Goal: Entertainment & Leisure: Participate in discussion

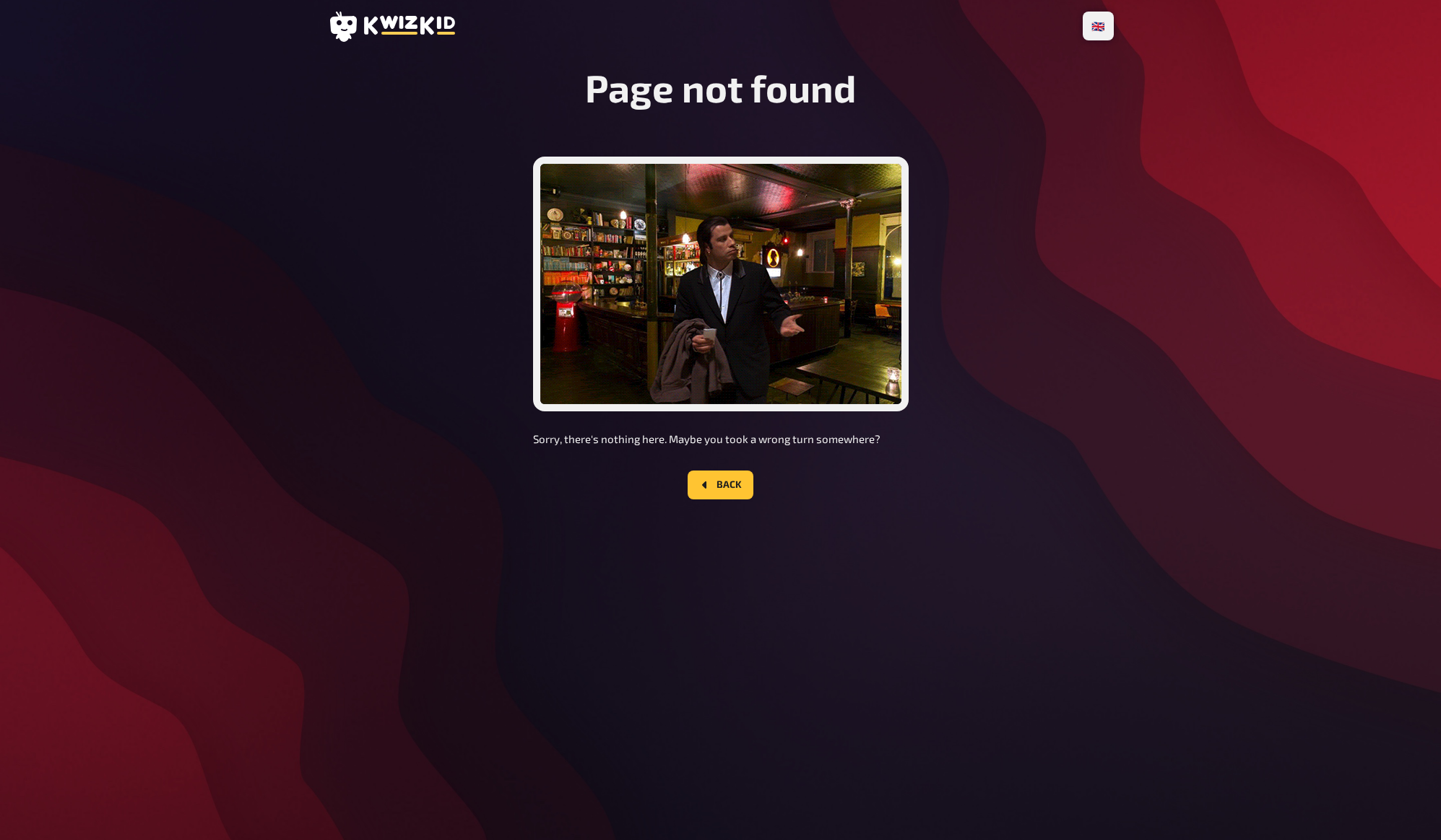
click at [1040, 298] on div "Page not found Sorry, there's nothing here. Maybe you took a wrong turn somewhe…" at bounding box center [720, 294] width 786 height 458
click at [1040, 311] on div "Page not found Sorry, there's nothing here. Maybe you took a wrong turn somewhe…" at bounding box center [720, 294] width 786 height 458
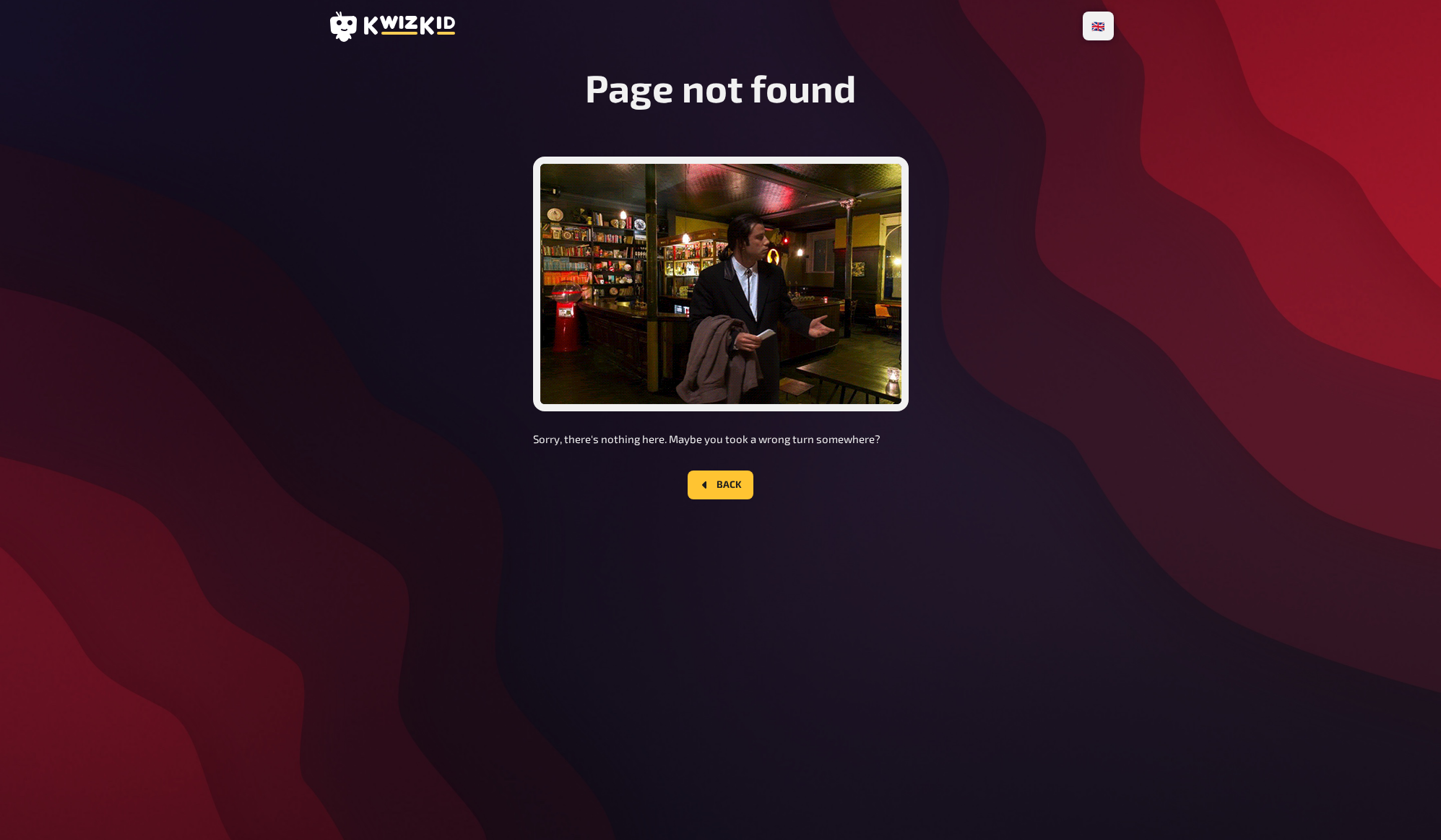
click at [1064, 352] on div "Page not found Sorry, there's nothing here. Maybe you took a wrong turn somewhe…" at bounding box center [720, 294] width 786 height 458
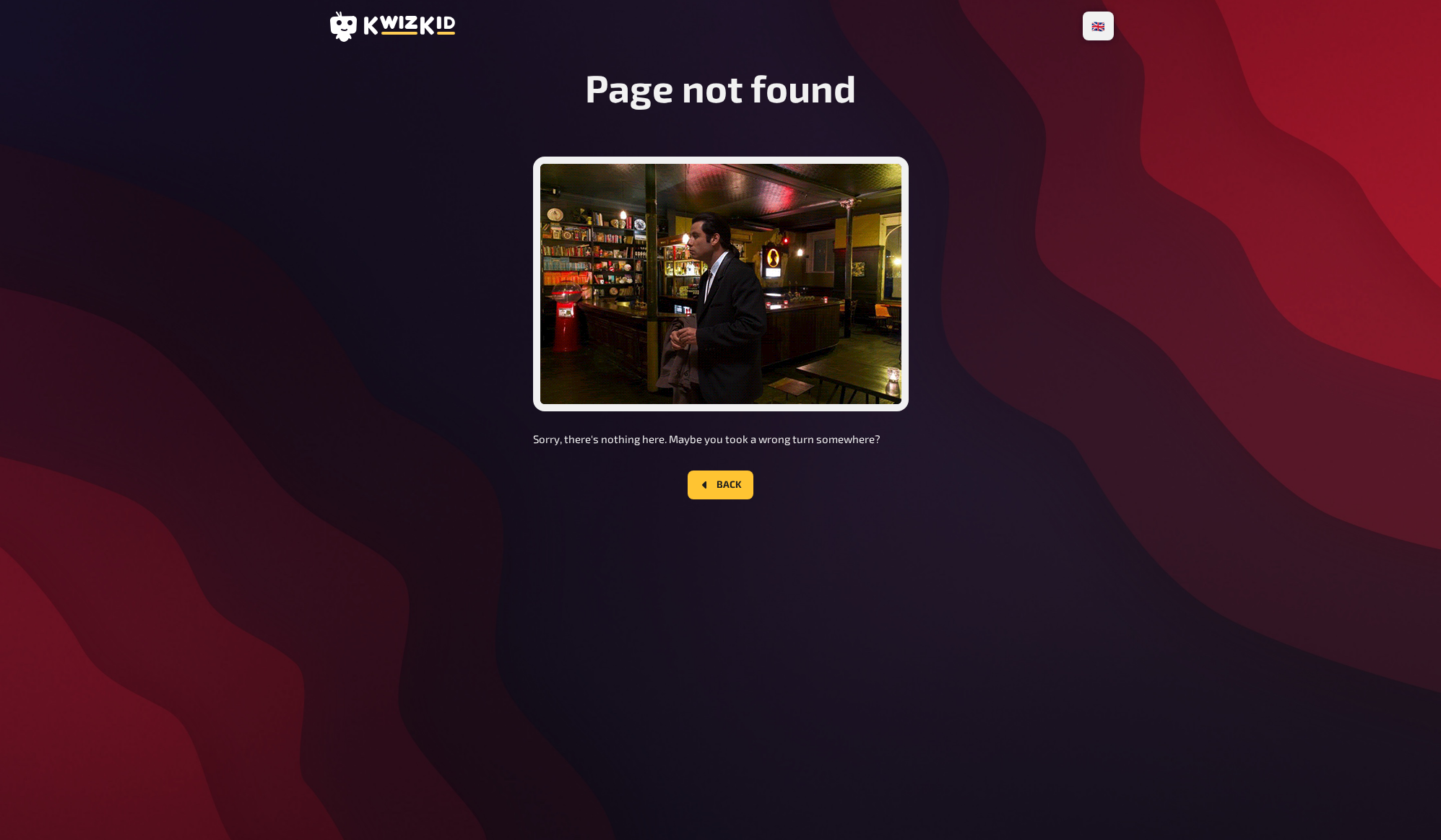
click at [1068, 362] on div "Page not found Sorry, there's nothing here. Maybe you took a wrong turn somewhe…" at bounding box center [720, 294] width 786 height 458
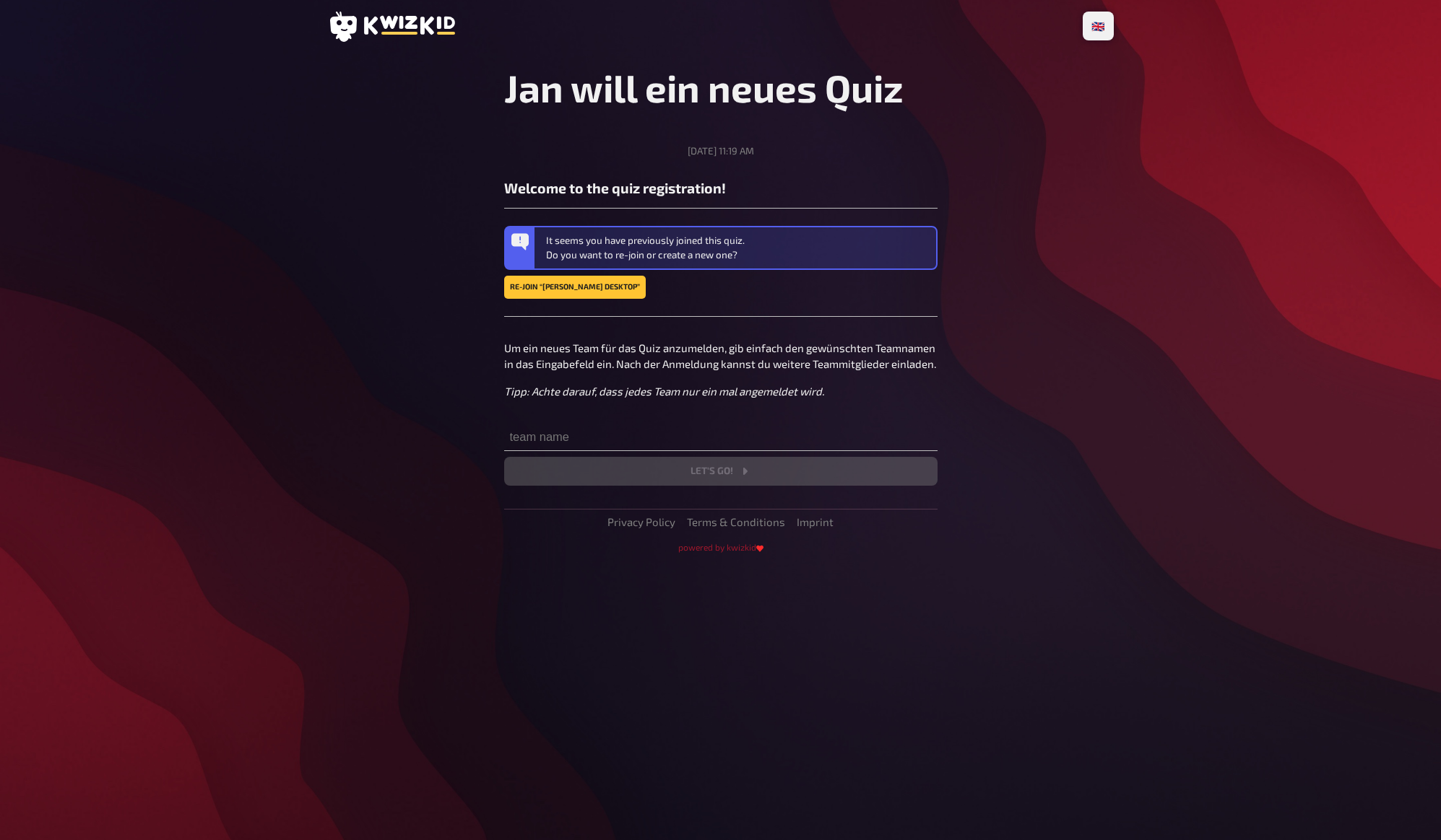
click at [175, 178] on div "🇩🇪 Deutsch 🇬🇧 English 🇳🇱 Nederlands Jan will ein neues Quiz [DATE] 11:19 AM Wel…" at bounding box center [720, 420] width 1441 height 840
click at [186, 198] on div "🇩🇪 Deutsch 🇬🇧 English 🇳🇱 Nederlands Jan will ein neues Quiz Wednesday, 09/17/20…" at bounding box center [720, 420] width 1441 height 840
click at [587, 288] on link "Re-join “stefan chrome desktop”" at bounding box center [574, 287] width 141 height 23
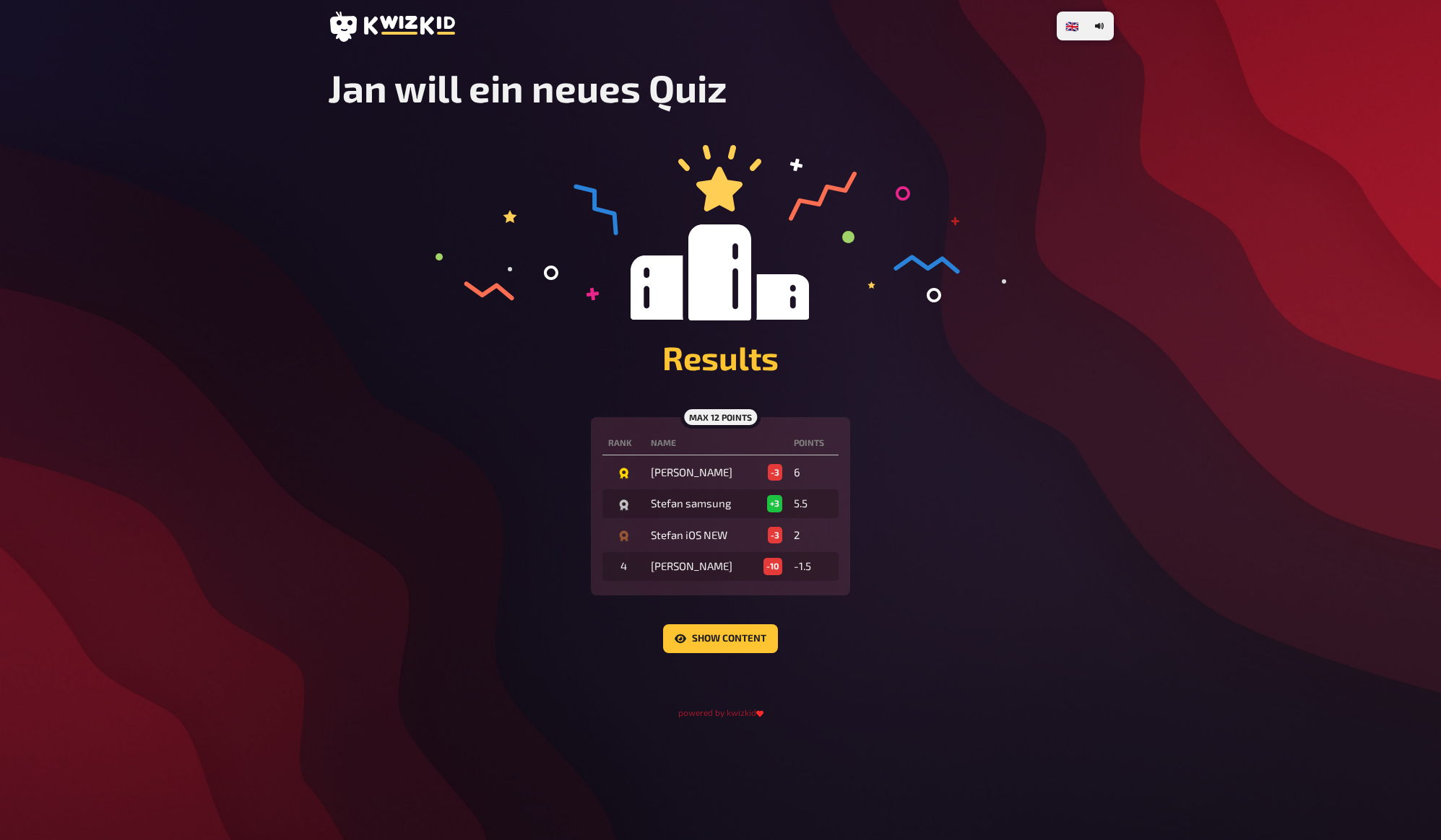
click at [468, 264] on icon at bounding box center [720, 232] width 570 height 175
click at [472, 285] on icon at bounding box center [489, 290] width 46 height 47
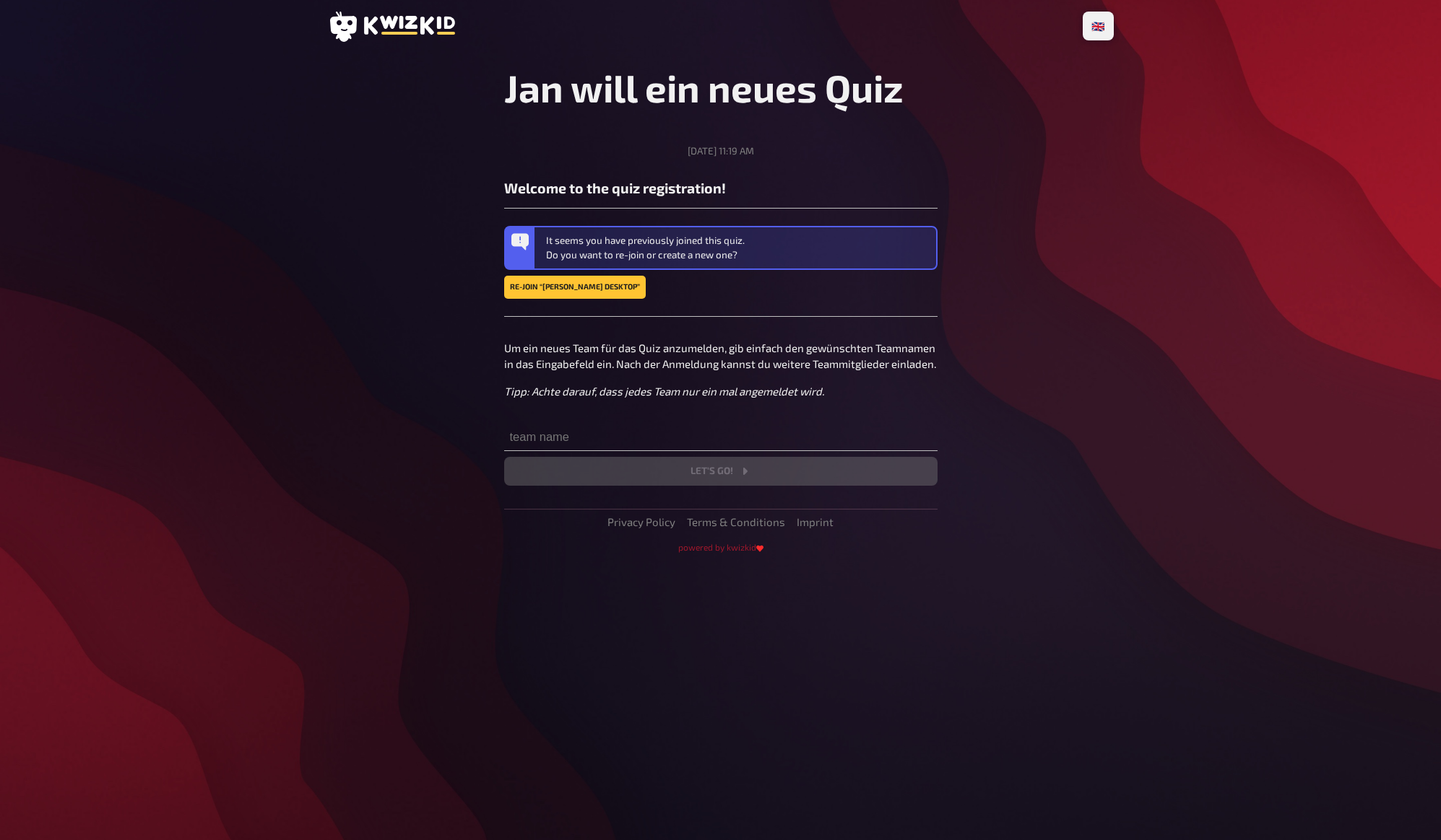
click at [160, 152] on div "🇩🇪 Deutsch 🇬🇧 English 🇳🇱 Nederlands Jan will ein neues Quiz Wednesday, 09/17/20…" at bounding box center [720, 420] width 1441 height 840
click at [233, 236] on div "🇩🇪 Deutsch 🇬🇧 English 🇳🇱 Nederlands Jan will ein neues Quiz Wednesday, 09/17/20…" at bounding box center [720, 420] width 1441 height 840
click at [244, 252] on div "🇩🇪 Deutsch 🇬🇧 English 🇳🇱 Nederlands Jan will ein neues Quiz Wednesday, 09/17/20…" at bounding box center [720, 420] width 1441 height 840
click at [277, 273] on div "🇩🇪 Deutsch 🇬🇧 English 🇳🇱 Nederlands Jan will ein neues Quiz Wednesday, 09/17/20…" at bounding box center [720, 420] width 1441 height 840
click at [705, 295] on div "Re-join “stefan chrome desktop”" at bounding box center [720, 287] width 433 height 23
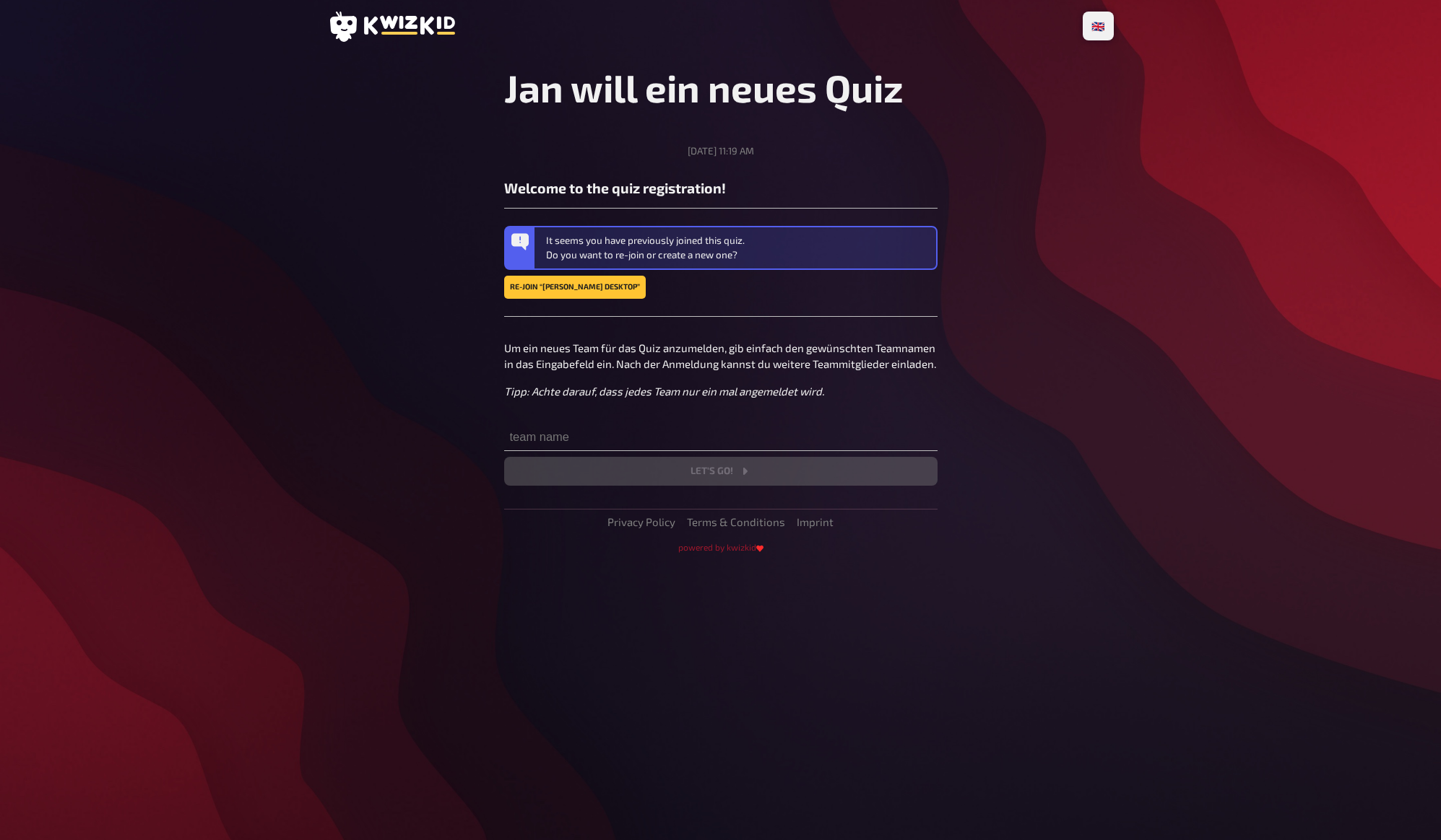
click at [720, 300] on div "It seems you have previously joined this quiz. Do you want to re-join or create…" at bounding box center [720, 263] width 433 height 109
click at [466, 223] on main "Jan will ein neues Quiz Wednesday, 09/17/2025, 11:19 AM Welcome to the quiz reg…" at bounding box center [720, 309] width 786 height 489
click at [466, 245] on main "Jan will ein neues Quiz Wednesday, 09/17/2025, 11:19 AM Welcome to the quiz reg…" at bounding box center [720, 309] width 786 height 489
click at [321, 325] on div "🇩🇪 Deutsch 🇬🇧 English 🇳🇱 Nederlands Jan will ein neues Quiz Wednesday, 09/17/20…" at bounding box center [720, 420] width 809 height 840
click at [1121, 51] on div "🇩🇪 Deutsch 🇬🇧 English 🇳🇱 Nederlands Jan will ein neues Quiz Wednesday, 09/17/20…" at bounding box center [720, 420] width 809 height 840
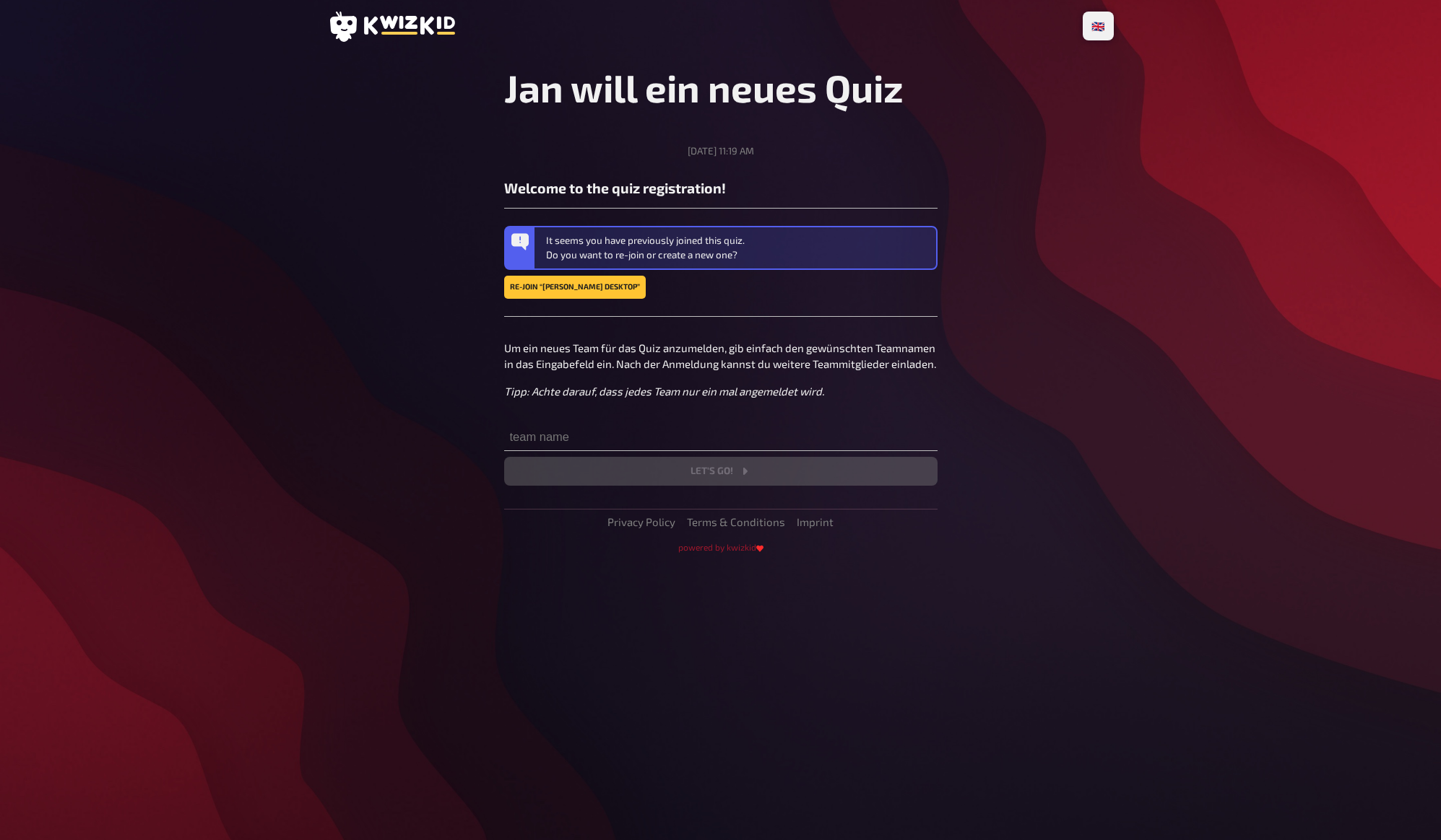
click at [1127, 63] on div "🇩🇪 Deutsch 🇬🇧 English 🇳🇱 Nederlands Jan will ein neues Quiz Wednesday, 09/17/20…" at bounding box center [720, 420] width 1441 height 840
click at [1077, 48] on span "Deutsch" at bounding box center [1069, 49] width 33 height 23
click at [1096, 198] on main "Jan will ein neues Quiz Mittwoch, 17.09.2025, 11:19 Willkommen bei der Quiz-Anm…" at bounding box center [720, 309] width 786 height 489
click at [1091, 236] on main "Jan will ein neues Quiz Mittwoch, 17.09.2025, 11:19 Willkommen bei der Quiz-Anm…" at bounding box center [720, 309] width 786 height 489
click at [813, 298] on div "Wieder mit „stefan chrome desktop“ teilnehmen" at bounding box center [720, 287] width 433 height 23
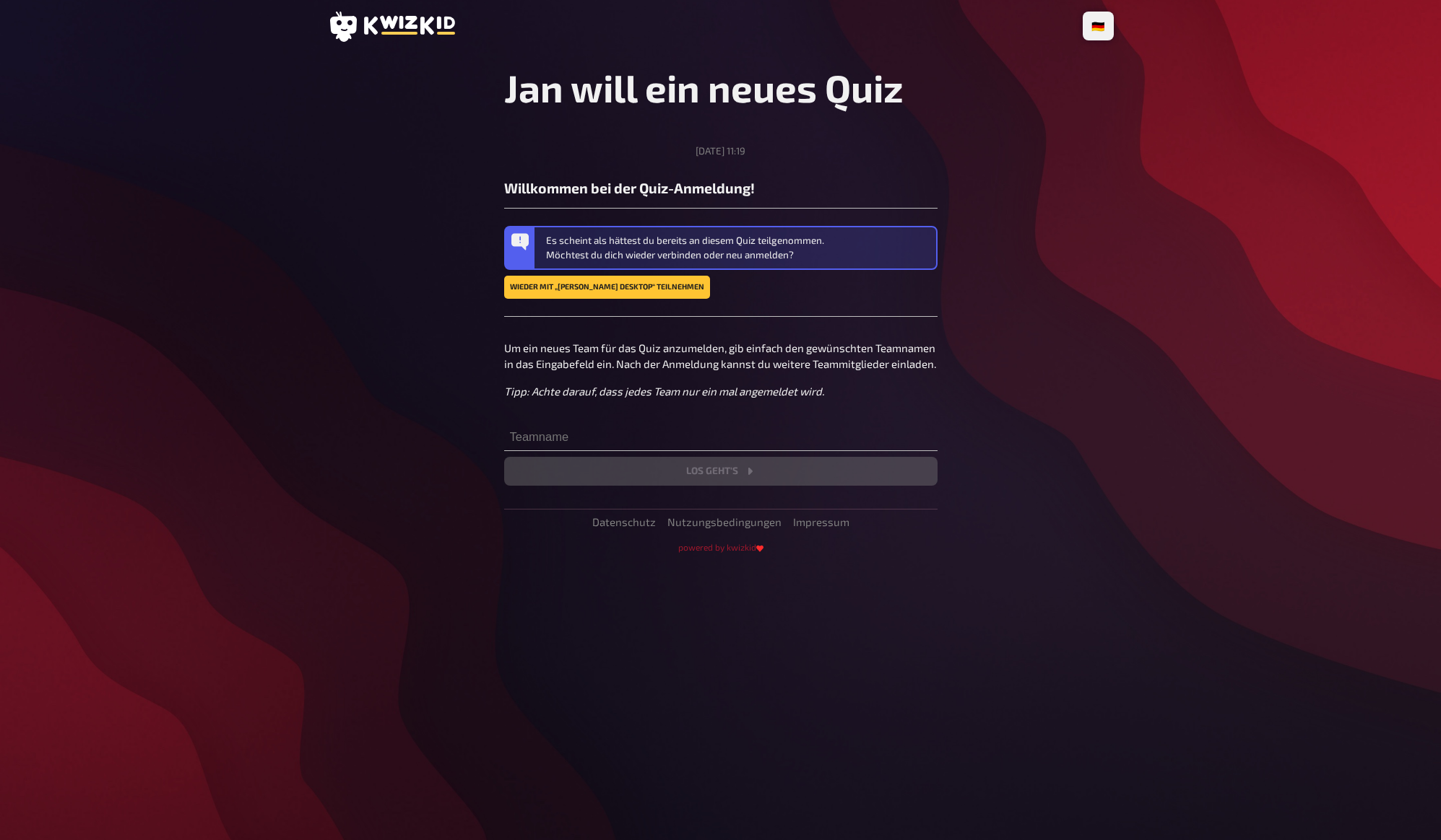
click at [815, 319] on div "Jan will ein neues Quiz Mittwoch, 17.09.2025, 11:19 Willkommen bei der Quiz-Anm…" at bounding box center [720, 276] width 433 height 421
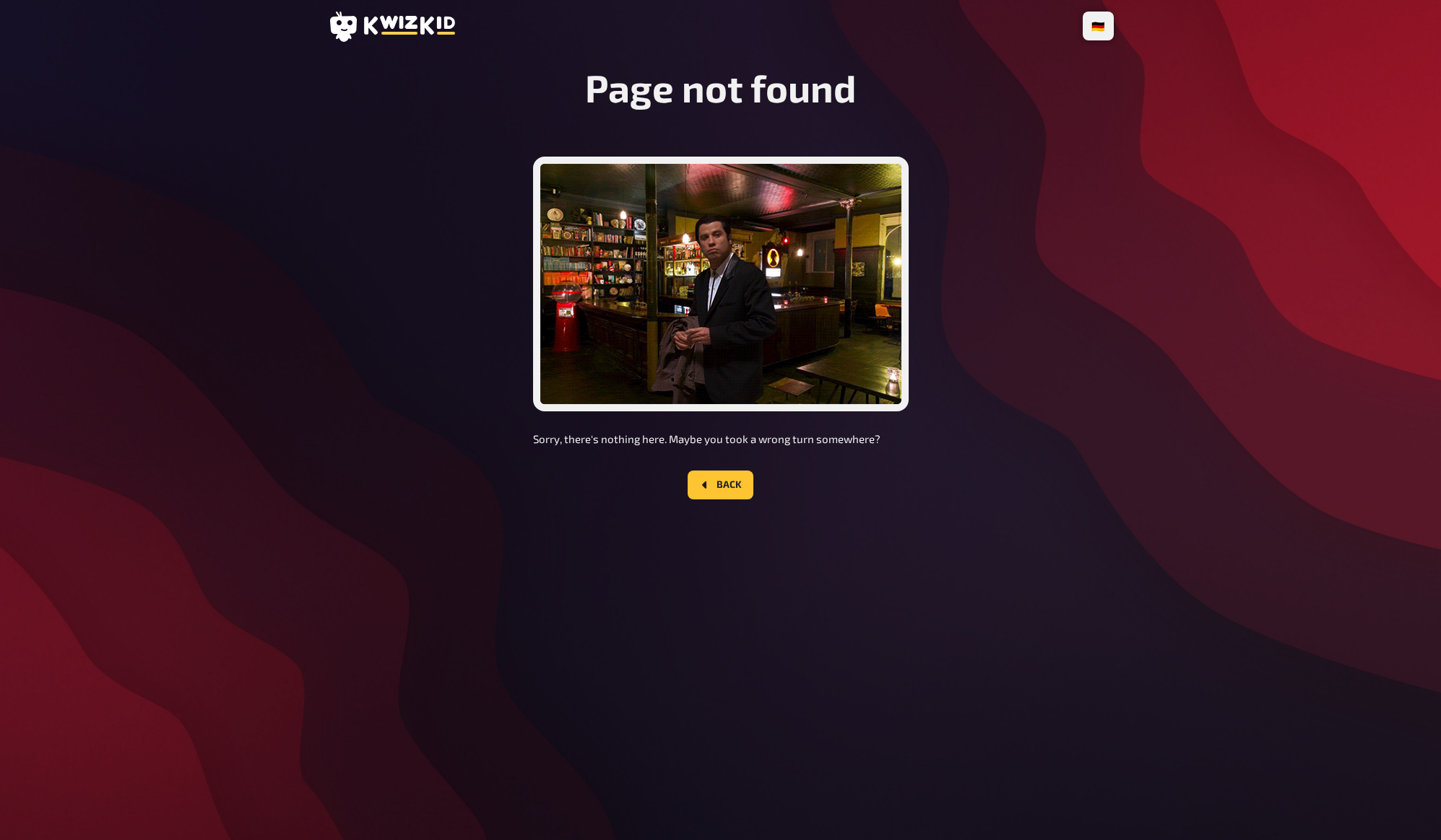
click at [461, 318] on div "Page not found Sorry, there's nothing here. Maybe you took a wrong turn somewhe…" at bounding box center [720, 294] width 786 height 458
click at [460, 332] on div "Page not found Sorry, there's nothing here. Maybe you took a wrong turn somewhe…" at bounding box center [720, 294] width 786 height 458
click at [463, 355] on div "Page not found Sorry, there's nothing here. Maybe you took a wrong turn somewhe…" at bounding box center [720, 294] width 786 height 458
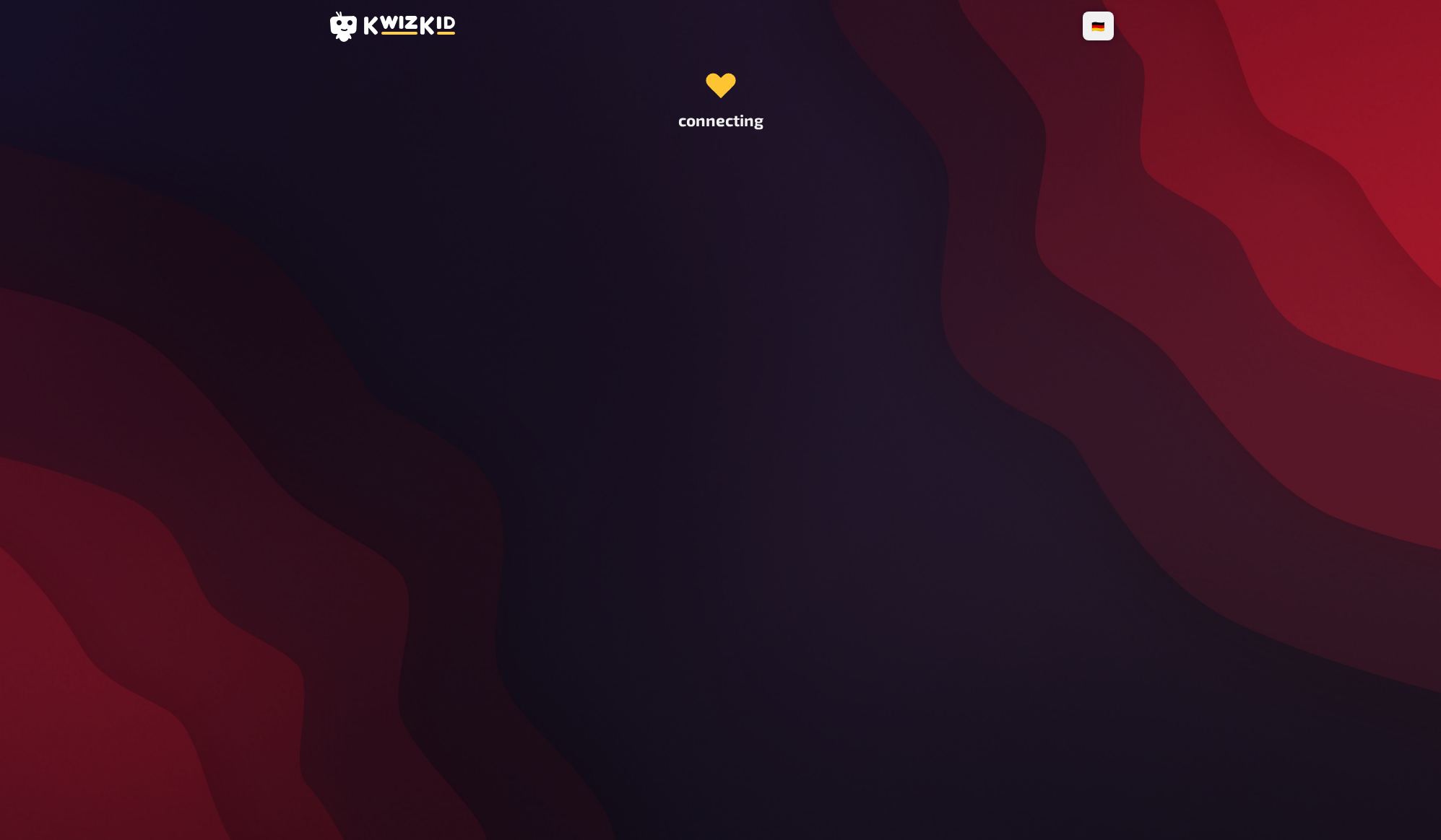
click at [907, 464] on div "🇩🇪 Deutsch 🇬🇧 English 🇳🇱 Nederlands connecting" at bounding box center [720, 420] width 809 height 840
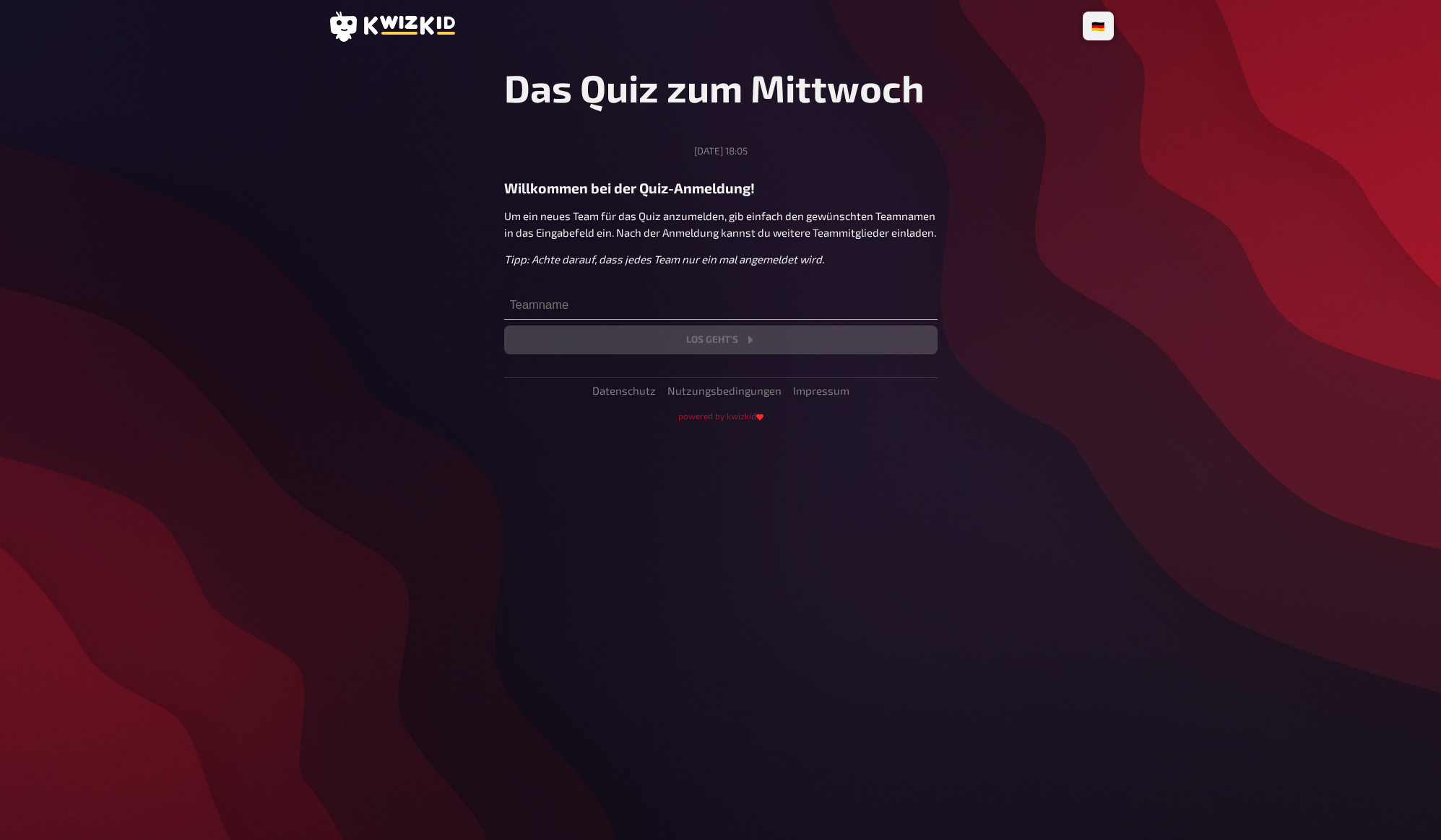
click at [907, 495] on div "🇩🇪 Deutsch 🇬🇧 English 🇳🇱 Nederlands Das Quiz zum Mittwoch Mittwoch, 17.09.2025,…" at bounding box center [720, 420] width 809 height 840
click at [697, 309] on input "text" at bounding box center [720, 305] width 433 height 29
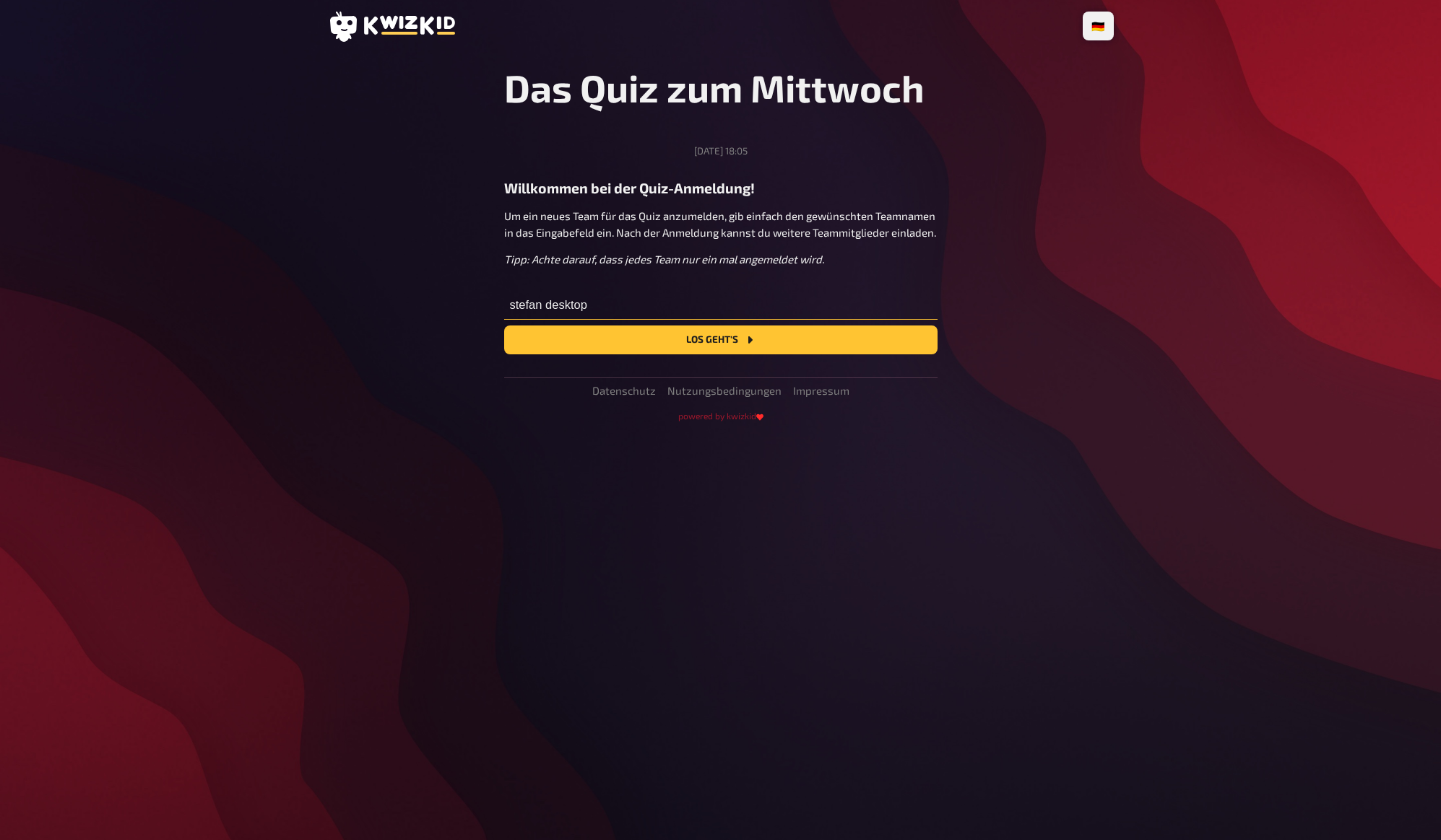
type input "stefan desktop"
click at [504, 325] on button "Los geht's" at bounding box center [720, 339] width 433 height 29
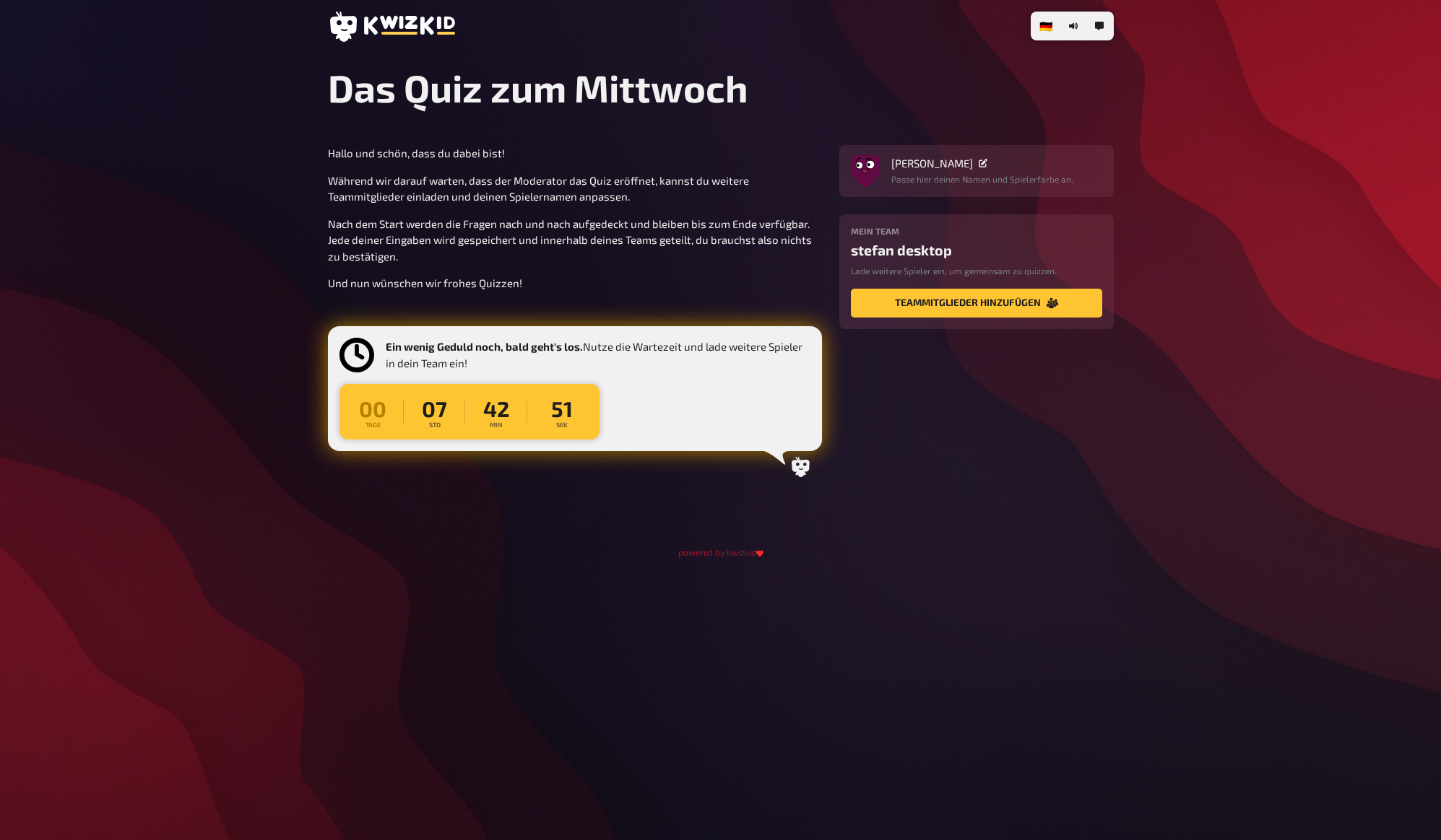
click at [926, 467] on section "Hallo und schön, dass du dabei bist! Während wir darauf warten, dass der Modera…" at bounding box center [720, 316] width 786 height 341
click at [970, 484] on section "Hallo und schön, dass du dabei bist! Während wir darauf warten, dass der Modera…" at bounding box center [720, 316] width 786 height 341
click at [956, 356] on section "Hallo und schön, dass du dabei bist! Während wir darauf warten, dass der Modera…" at bounding box center [720, 316] width 786 height 341
click at [947, 342] on section "Hallo und schön, dass du dabei bist! Während wir darauf warten, dass der Modera…" at bounding box center [720, 316] width 786 height 341
click at [949, 348] on section "Hallo und schön, dass du dabei bist! Während wir darauf warten, dass der Modera…" at bounding box center [720, 316] width 786 height 341
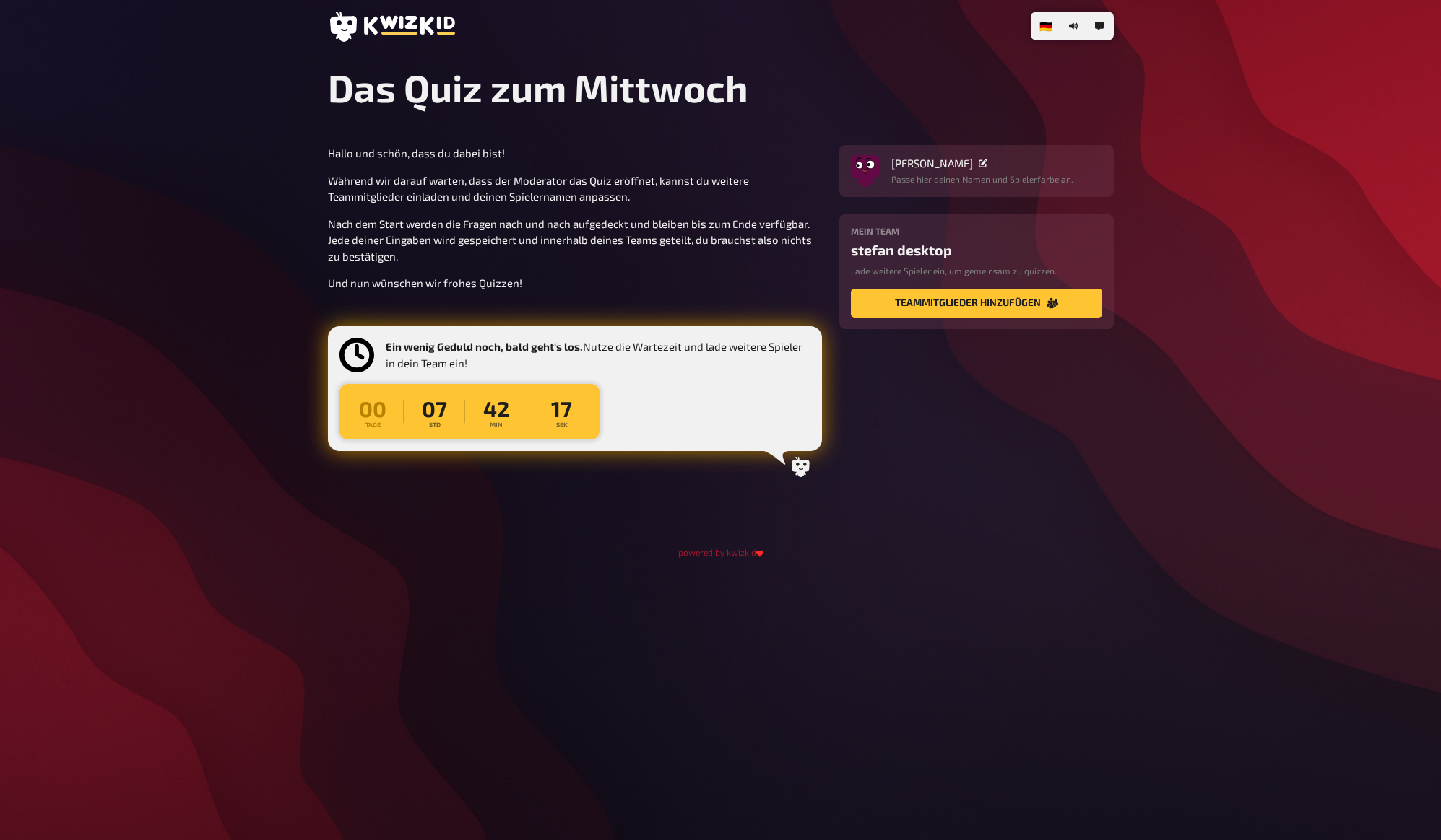
click at [952, 360] on section "Hallo und schön, dass du dabei bist! Während wir darauf warten, dass der Modera…" at bounding box center [720, 316] width 786 height 341
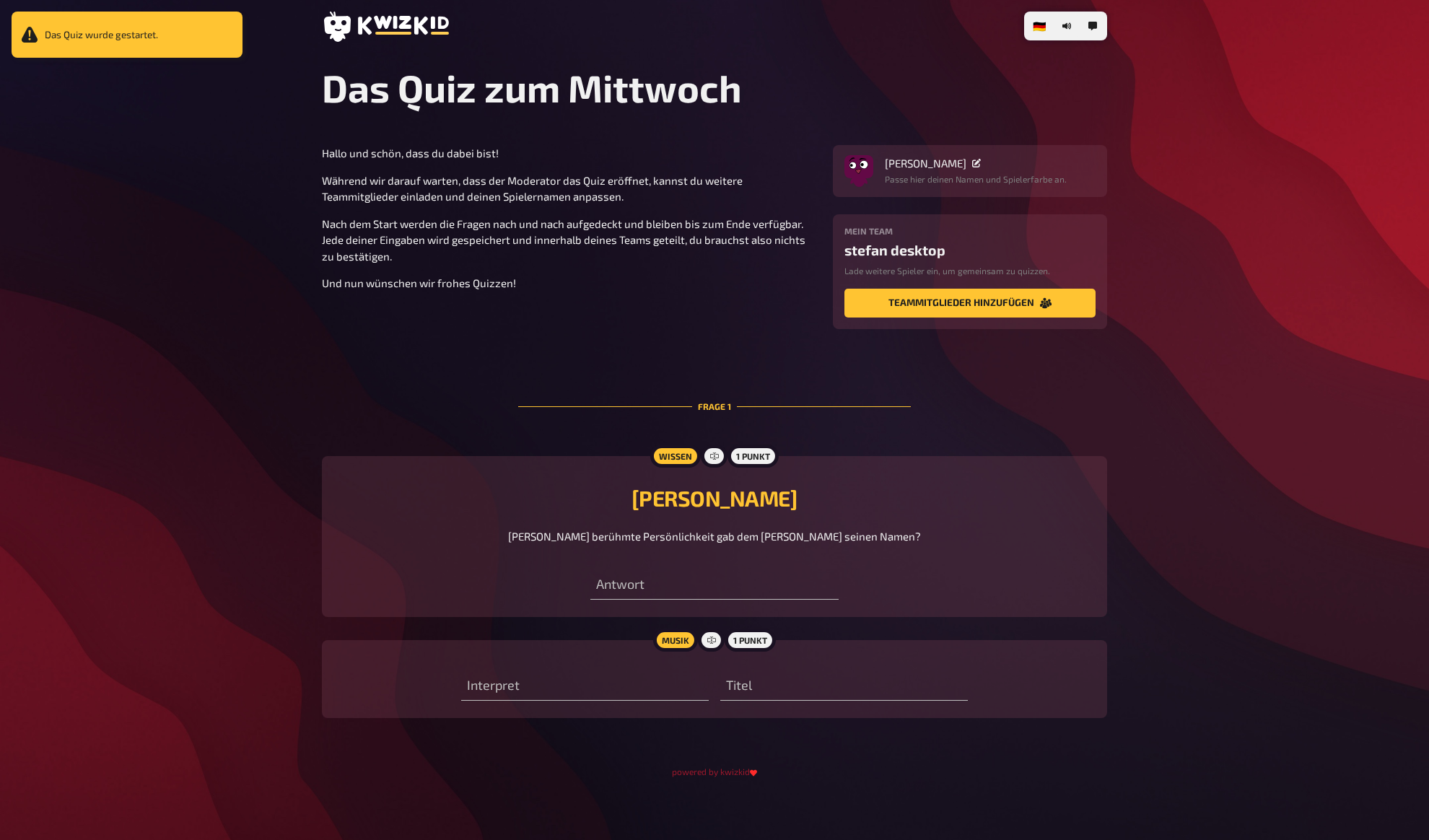
click at [928, 405] on div "Hallo und schön, dass du dabei bist! Während wir darauf warten, dass der Modera…" at bounding box center [714, 443] width 785 height 596
click at [931, 419] on div "Hallo und schön, dass du dabei bist! Während wir darauf warten, dass der Modera…" at bounding box center [714, 443] width 785 height 596
click at [976, 298] on button "Teammitglieder hinzufügen" at bounding box center [970, 303] width 251 height 29
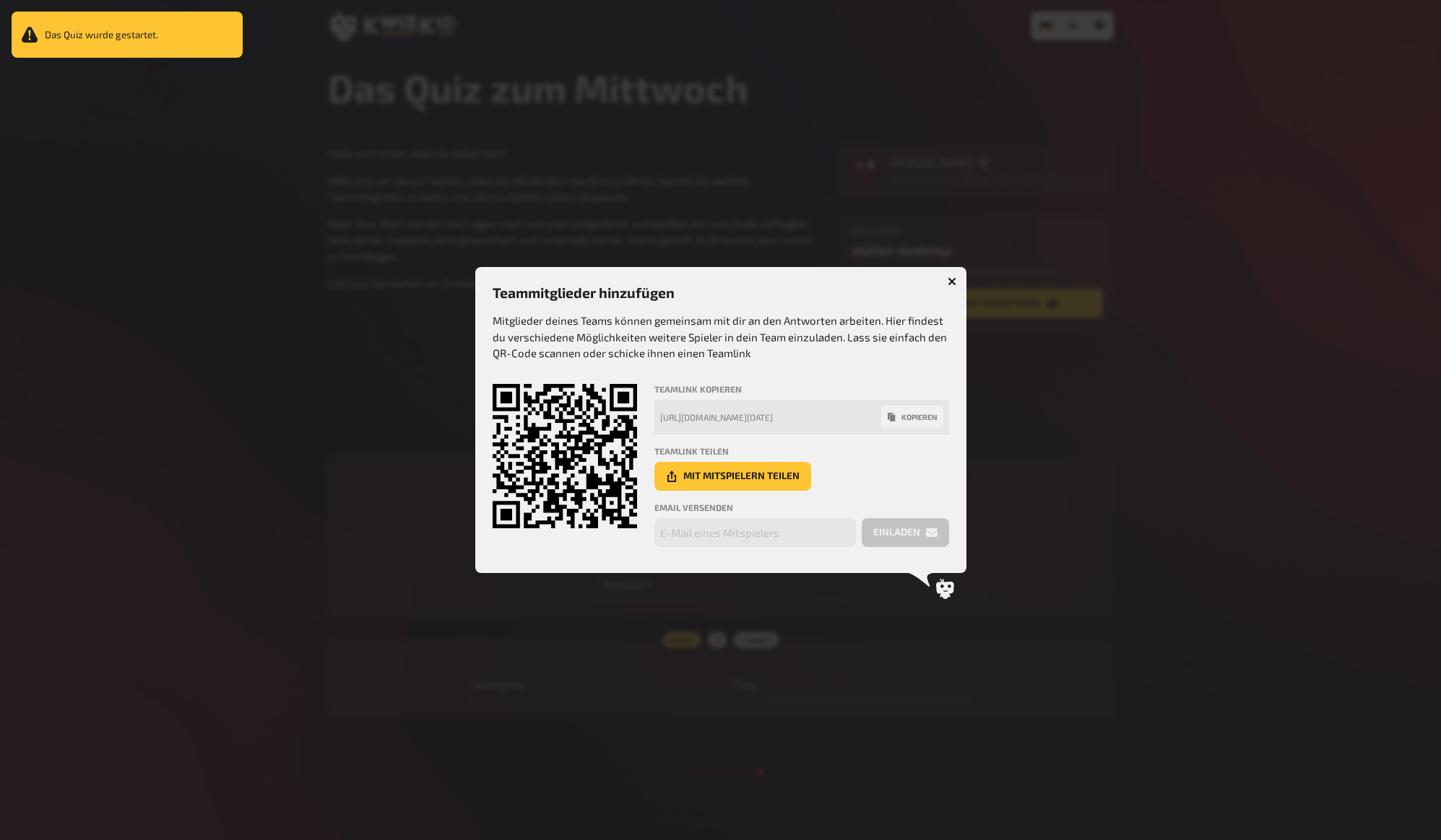
click at [1052, 433] on div at bounding box center [720, 420] width 1441 height 840
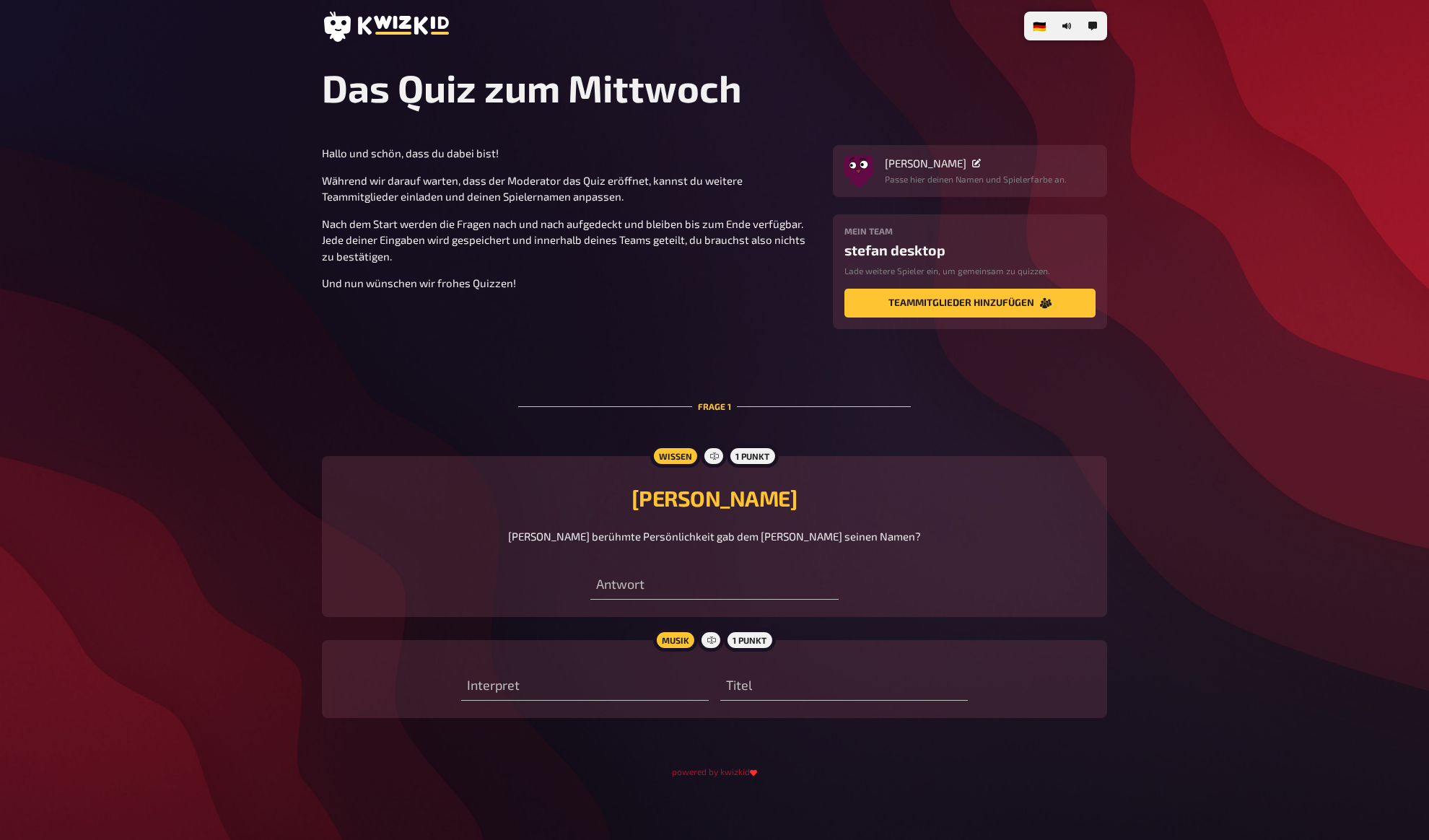
click at [939, 387] on div "Hallo und schön, dass du dabei bist! Während wir darauf warten, dass der Modera…" at bounding box center [714, 443] width 785 height 596
click at [696, 585] on input "text" at bounding box center [714, 585] width 248 height 29
type input "Peter"
click at [508, 689] on input "text" at bounding box center [586, 686] width 248 height 29
click at [377, 447] on div "Hallo und schön, dass du dabei bist! Während wir darauf warten, dass der Modera…" at bounding box center [714, 443] width 785 height 596
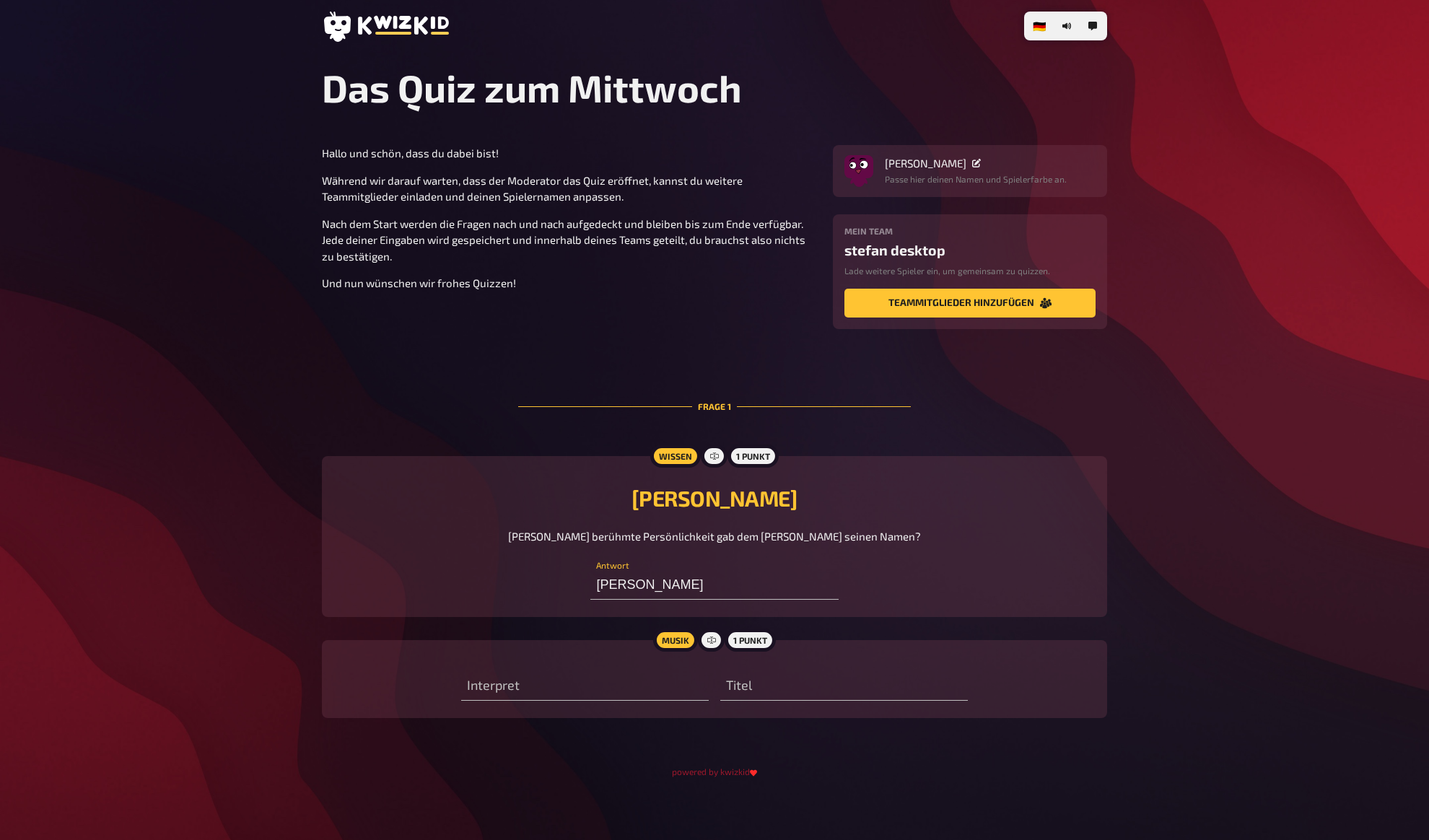
click at [334, 562] on div "Wissen 1 Punkt Teddy Bär Welche berühmte Persönlichkeit gab dem Teddy Bären sei…" at bounding box center [714, 536] width 785 height 161
click at [299, 577] on div "🇩🇪 Deutsch 🇬🇧 English 🇳🇱 Nederlands Das Quiz zum Mittwoch Hallo und schön, dass…" at bounding box center [714, 423] width 1429 height 847
click at [299, 588] on div "🇩🇪 Deutsch 🇬🇧 English 🇳🇱 Nederlands Das Quiz zum Mittwoch Hallo und schön, dass…" at bounding box center [714, 423] width 1429 height 847
click at [563, 687] on input "text" at bounding box center [586, 686] width 248 height 29
type input "Luki"
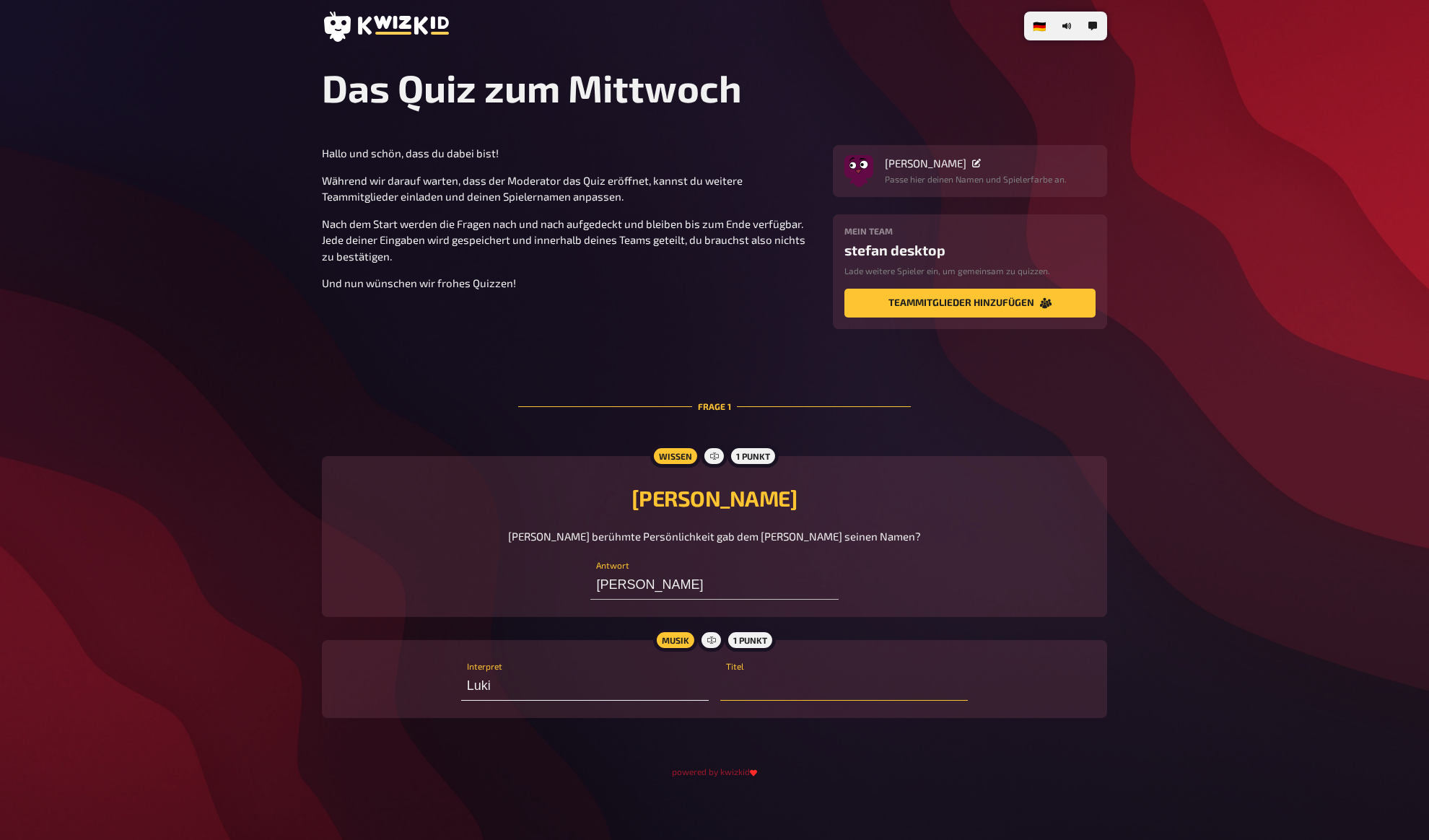
type input "d"
type input "Die Pfeife"
click at [351, 530] on div "[PERSON_NAME] berühmte Persönlichkeit gab dem [PERSON_NAME] seinen Namen?" at bounding box center [714, 537] width 750 height 16
click at [246, 493] on div "🇩🇪 Deutsch 🇬🇧 English 🇳🇱 Nederlands Das Quiz zum Mittwoch Hallo und schön, dass…" at bounding box center [714, 423] width 1429 height 847
click at [247, 524] on div "🇩🇪 Deutsch 🇬🇧 English 🇳🇱 Nederlands Das Quiz zum Mittwoch Hallo und schön, dass…" at bounding box center [714, 423] width 1429 height 847
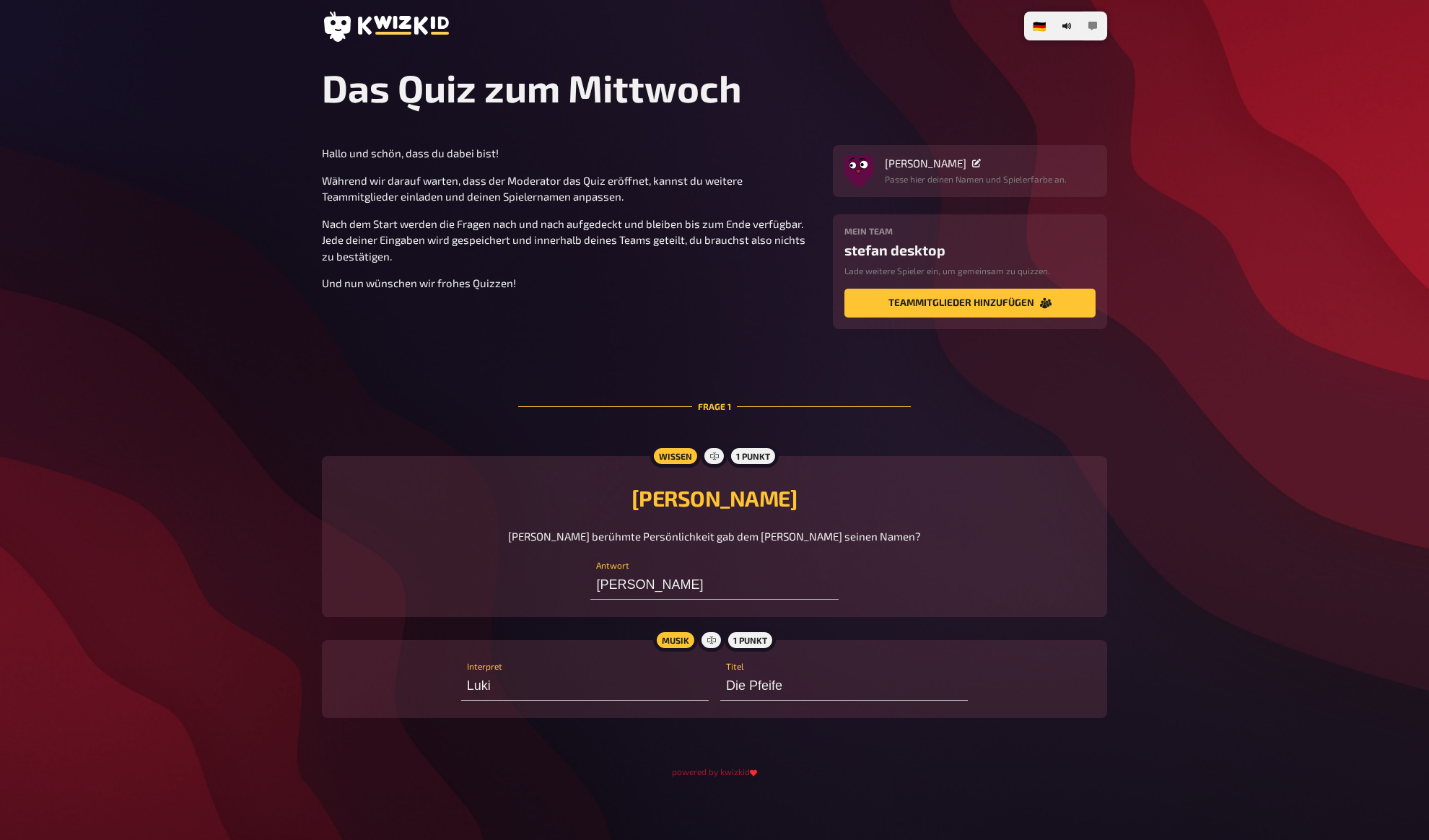
click at [1089, 31] on button "button" at bounding box center [1093, 26] width 23 height 23
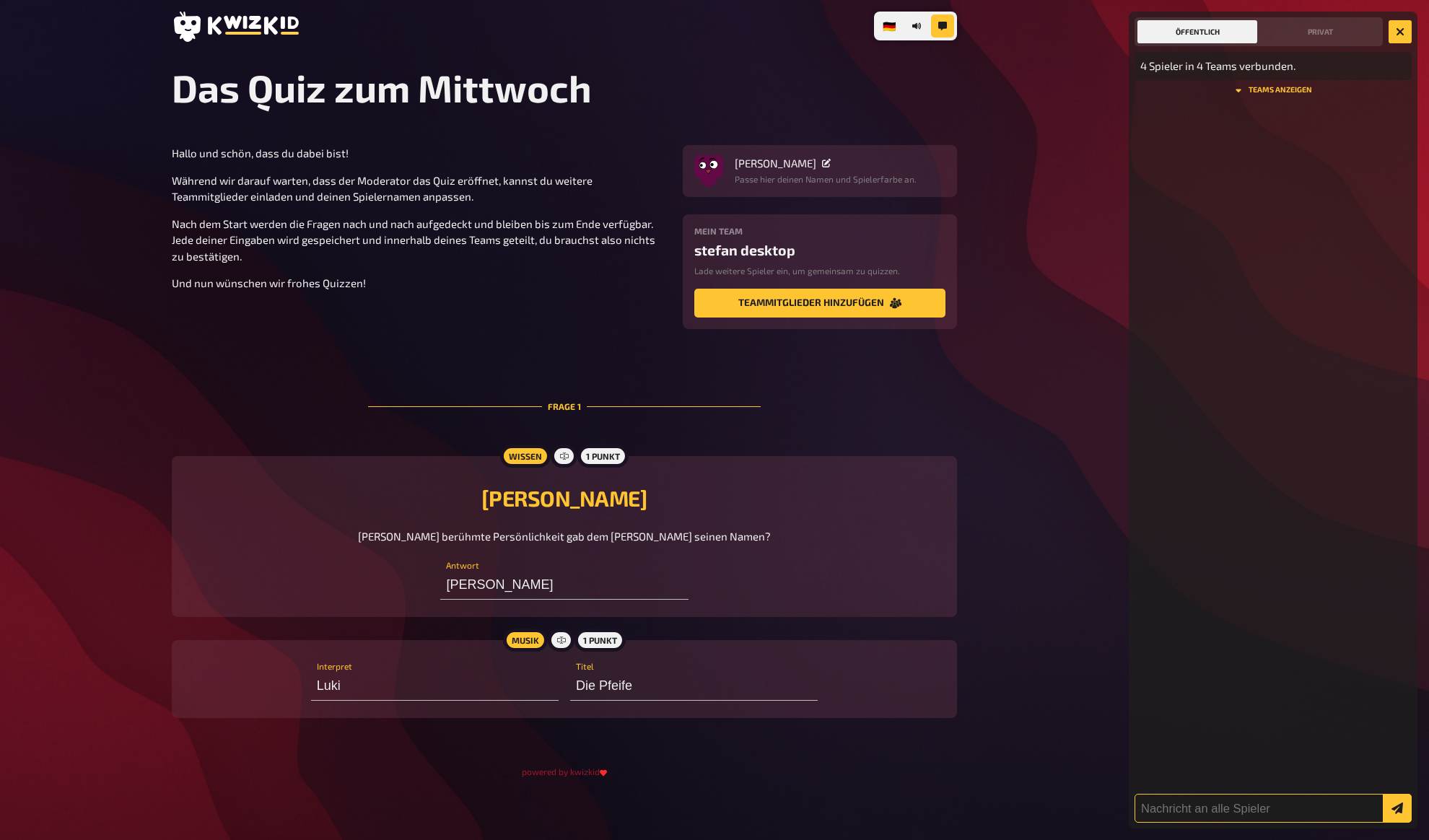
click at [1226, 806] on input "text" at bounding box center [1273, 808] width 277 height 29
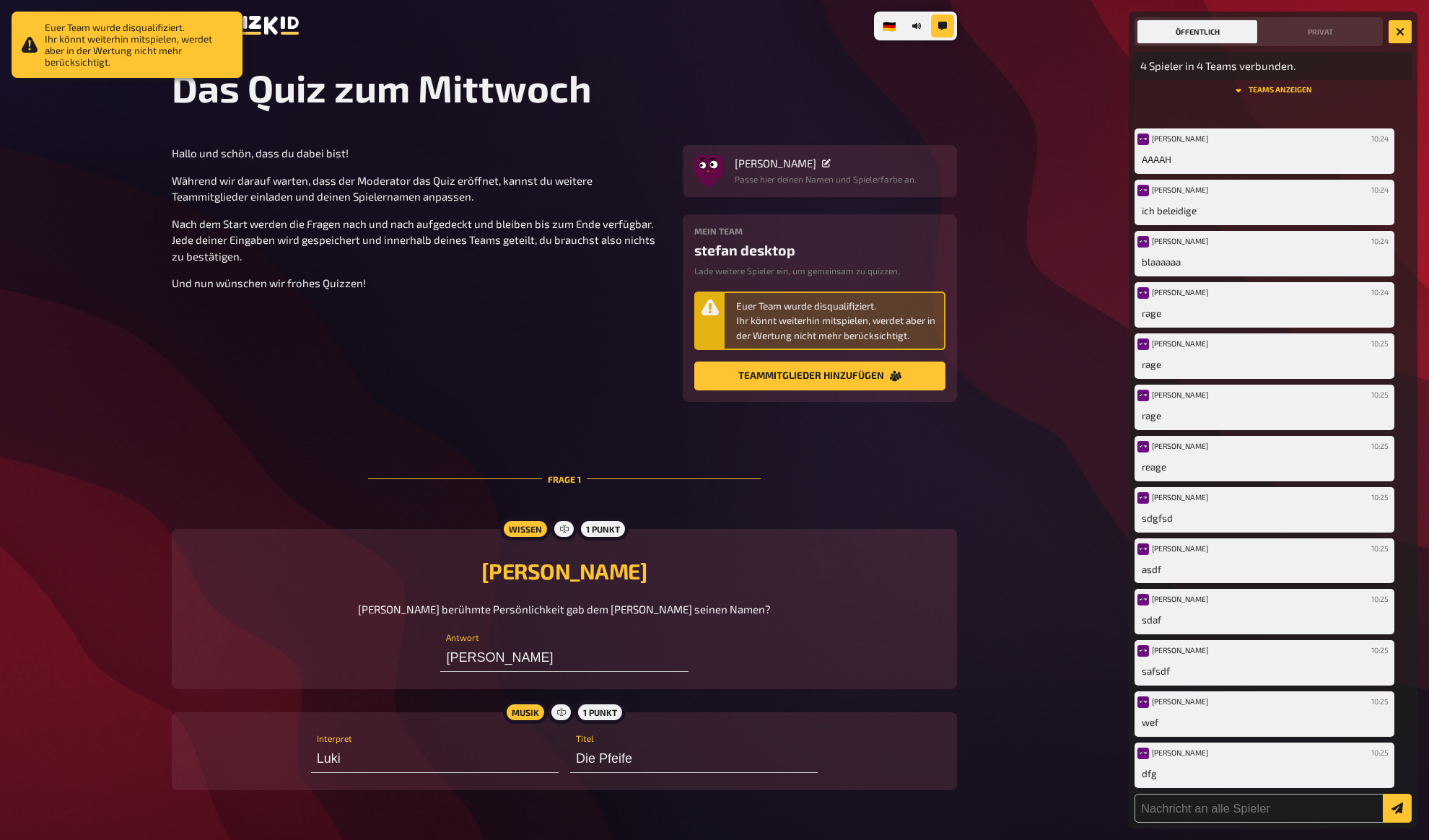
scroll to position [22, 0]
click at [356, 279] on p "Und nun wünschen wir frohes Quizzen!" at bounding box center [418, 283] width 493 height 16
click at [392, 336] on section "Hallo und schön, dass du dabei bist! Während wir darauf warten, dass der Modera…" at bounding box center [564, 273] width 785 height 257
click at [526, 363] on section "Hallo und schön, dass du dabei bist! Während wir darauf warten, dass der Modera…" at bounding box center [564, 273] width 785 height 257
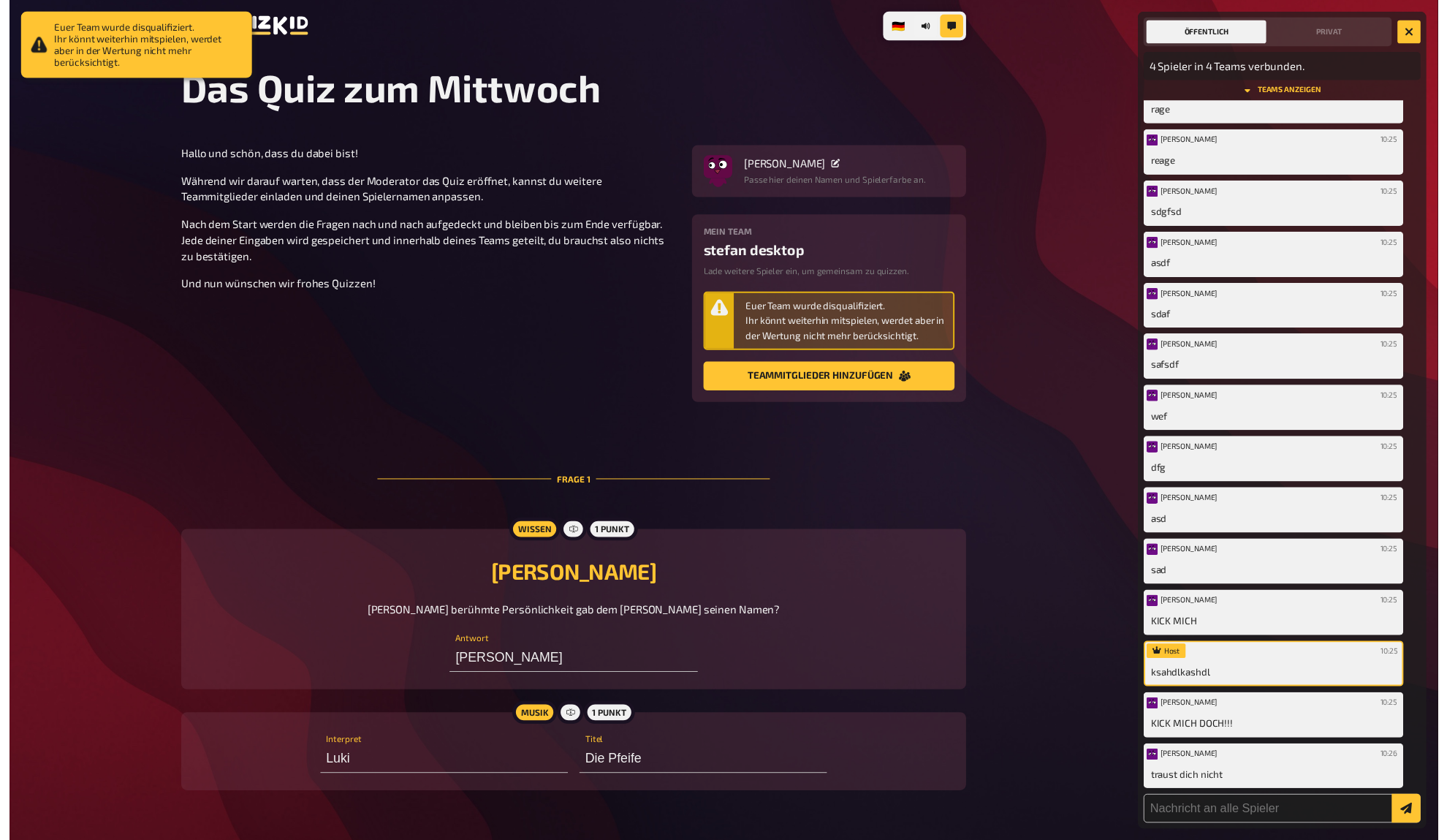
scroll to position [334, 0]
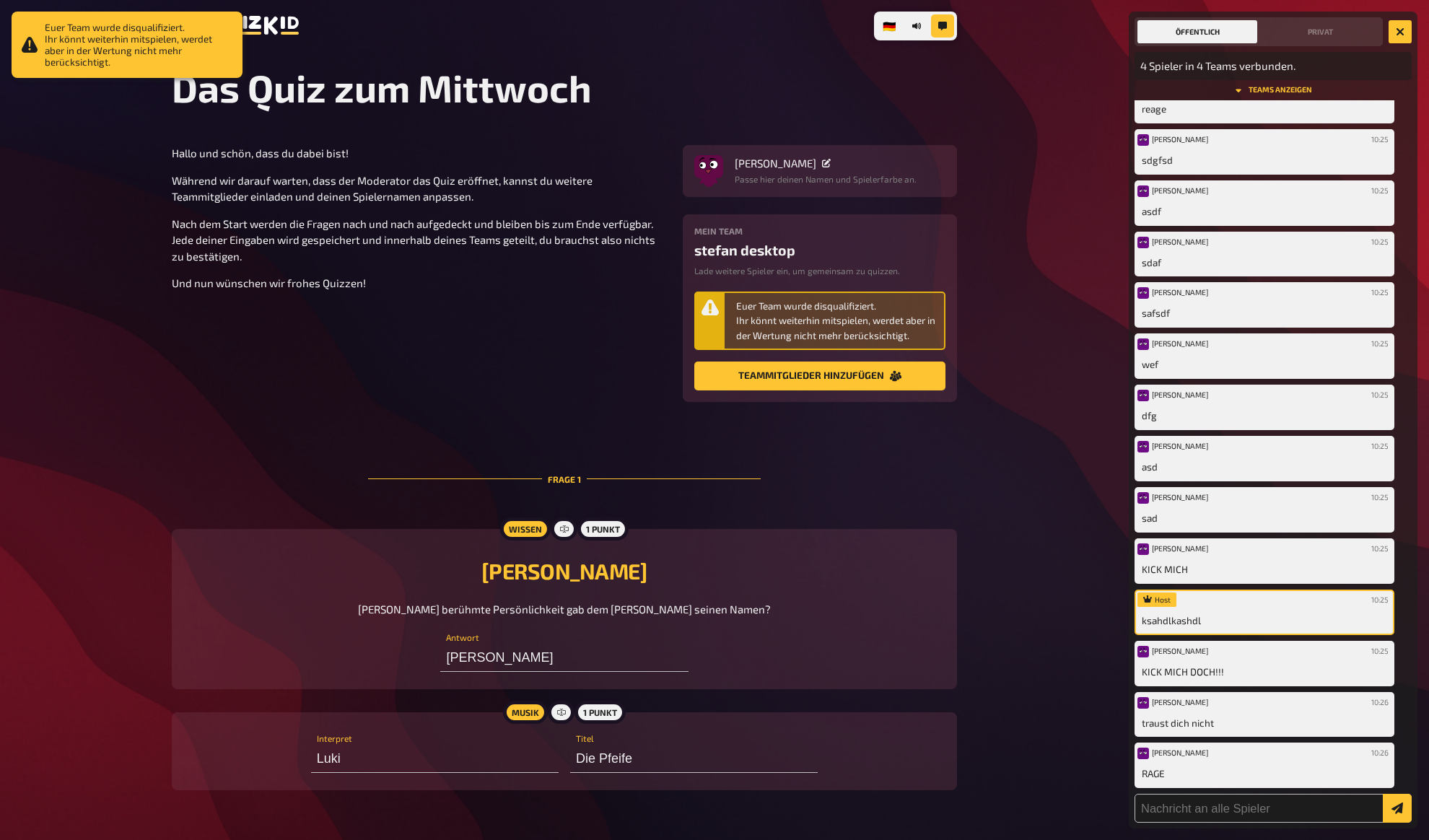
click at [480, 347] on section "Hallo und schön, dass du dabei bist! Während wir darauf warten, dass der Modera…" at bounding box center [564, 273] width 785 height 257
click at [486, 391] on section "Hallo und schön, dass du dabei bist! Während wir darauf warten, dass der Modera…" at bounding box center [564, 273] width 785 height 257
click at [409, 340] on section "Hallo und schön, dass du dabei bist! Während wir darauf warten, dass der Modera…" at bounding box center [564, 273] width 785 height 257
click at [425, 360] on section "Hallo und schön, dass du dabei bist! Während wir darauf warten, dass der Modera…" at bounding box center [564, 273] width 785 height 257
click at [466, 309] on section "Hallo und schön, dass du dabei bist! Während wir darauf warten, dass der Modera…" at bounding box center [564, 273] width 785 height 257
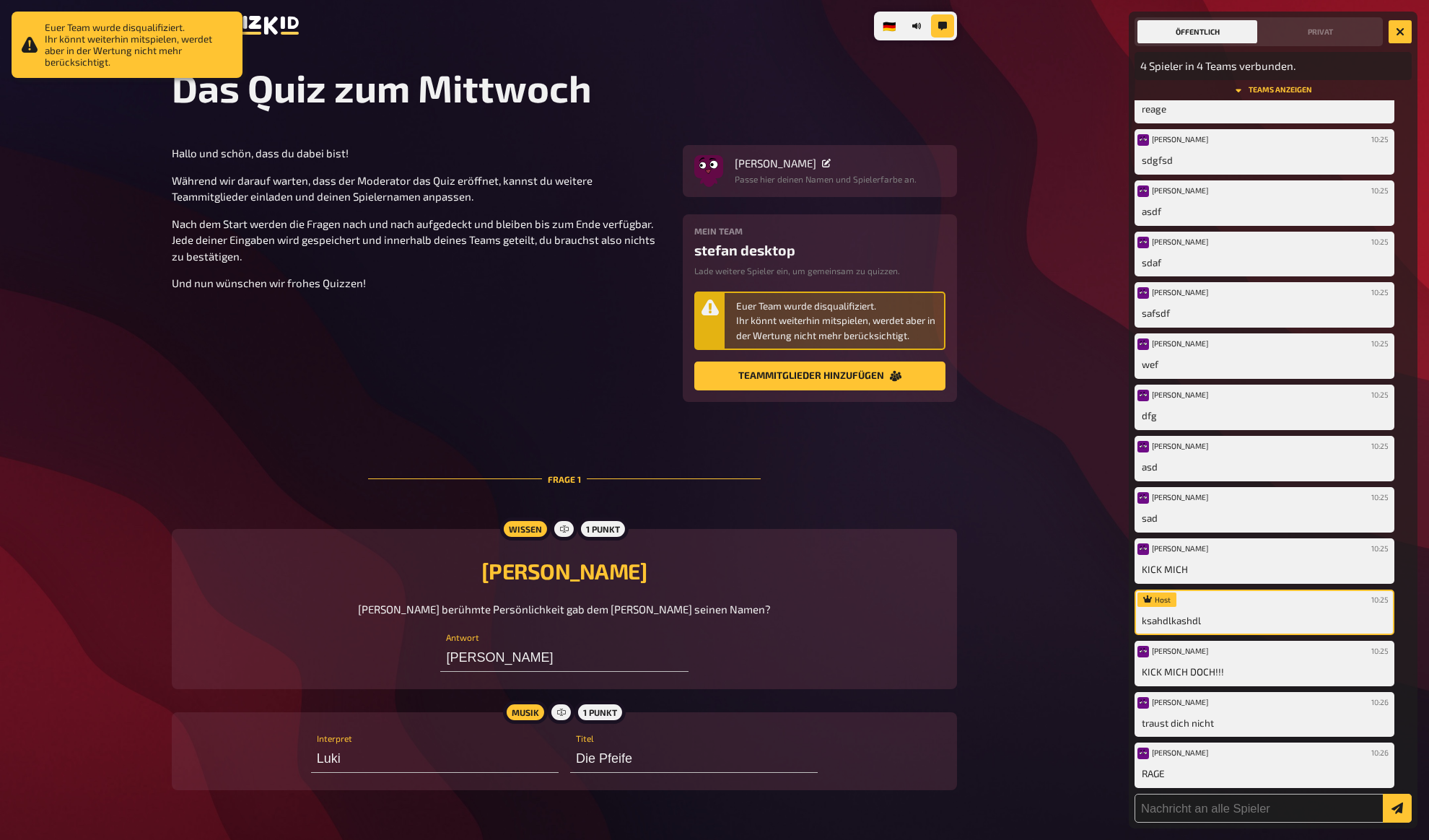
click at [474, 342] on section "Hallo und schön, dass du dabei bist! Während wir darauf warten, dass der Modera…" at bounding box center [564, 273] width 785 height 257
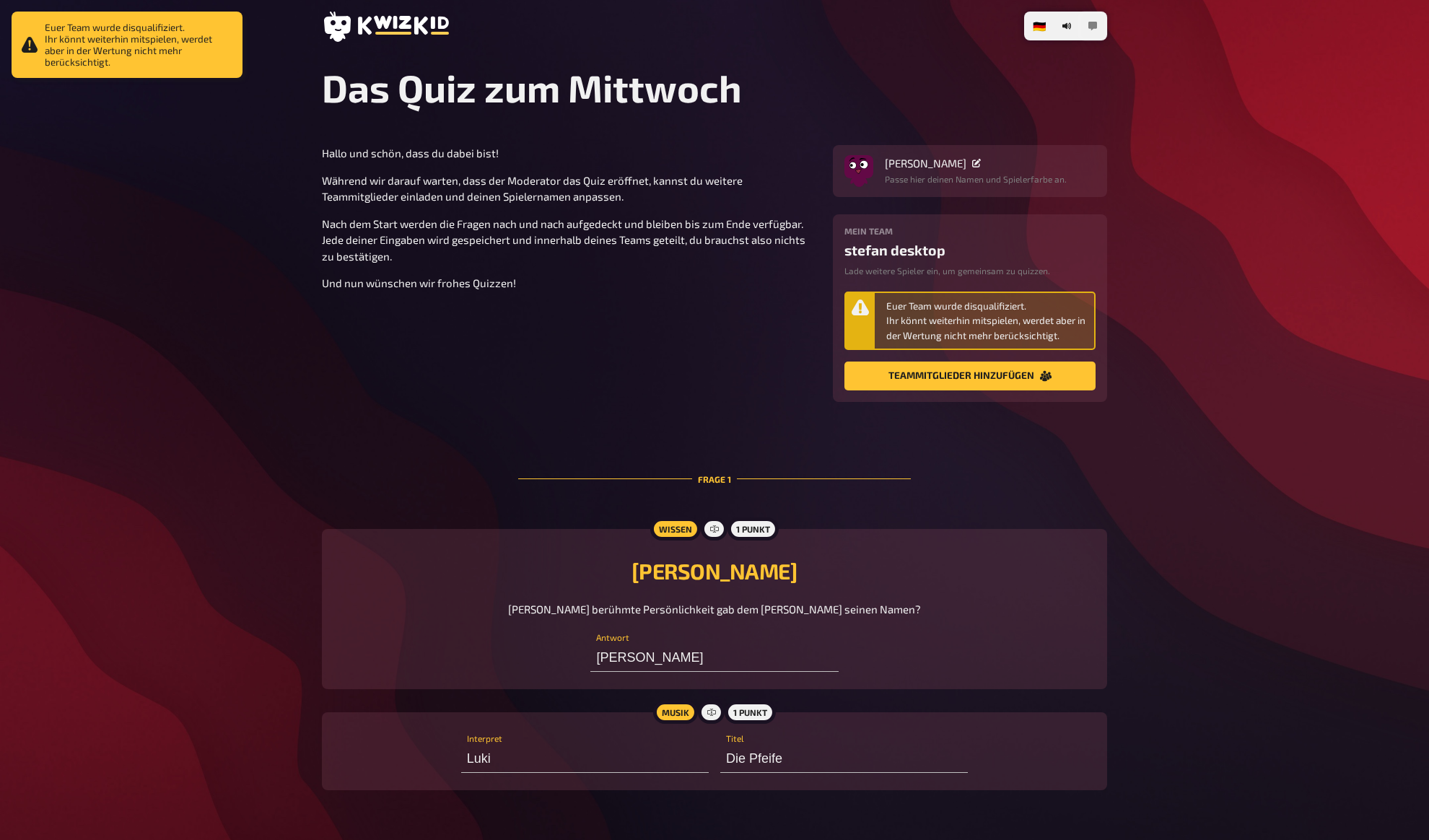
click at [1087, 27] on button "button" at bounding box center [1093, 26] width 23 height 23
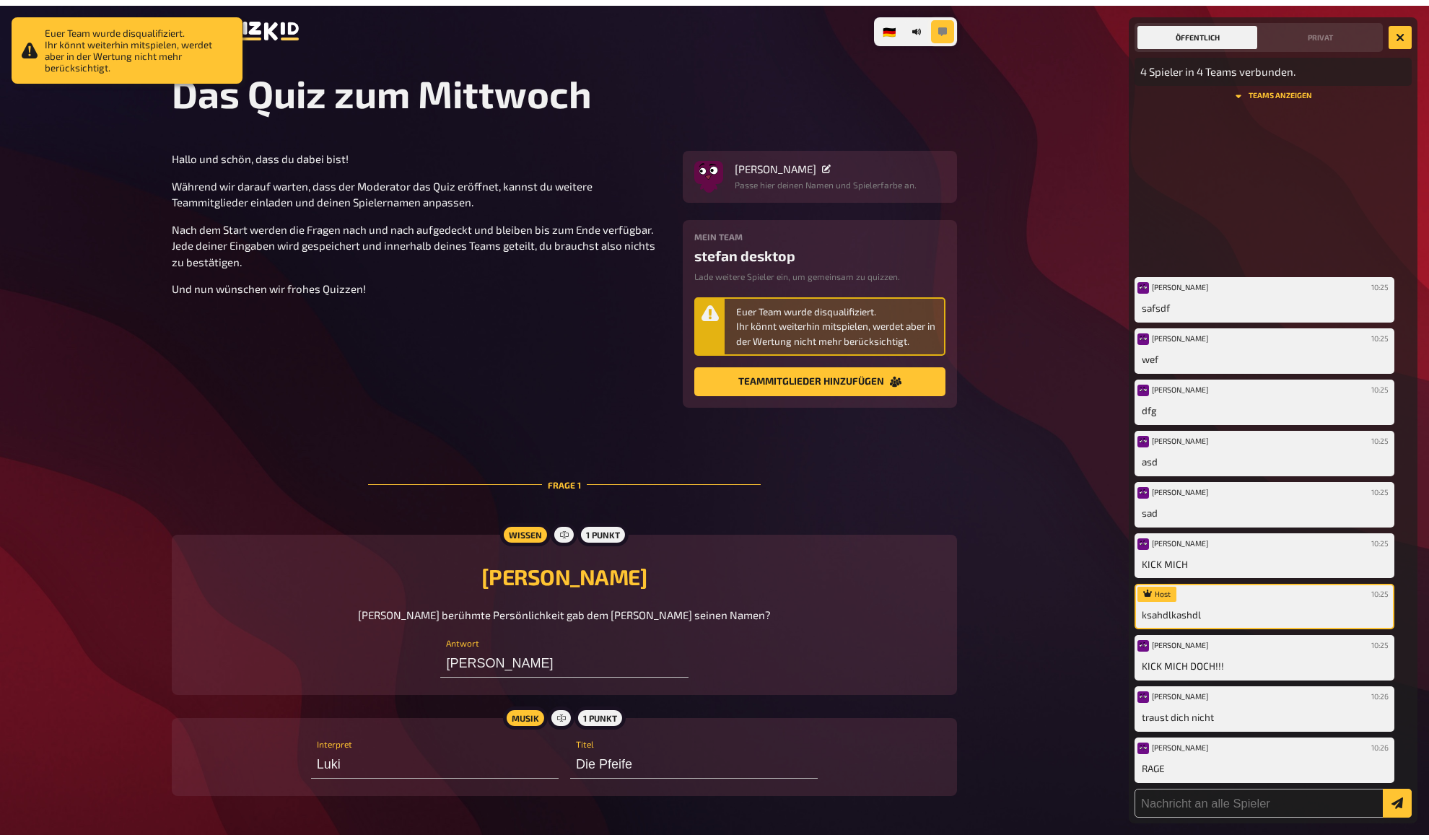
scroll to position [0, 0]
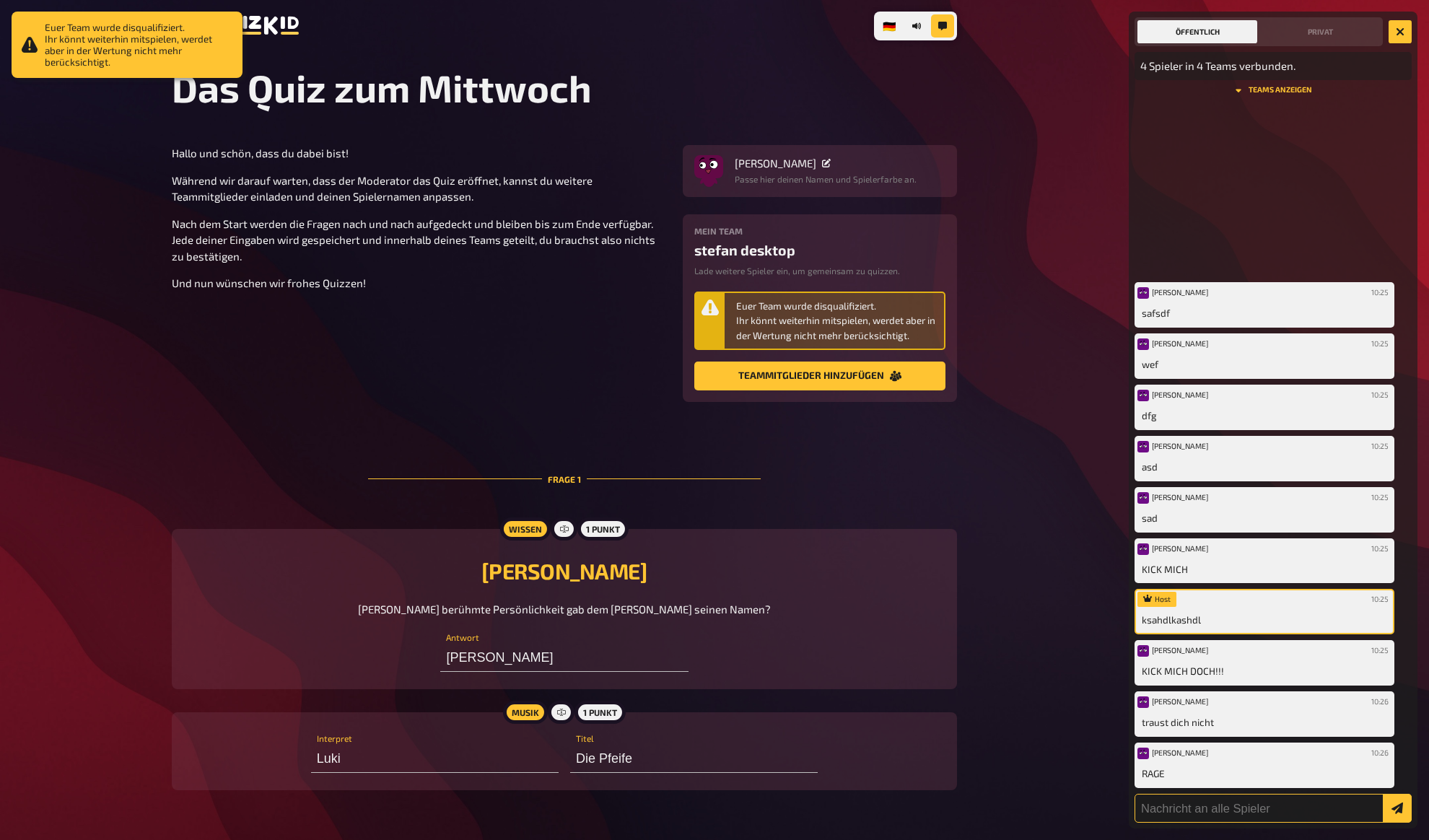
click at [1180, 810] on input "text" at bounding box center [1273, 808] width 277 height 29
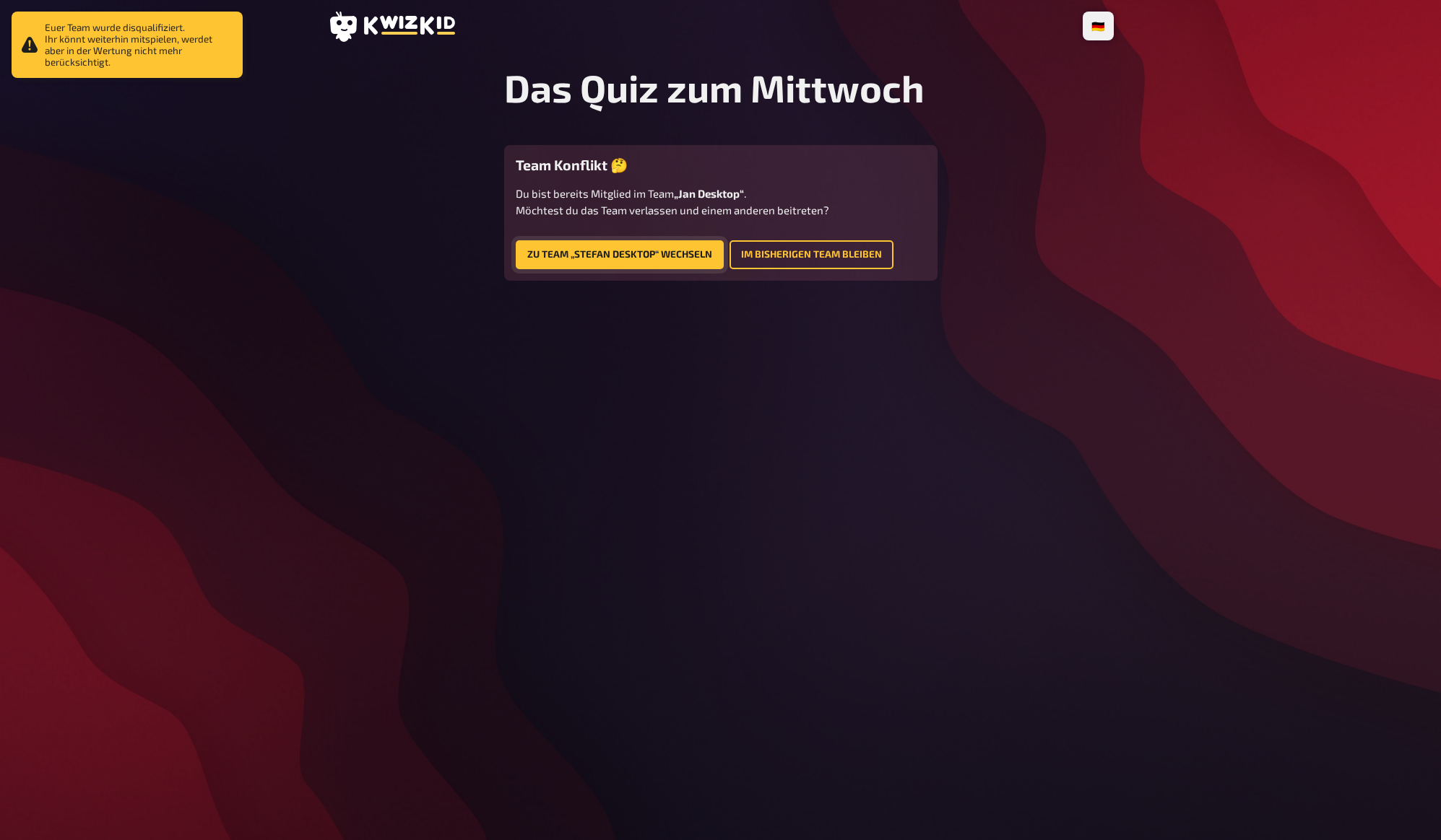
click at [623, 259] on button "Zu Team „stefan desktop“ wechseln" at bounding box center [619, 254] width 208 height 29
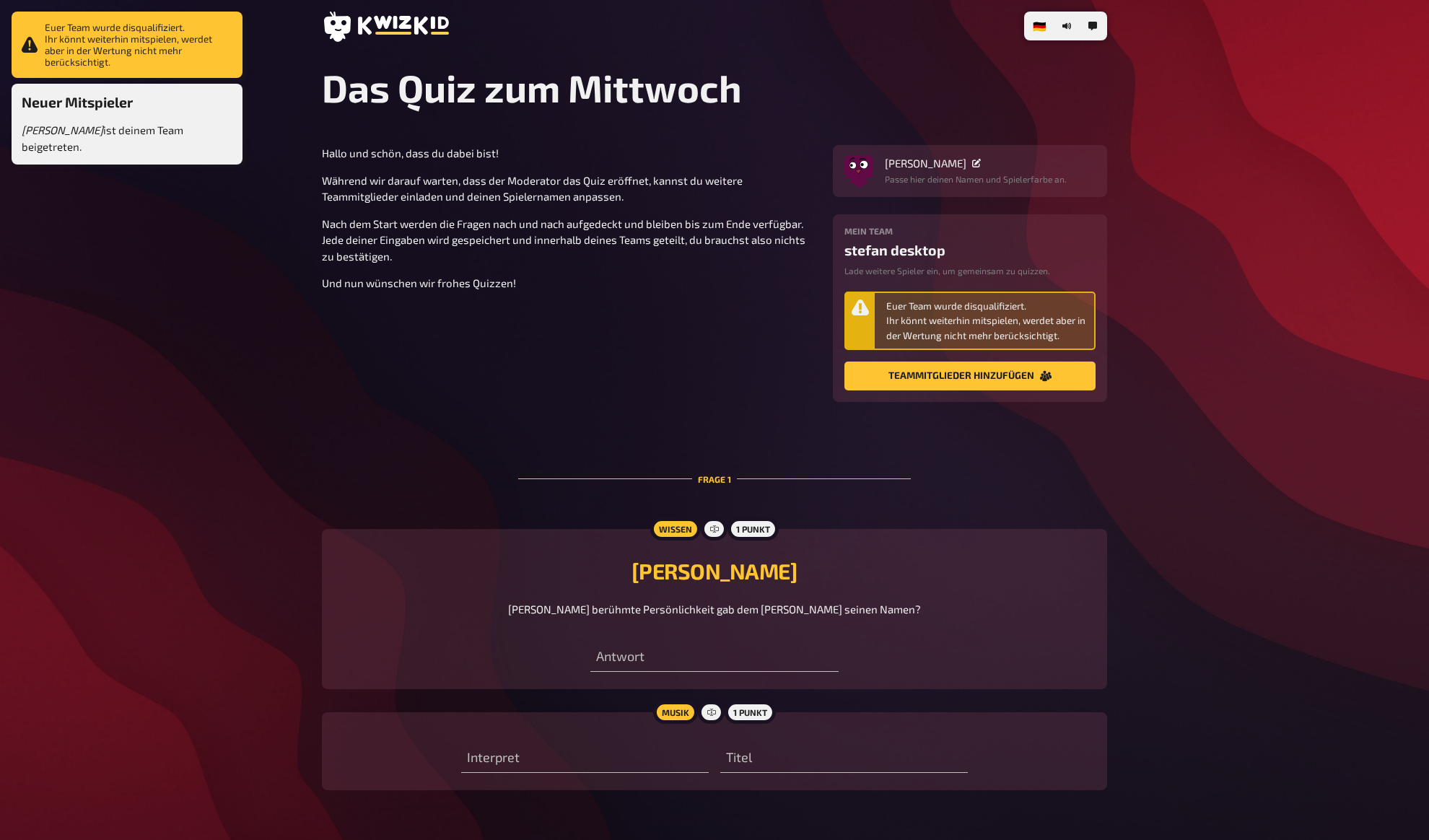
type input "[PERSON_NAME]"
type input "Luki"
type input "Die Pfeife"
click at [504, 259] on p "Nach dem Start werden die Fragen nach und nach aufgedeckt und bleiben bis zum E…" at bounding box center [569, 241] width 493 height 49
click at [511, 290] on p "Und nun wünschen wir frohes Quizzen!" at bounding box center [569, 283] width 493 height 16
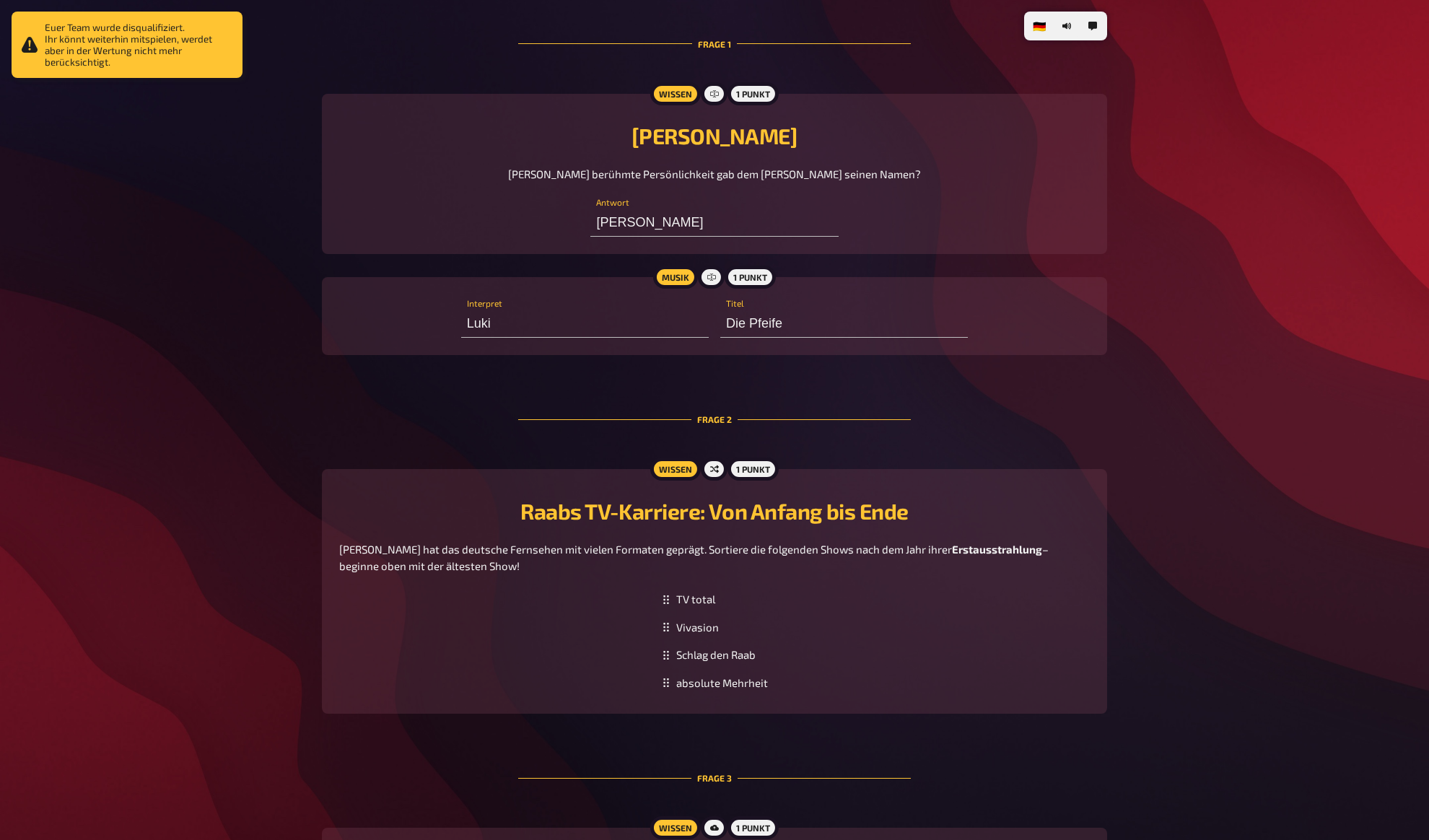
scroll to position [433, 0]
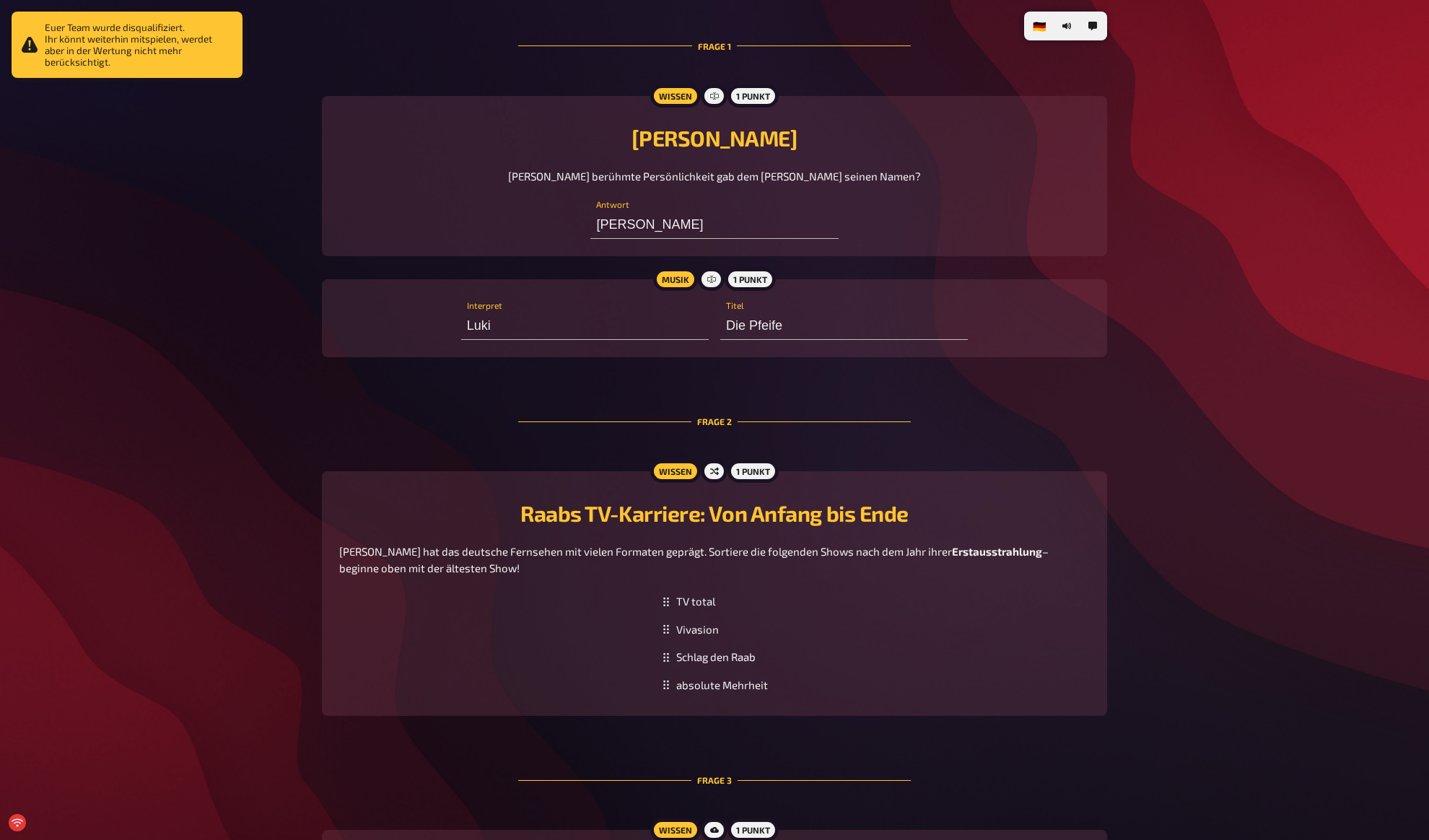
click at [377, 372] on div "Hallo und schön, dass du dabei bist! Während wir darauf warten, dass der Modera…" at bounding box center [714, 491] width 785 height 1558
click at [401, 432] on div "Hallo und schön, dass du dabei bist! Während wir darauf warten, dass der Modera…" at bounding box center [714, 491] width 785 height 1558
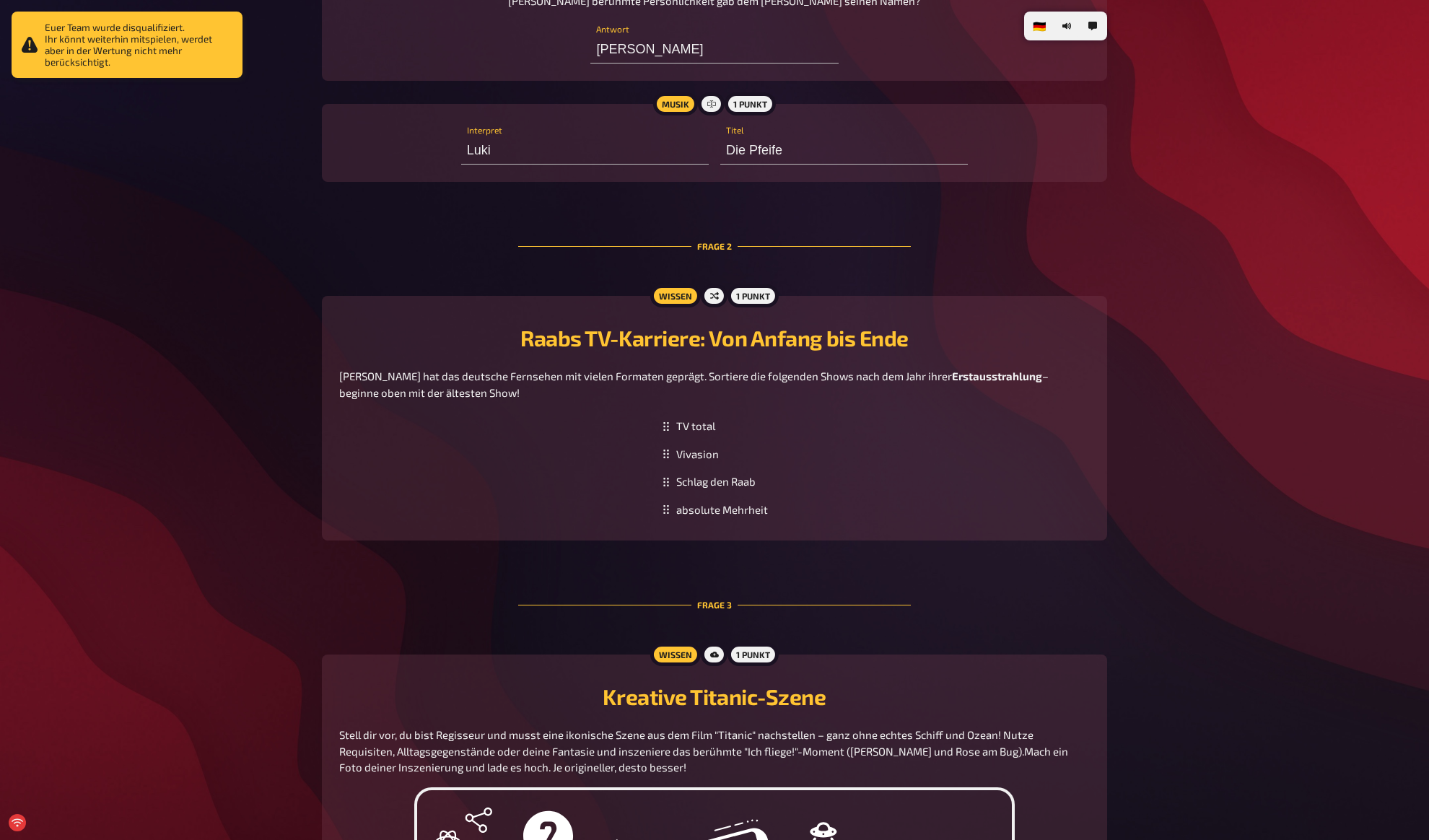
scroll to position [611, 0]
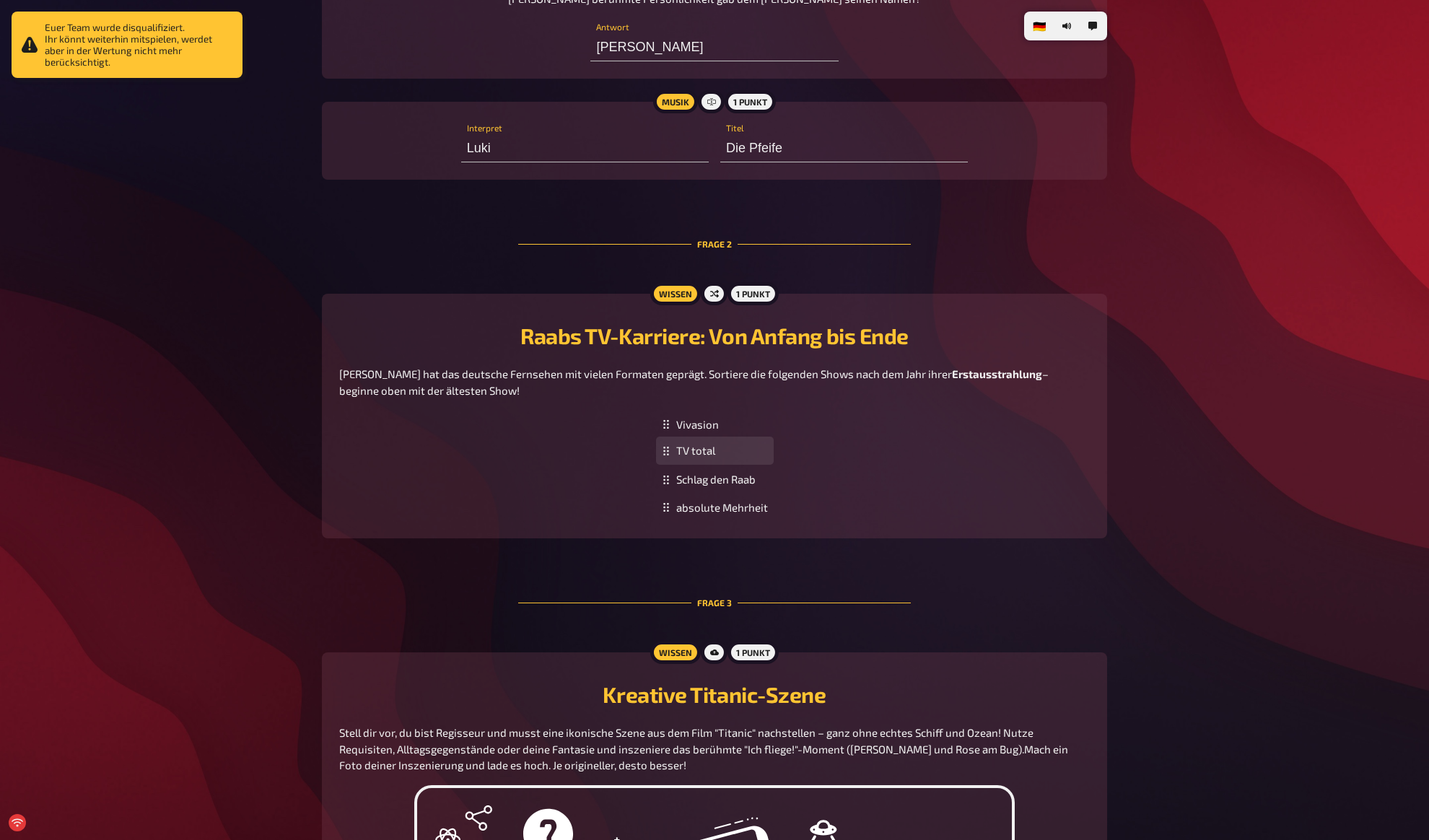
drag, startPoint x: 664, startPoint y: 434, endPoint x: 664, endPoint y: 461, distance: 27.0
click at [490, 471] on div "Vivasion TV total Schlag den Raab absolute Mehrheit To pick up a draggable item…" at bounding box center [714, 466] width 750 height 111
click at [489, 489] on div "Vivasion TV total Schlag den Raab absolute Mehrheit To pick up a draggable item…" at bounding box center [714, 466] width 750 height 111
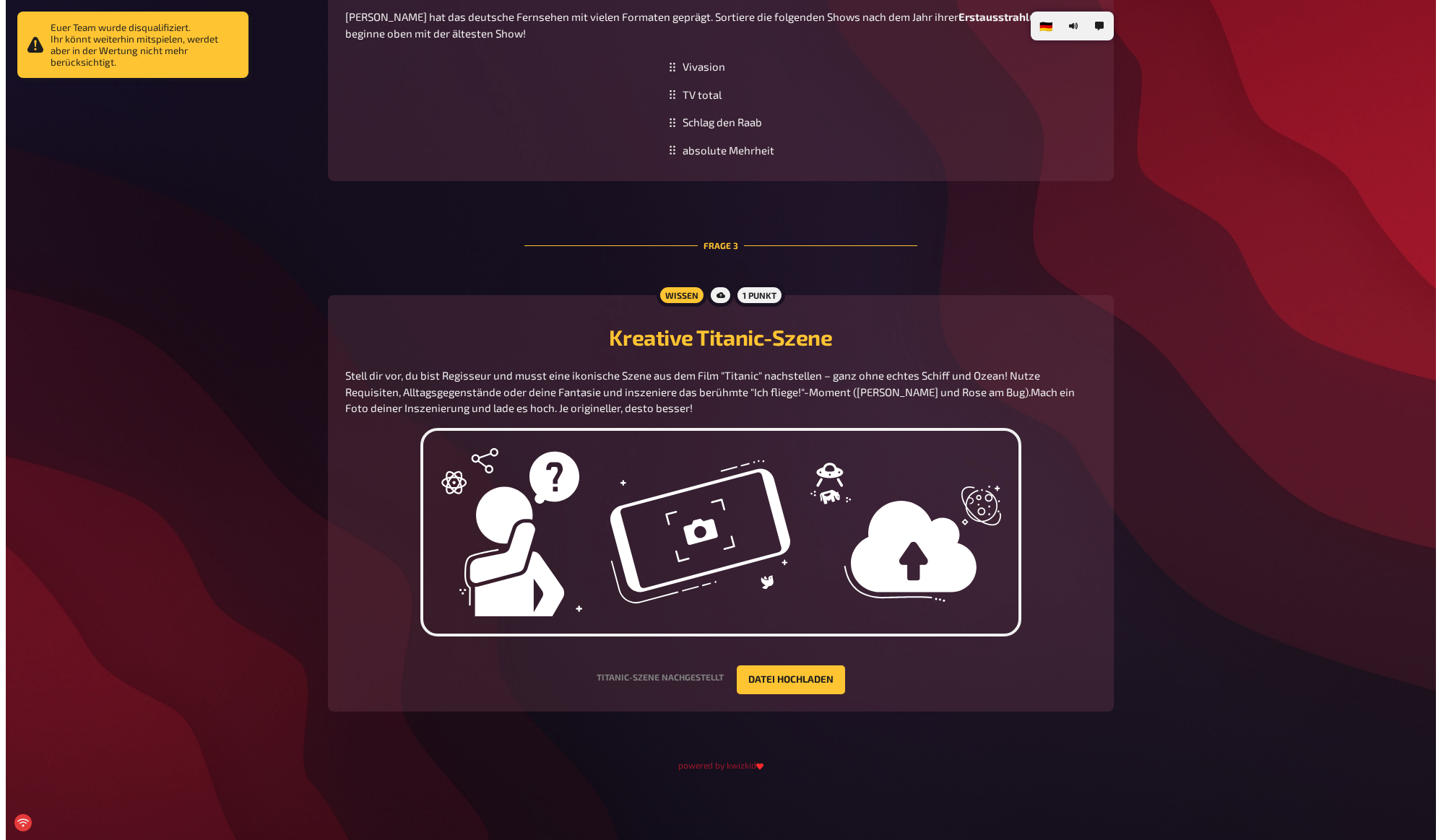
scroll to position [0, 0]
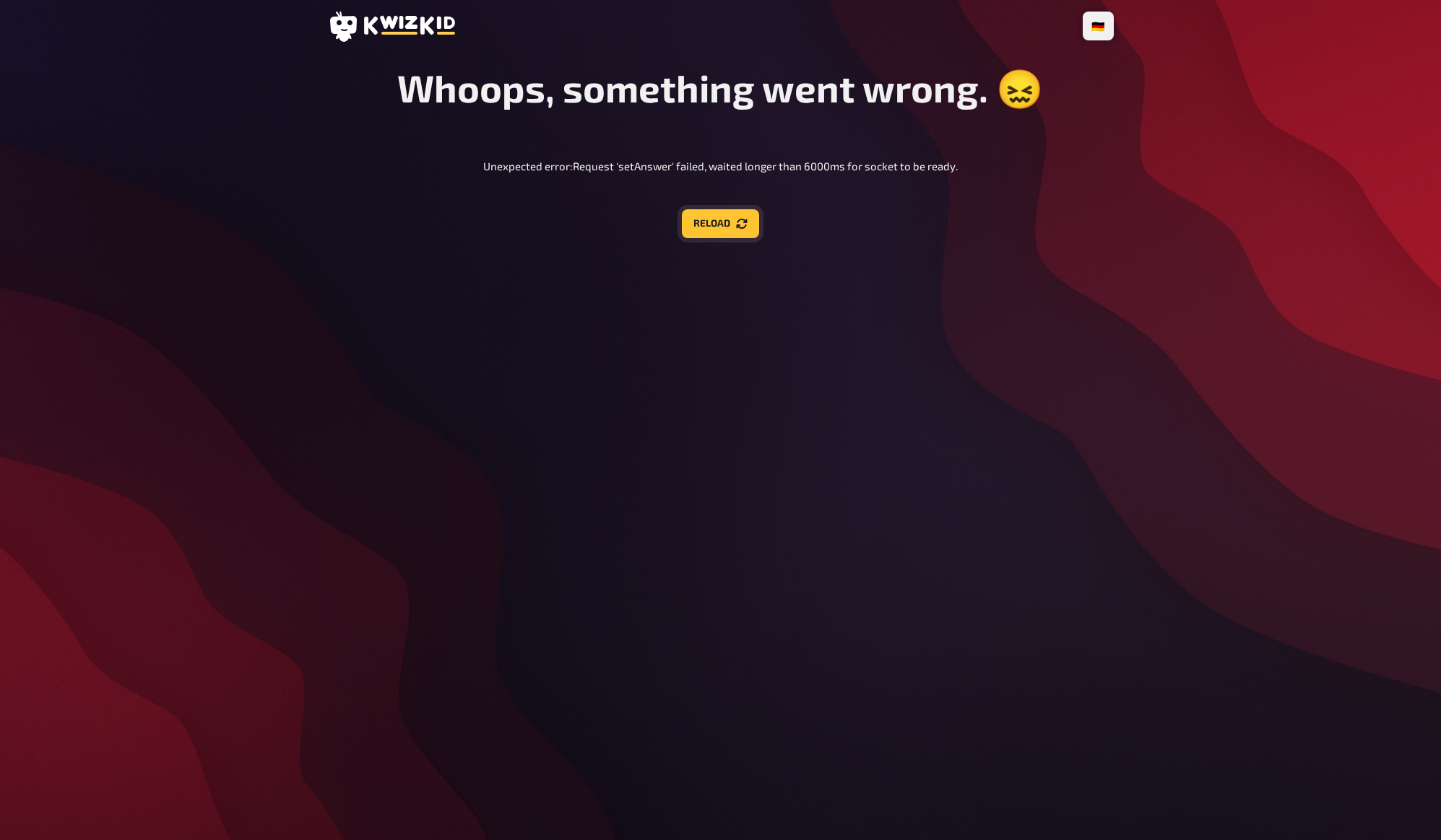
click at [730, 229] on button "Reload" at bounding box center [720, 223] width 78 height 29
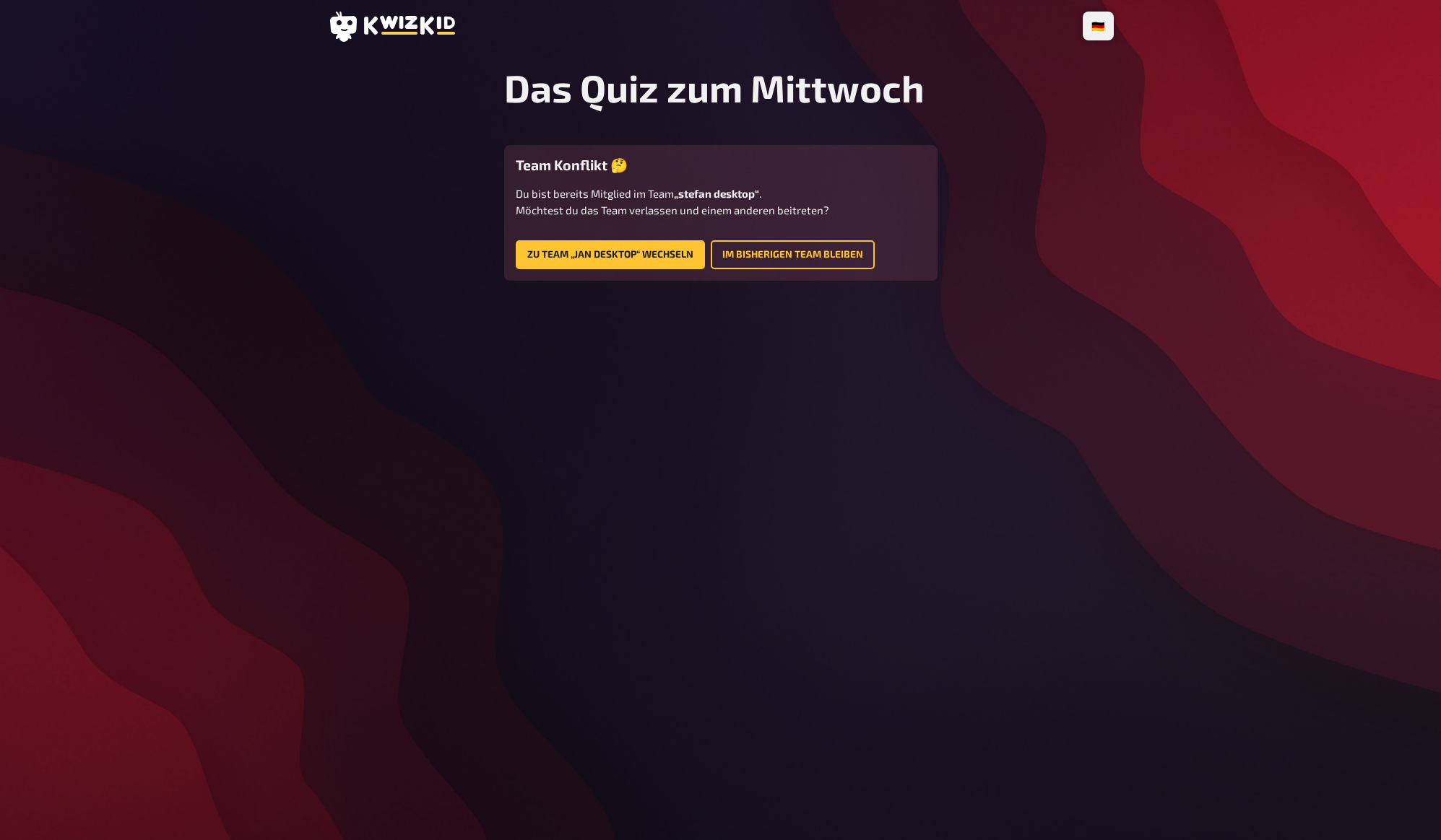
click at [866, 336] on div "🇩🇪 Deutsch 🇬🇧 English 🇳🇱 Nederlands Das Quiz zum [DATE] Team Konflikt 🤔 Du bist…" at bounding box center [720, 420] width 809 height 840
click at [595, 248] on button "Zu Team „Jan Desktop“ wechseln" at bounding box center [610, 254] width 189 height 29
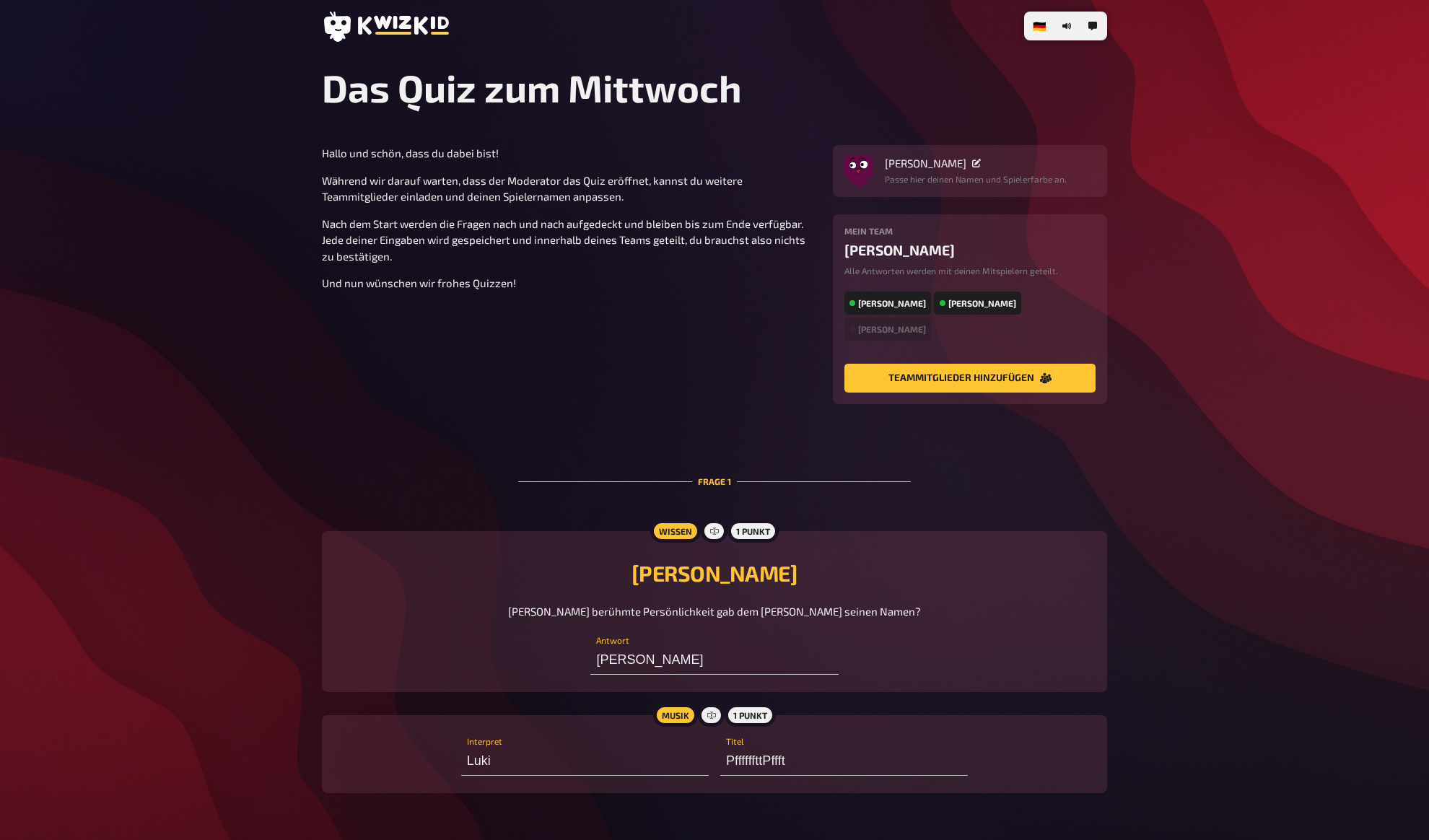
click at [480, 379] on section "Hallo und schön, dass du dabei bist! Während wir darauf warten, dass der Modera…" at bounding box center [714, 275] width 785 height 259
click at [420, 383] on section "Hallo und schön, dass du dabei bist! Während wir darauf warten, dass der Modera…" at bounding box center [714, 275] width 785 height 259
click at [399, 398] on section "Hallo und schön, dass du dabei bist! Während wir darauf warten, dass der Modera…" at bounding box center [714, 275] width 785 height 259
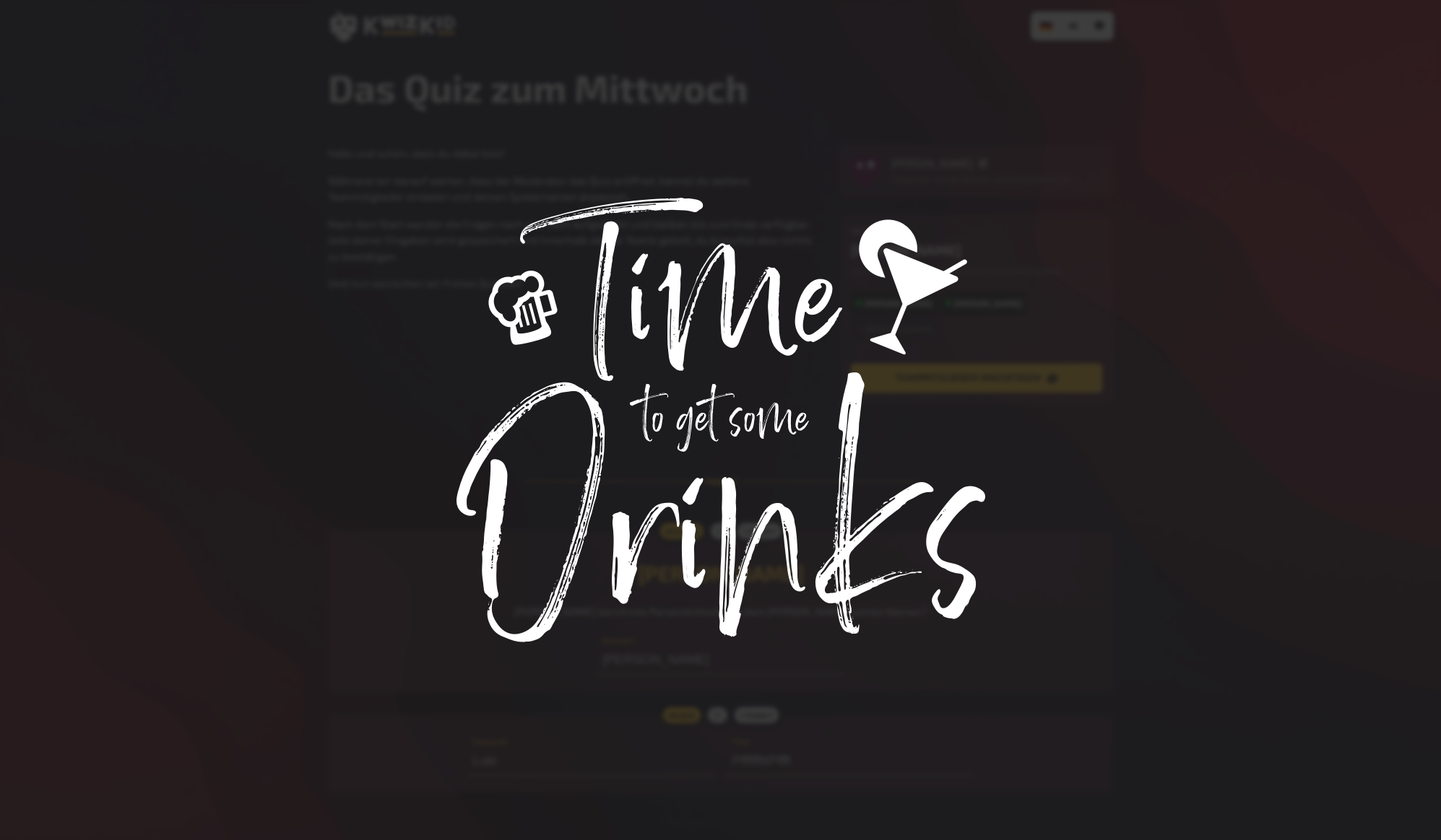
click at [379, 398] on body "🇩🇪 Deutsch 🇬🇧 English 🇳🇱 Nederlands Das Quiz zum Mittwoch Hallo und schön, dass…" at bounding box center [720, 640] width 1441 height 1280
click at [367, 400] on div at bounding box center [720, 420] width 1441 height 840
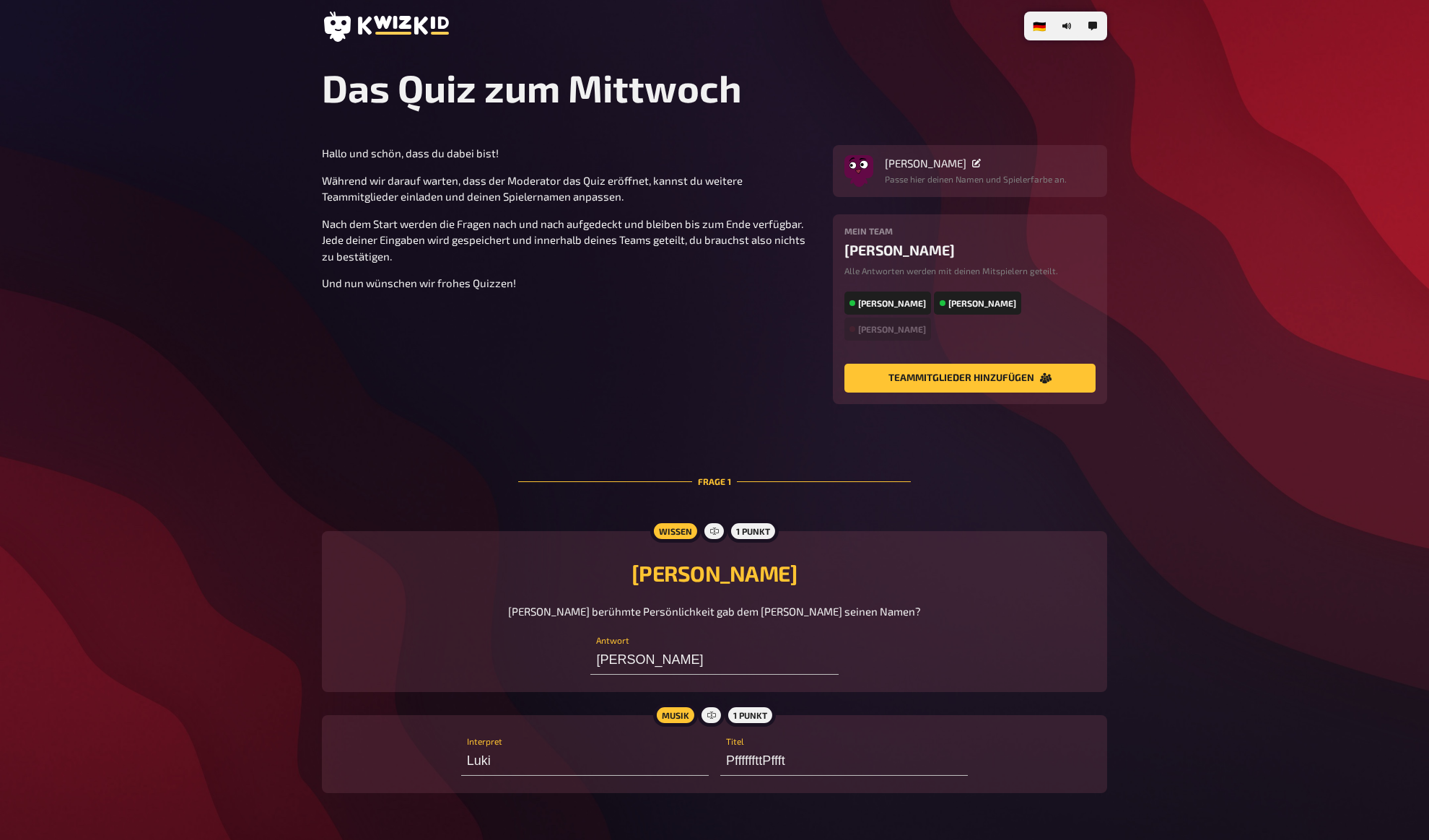
click at [367, 400] on section "Hallo und schön, dass du dabei bist! Während wir darauf warten, dass der Modera…" at bounding box center [714, 275] width 785 height 259
click at [369, 418] on div "Hallo und schön, dass du dabei bist! Während wir darauf warten, dass der Modera…" at bounding box center [714, 660] width 785 height 1030
type input "[PERSON_NAME]"
type input "Luki"
type input "PffffffttPffft"
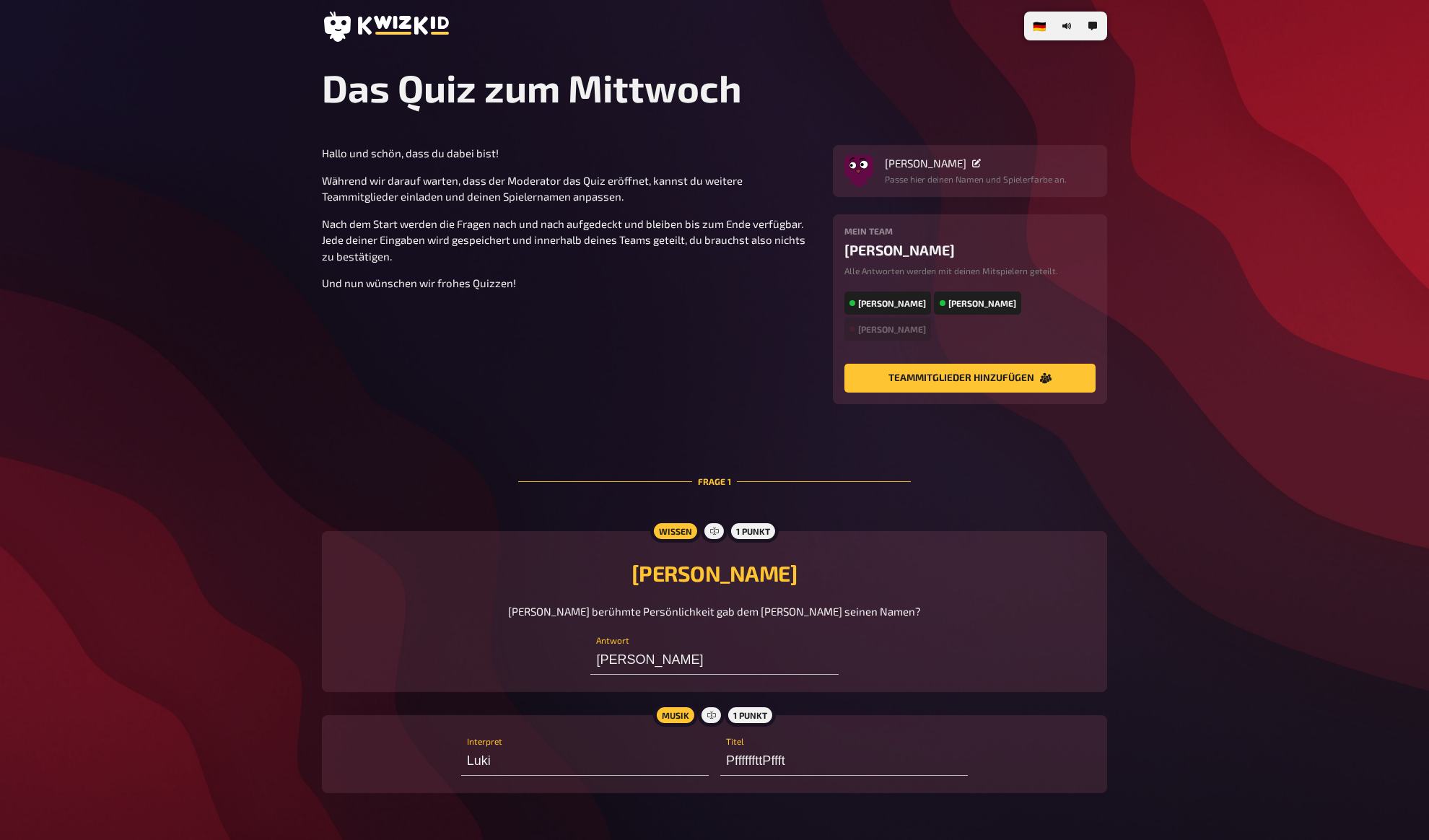
click at [384, 290] on p "Und nun wünschen wir frohes Quizzen!" at bounding box center [569, 283] width 493 height 16
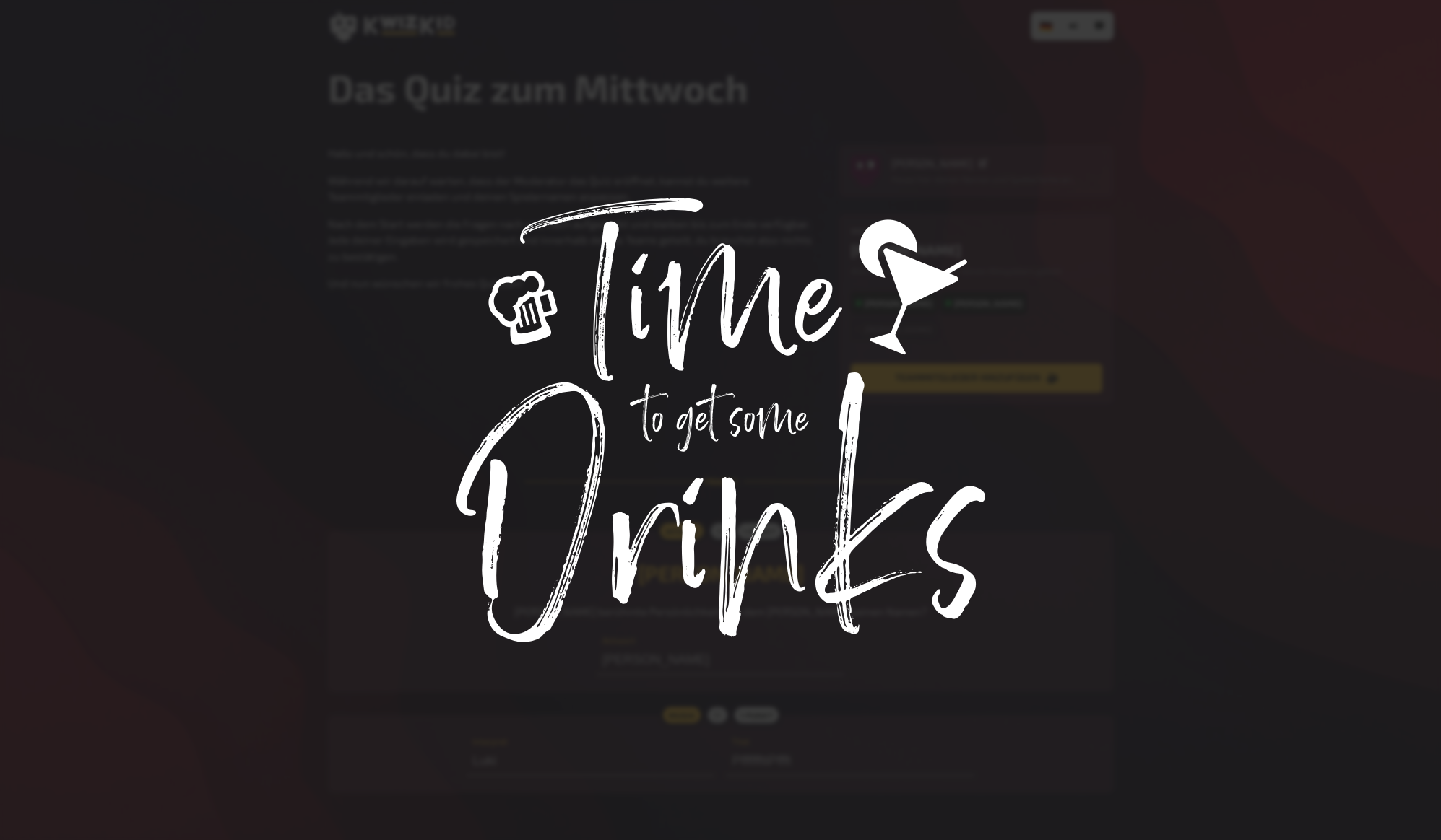
click at [372, 318] on div at bounding box center [720, 420] width 1441 height 840
click at [418, 356] on div at bounding box center [720, 420] width 1441 height 840
click at [603, 418] on div at bounding box center [720, 420] width 1441 height 840
click at [460, 361] on div at bounding box center [720, 420] width 1441 height 840
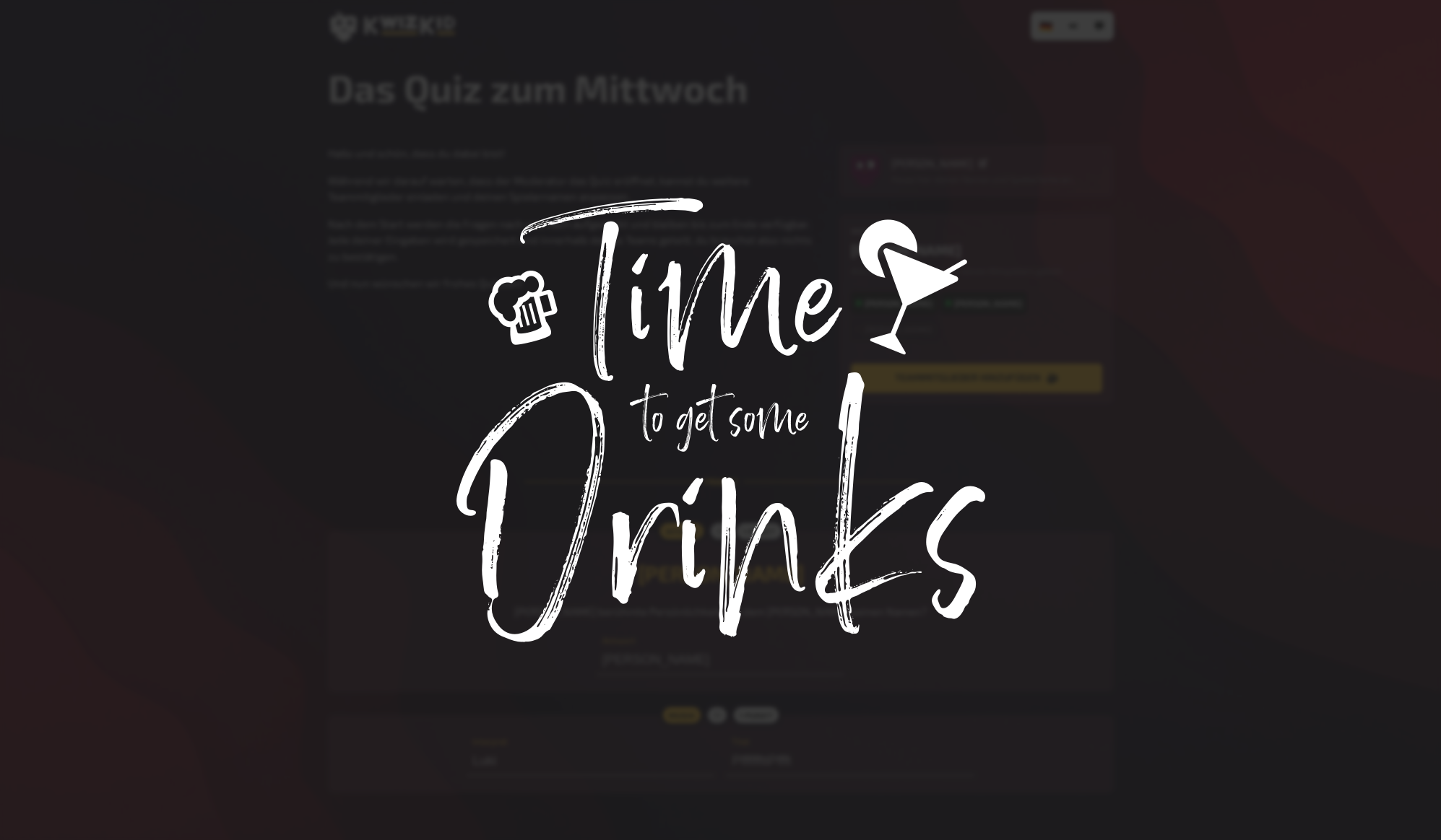
click at [468, 388] on div at bounding box center [720, 420] width 1441 height 840
click at [480, 435] on div at bounding box center [720, 420] width 1441 height 840
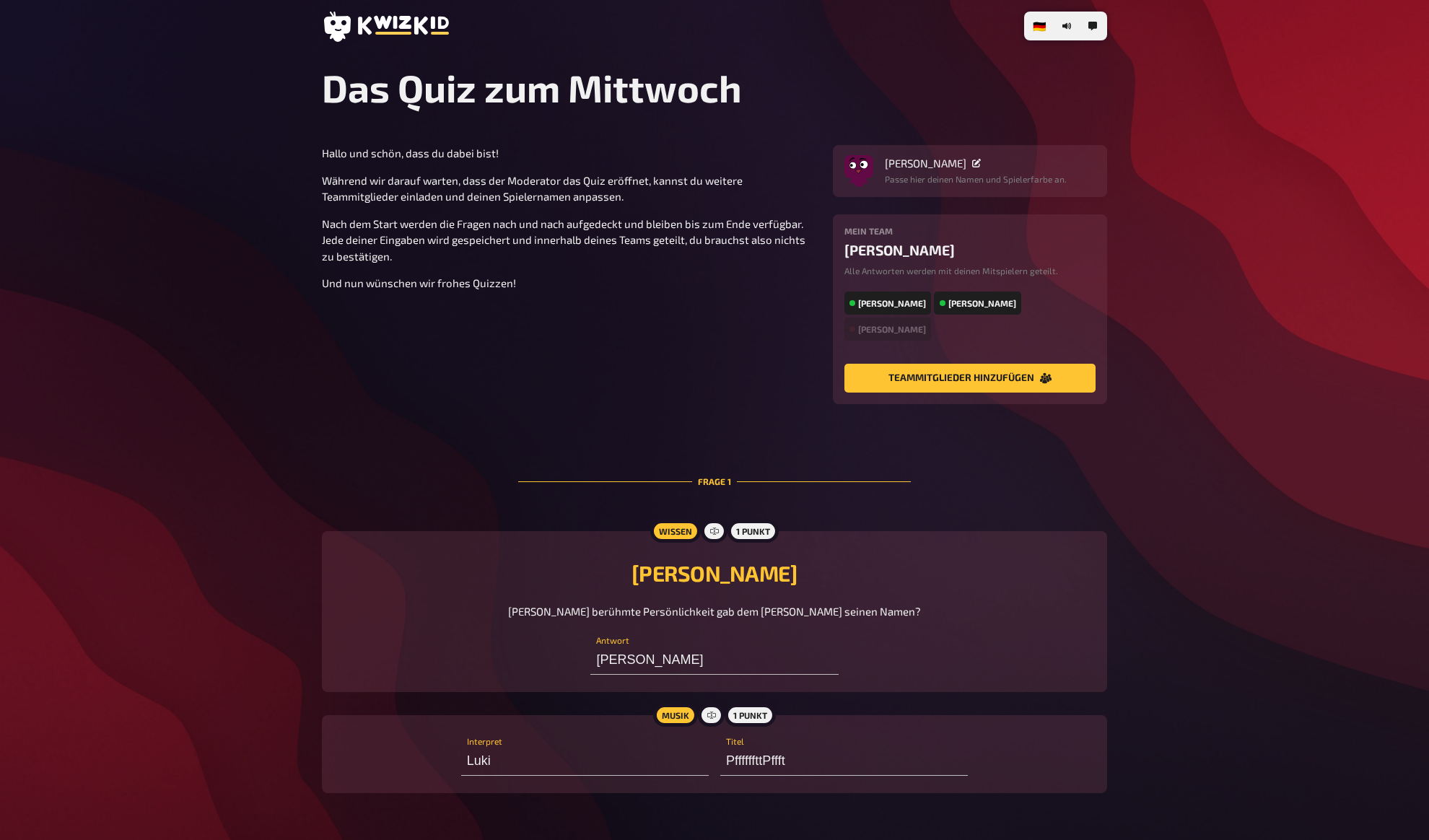
click at [465, 416] on div "Hallo und schön, dass du dabei bist! Während wir darauf warten, dass der Modera…" at bounding box center [714, 660] width 785 height 1030
click at [451, 417] on div "Hallo und schön, dass du dabei bist! Während wir darauf warten, dass der Modera…" at bounding box center [714, 660] width 785 height 1030
click at [311, 342] on div "🇩🇪 Deutsch 🇬🇧 English 🇳🇱 Nederlands Das Quiz zum [DATE] Hallo und schön, dass d…" at bounding box center [714, 640] width 808 height 1280
click at [311, 356] on div "🇩🇪 Deutsch 🇬🇧 English 🇳🇱 Nederlands Das Quiz zum [DATE] Hallo und schön, dass d…" at bounding box center [714, 640] width 808 height 1280
click at [302, 374] on div "🇩🇪 Deutsch 🇬🇧 English 🇳🇱 Nederlands Das Quiz zum [DATE] Hallo und schön, dass d…" at bounding box center [714, 640] width 1429 height 1280
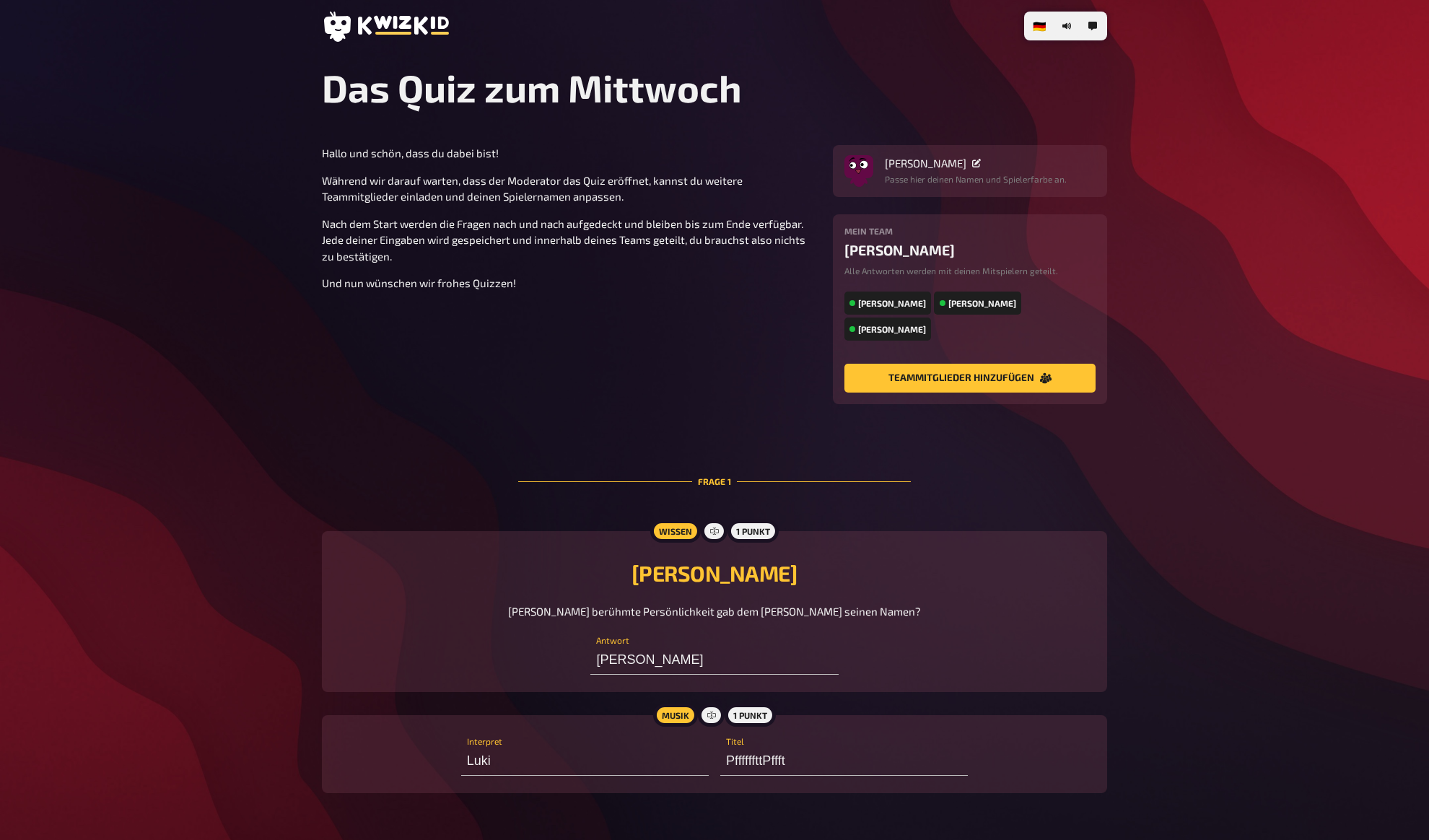
click at [302, 387] on div "🇩🇪 Deutsch 🇬🇧 English 🇳🇱 Nederlands Das Quiz zum [DATE] Hallo und schön, dass d…" at bounding box center [714, 640] width 1429 height 1280
click at [281, 273] on div "🇩🇪 Deutsch 🇬🇧 English 🇳🇱 Nederlands Das Quiz zum [DATE] Hallo und schön, dass d…" at bounding box center [714, 640] width 1429 height 1280
click at [281, 298] on div "🇩🇪 Deutsch 🇬🇧 English 🇳🇱 Nederlands Das Quiz zum [DATE] Hallo und schön, dass d…" at bounding box center [714, 640] width 1429 height 1280
click at [281, 337] on div "🇩🇪 Deutsch 🇬🇧 English 🇳🇱 Nederlands Das Quiz zum [DATE] Hallo und schön, dass d…" at bounding box center [714, 640] width 1429 height 1280
click at [300, 367] on div "🇩🇪 Deutsch 🇬🇧 English 🇳🇱 Nederlands Das Quiz zum [DATE] Hallo und schön, dass d…" at bounding box center [714, 640] width 1429 height 1280
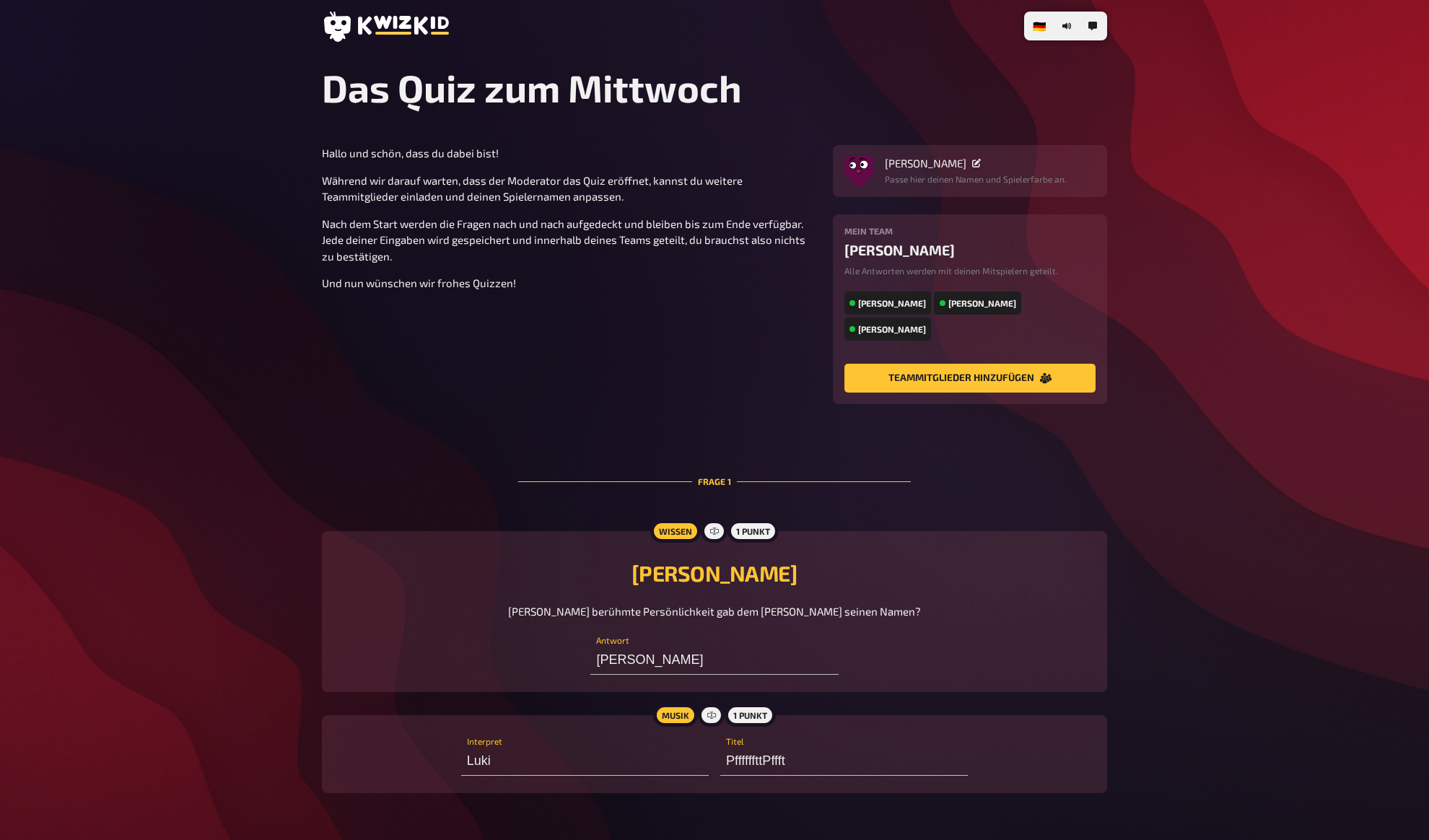
click at [303, 399] on div "🇩🇪 Deutsch 🇬🇧 English 🇳🇱 Nederlands Das Quiz zum [DATE] Hallo und schön, dass d…" at bounding box center [714, 640] width 1429 height 1280
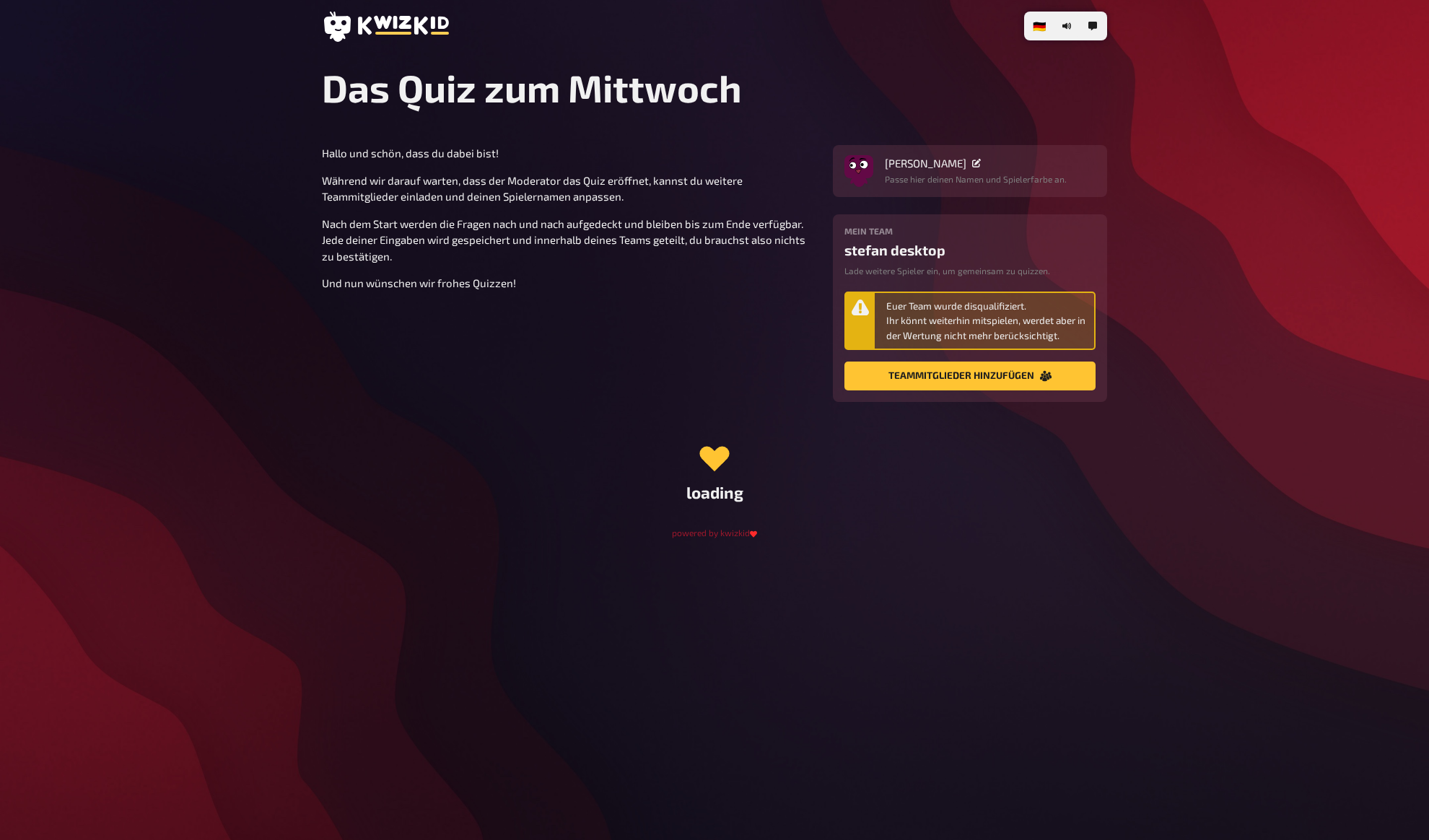
scroll to position [612, 0]
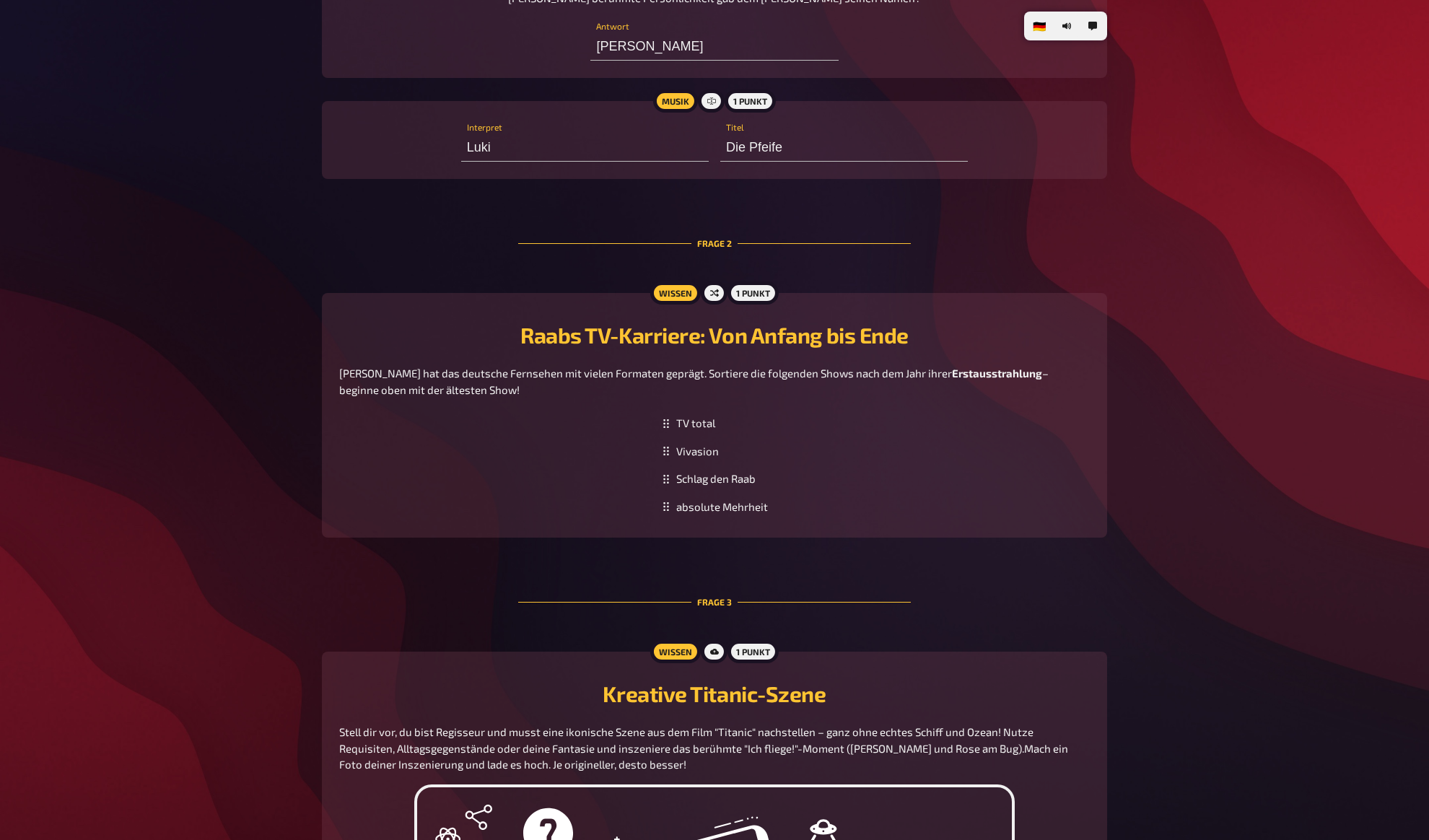
click at [273, 298] on div "🇩🇪 Deutsch 🇬🇧 English 🇳🇱 Nederlands Das Quiz zum [DATE] Hallo und schön, dass d…" at bounding box center [714, 292] width 1429 height 1808
click at [271, 352] on div "🇩🇪 Deutsch 🇬🇧 English 🇳🇱 Nederlands Das Quiz zum [DATE] Hallo und schön, dass d…" at bounding box center [714, 292] width 1429 height 1808
click at [268, 380] on div "🇩🇪 Deutsch 🇬🇧 English 🇳🇱 Nederlands Das Quiz zum [DATE] Hallo und schön, dass d…" at bounding box center [714, 292] width 1429 height 1808
click at [268, 413] on div "🇩🇪 Deutsch 🇬🇧 English 🇳🇱 Nederlands Das Quiz zum [DATE] Hallo und schön, dass d…" at bounding box center [714, 292] width 1429 height 1808
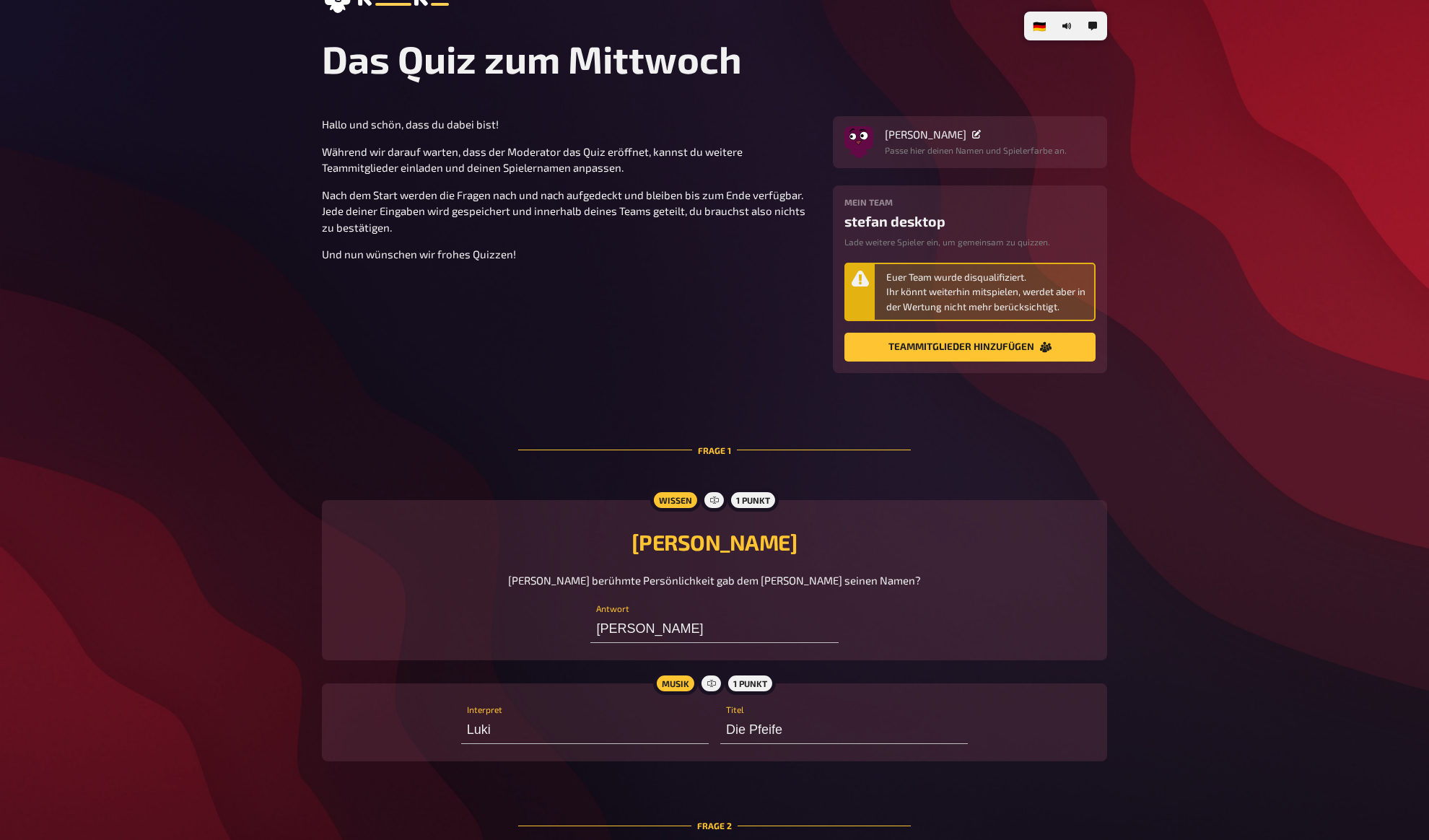
scroll to position [0, 0]
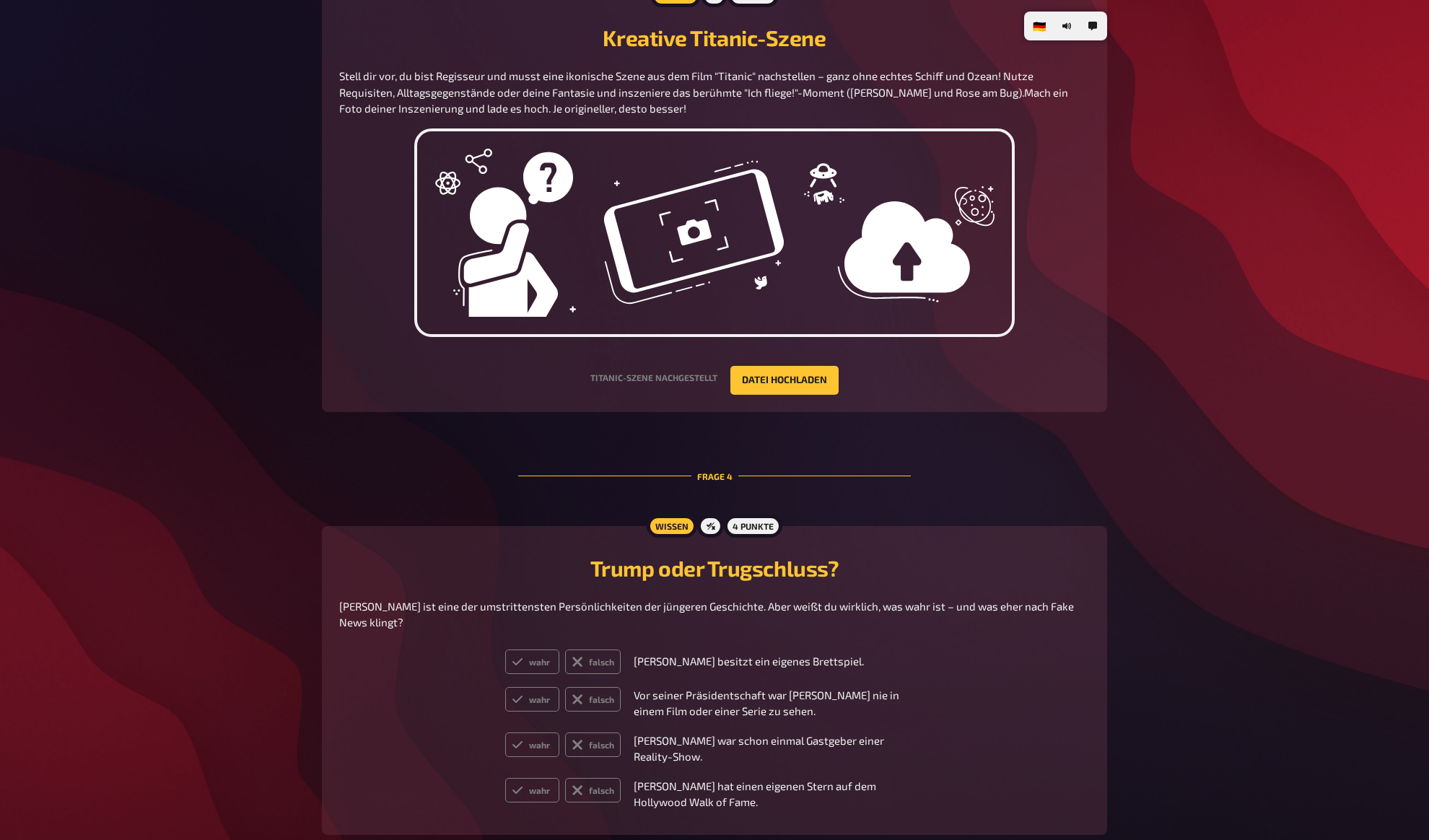
scroll to position [1268, 0]
click at [773, 394] on button "Datei hochladen" at bounding box center [785, 379] width 108 height 29
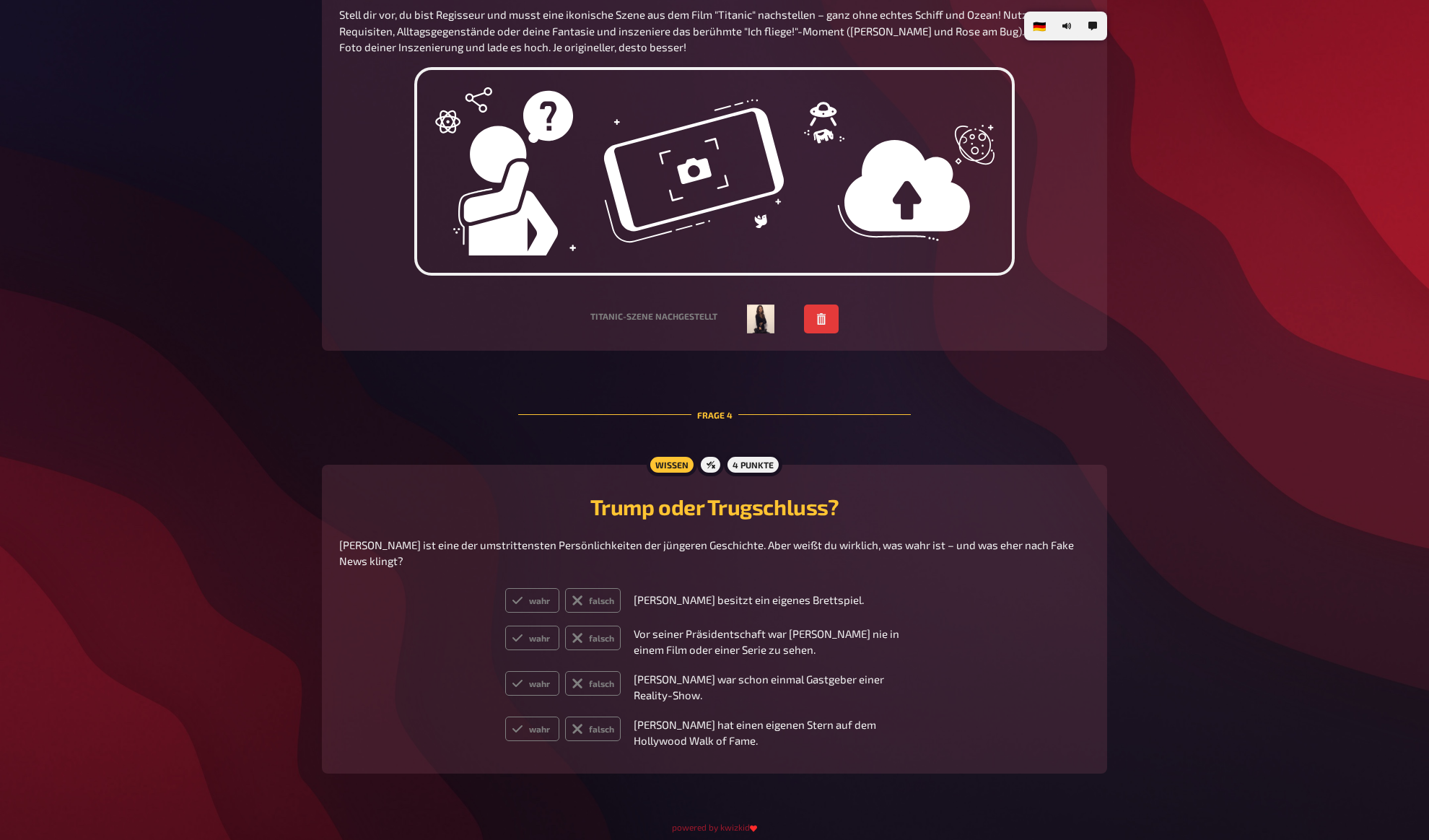
scroll to position [1417, 0]
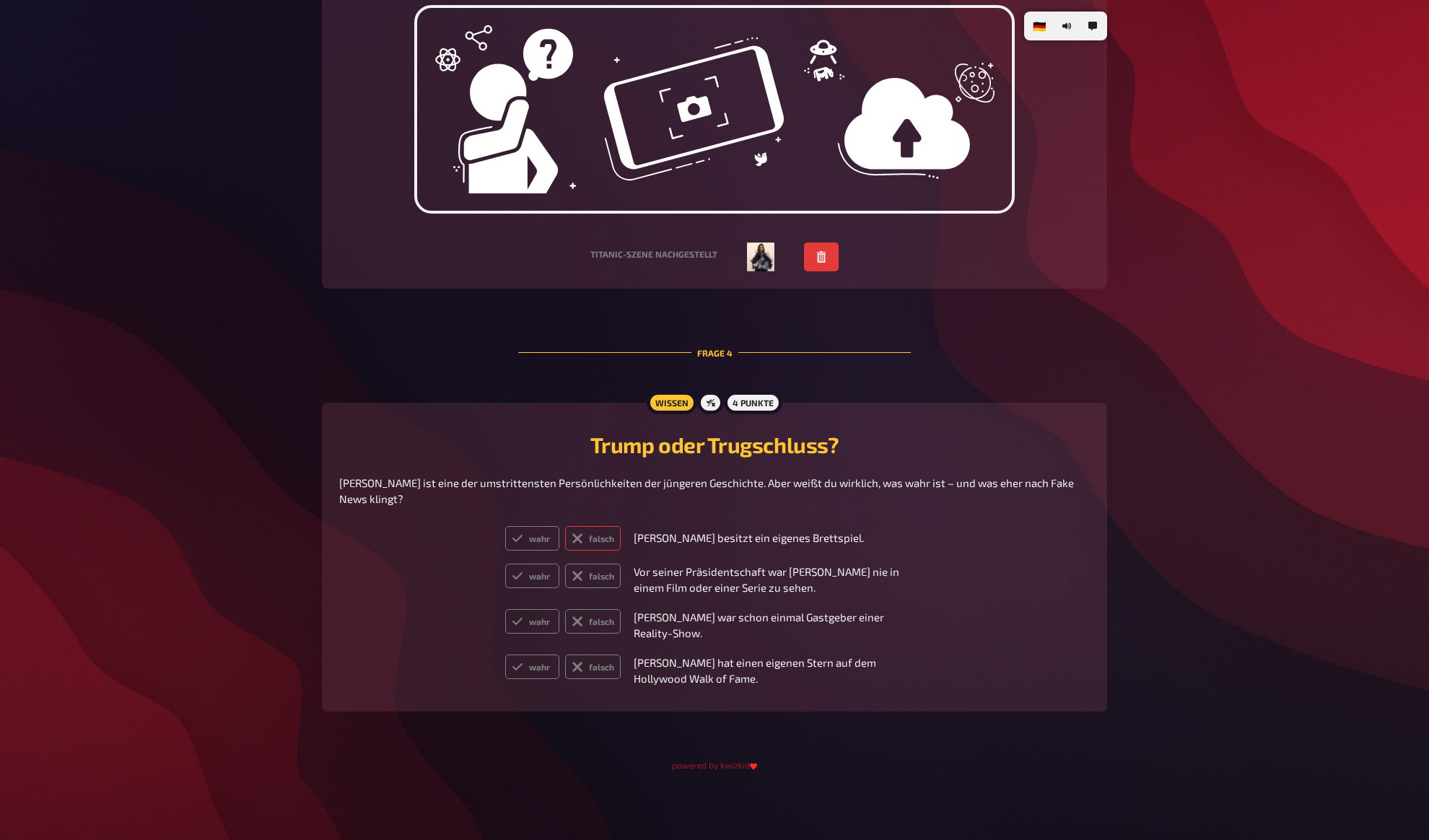
click at [593, 546] on label "falsch" at bounding box center [593, 538] width 55 height 24
click at [506, 526] on input "falsch" at bounding box center [505, 525] width 1 height 1
radio input "true"
click at [597, 588] on label "falsch" at bounding box center [593, 576] width 55 height 24
click at [506, 564] on input "falsch" at bounding box center [505, 563] width 1 height 1
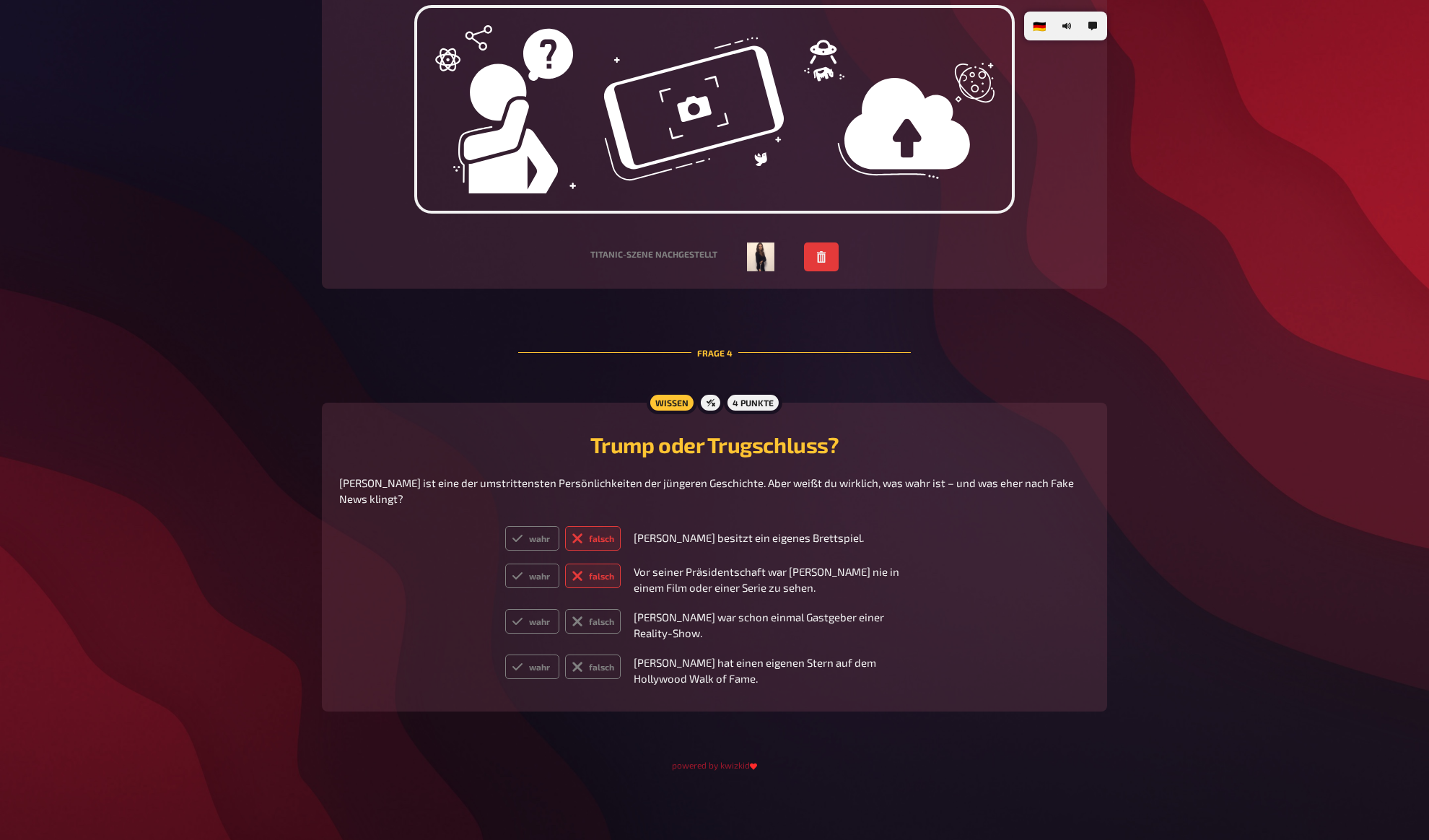
radio input "true"
click at [598, 624] on label "falsch" at bounding box center [593, 621] width 55 height 24
click at [506, 609] on input "falsch" at bounding box center [505, 608] width 1 height 1
radio input "true"
click at [532, 623] on label "wahr" at bounding box center [533, 621] width 54 height 24
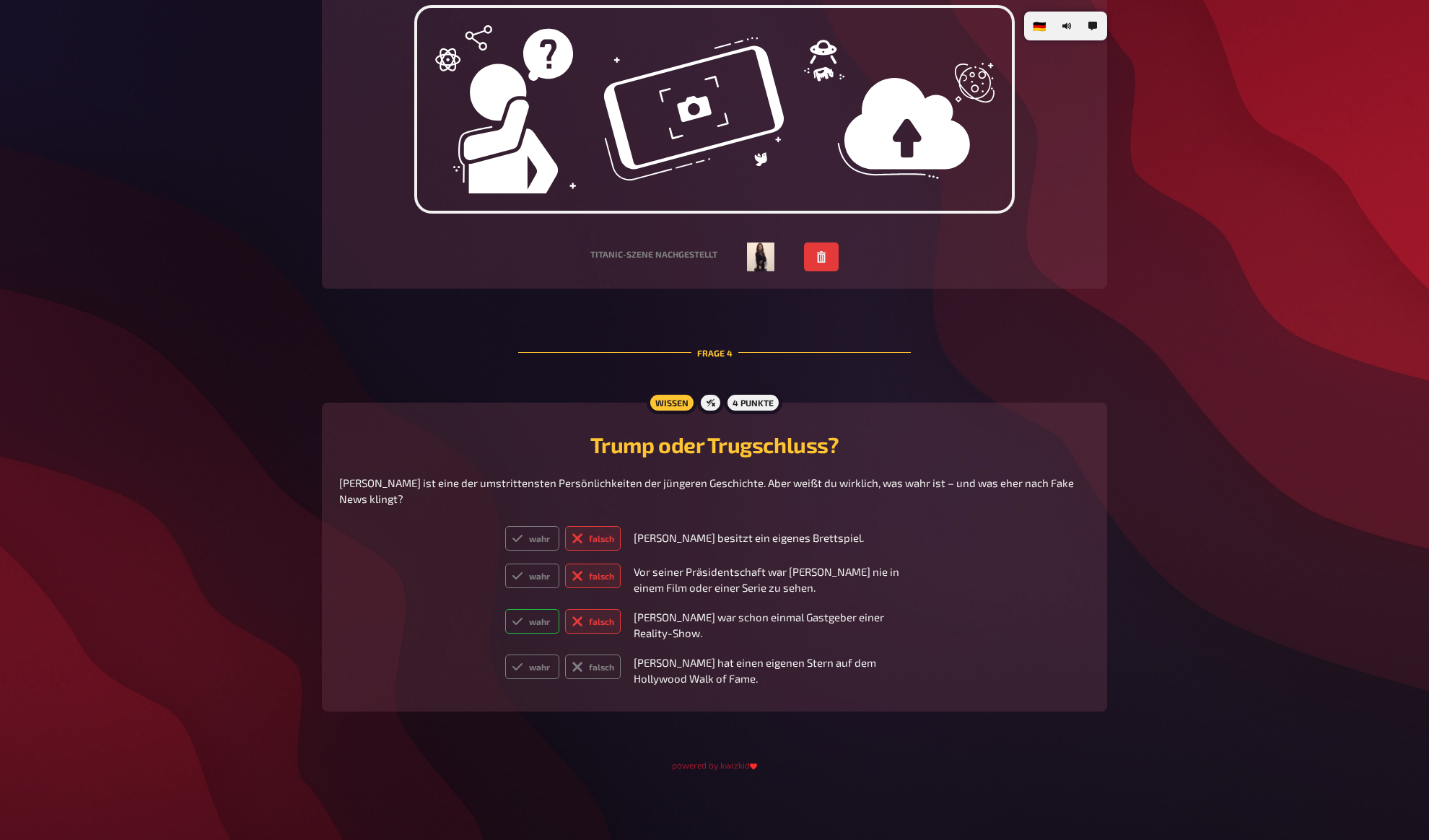
click at [506, 609] on input "wahr" at bounding box center [505, 608] width 1 height 1
radio input "true"
click at [594, 677] on label "falsch" at bounding box center [593, 667] width 55 height 24
click at [506, 655] on input "falsch" at bounding box center [505, 654] width 1 height 1
radio input "true"
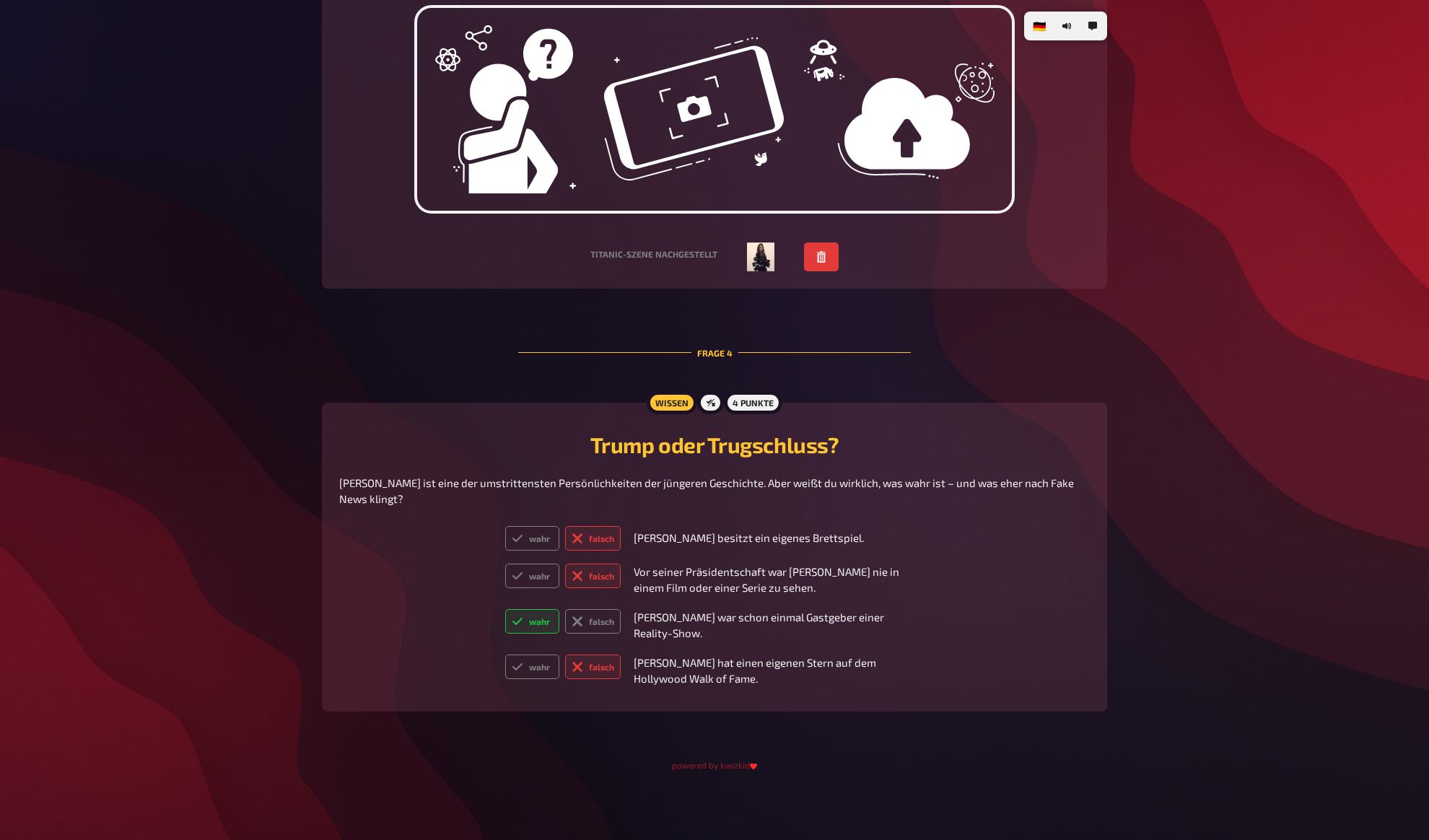
click at [431, 559] on div "Trump oder Trugschluss? [PERSON_NAME] ist eine der umstrittensten Persönlichkei…" at bounding box center [714, 557] width 750 height 274
click at [429, 599] on div "Trump oder Trugschluss? [PERSON_NAME] ist eine der umstrittensten Persönlichkei…" at bounding box center [714, 557] width 750 height 274
click at [521, 544] on icon at bounding box center [517, 538] width 11 height 11
click at [506, 526] on input "wahr" at bounding box center [505, 525] width 1 height 1
radio input "true"
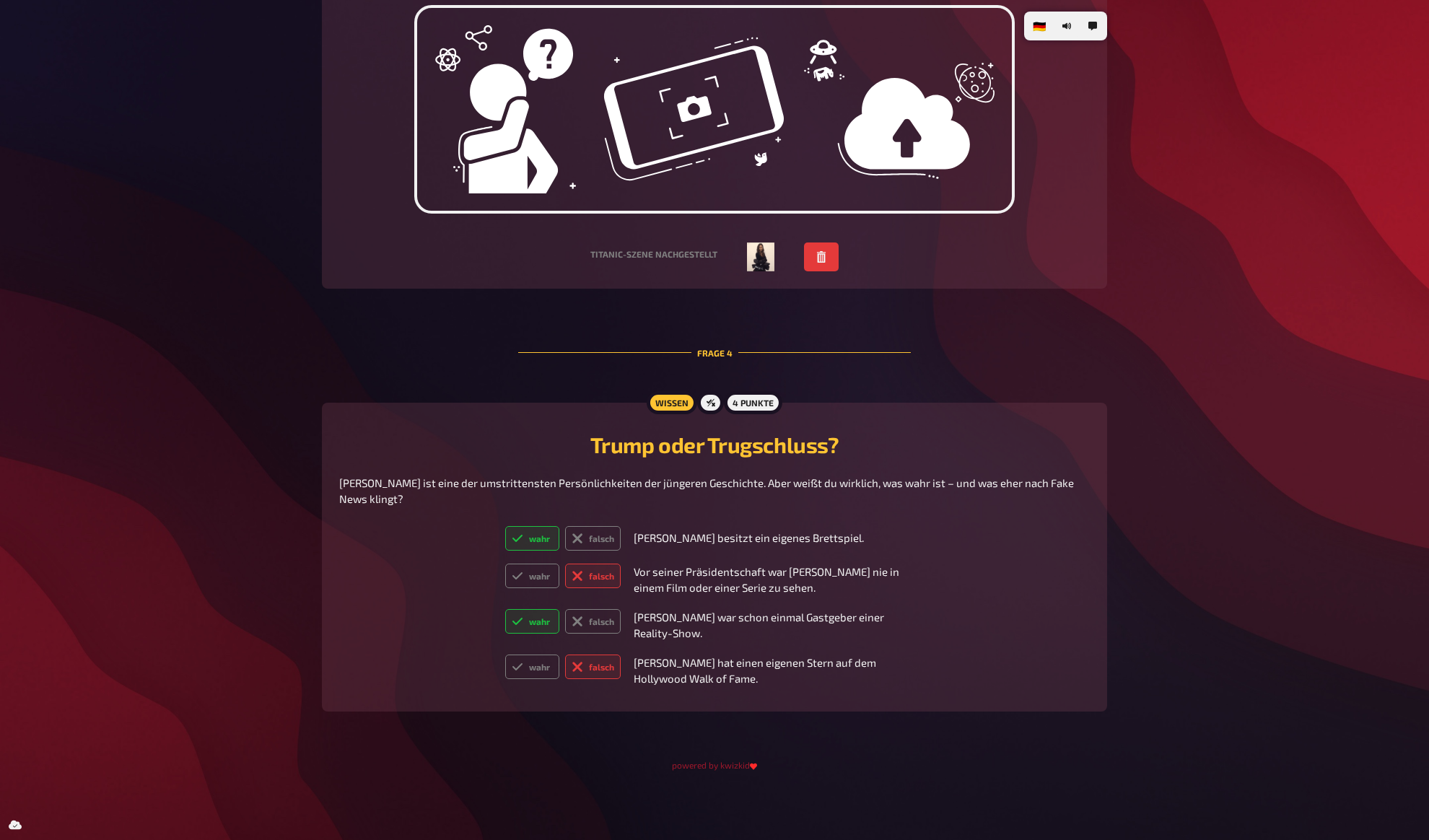
click at [458, 562] on div "Trump oder Trugschluss? [PERSON_NAME] ist eine der umstrittensten Persönlichkei…" at bounding box center [714, 557] width 750 height 274
click at [455, 577] on div "Trump oder Trugschluss? [PERSON_NAME] ist eine der umstrittensten Persönlichkei…" at bounding box center [714, 557] width 750 height 274
click at [455, 590] on div "Trump oder Trugschluss? [PERSON_NAME] ist eine der umstrittensten Persönlichkei…" at bounding box center [714, 557] width 750 height 274
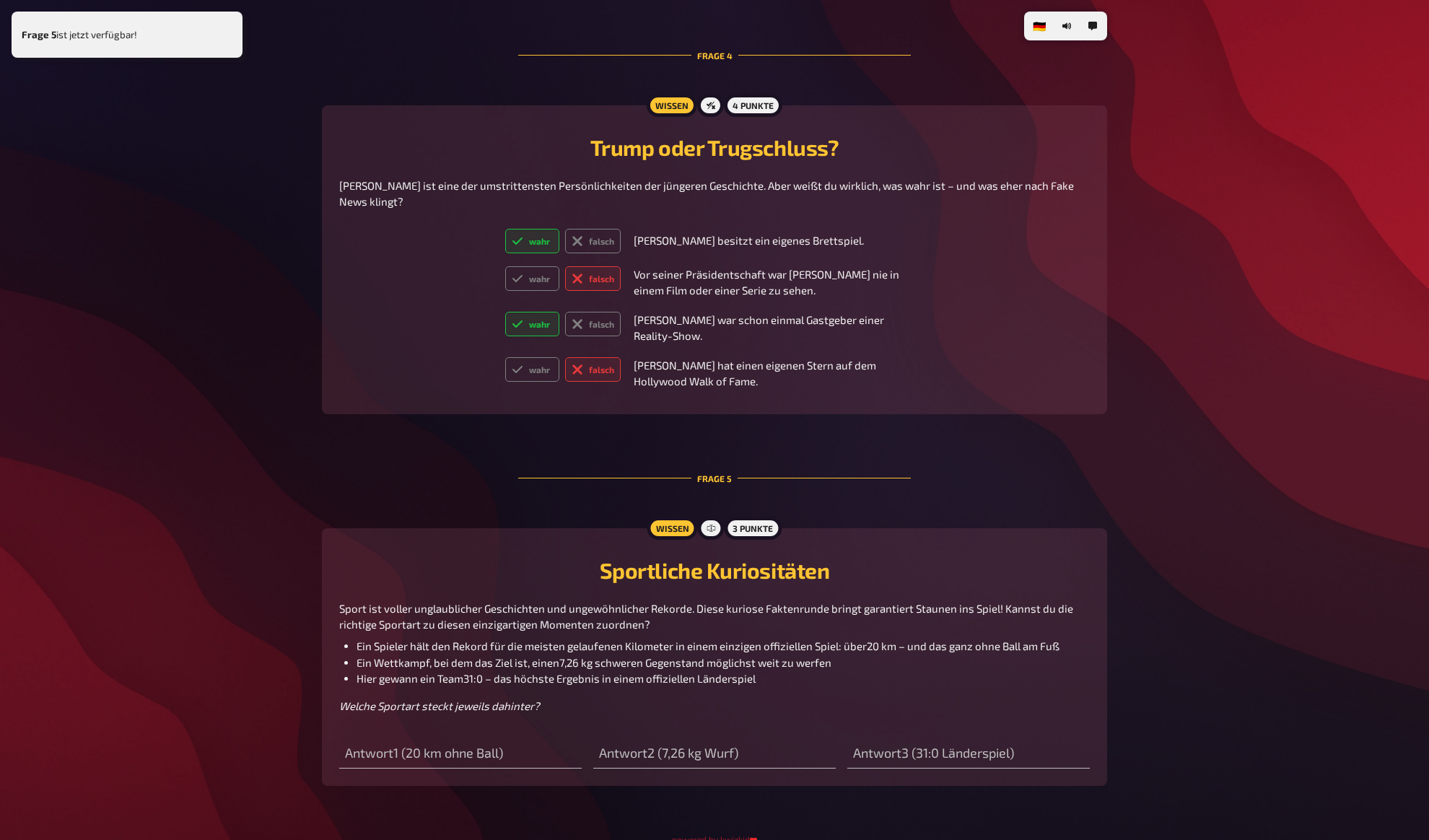
scroll to position [1790, 0]
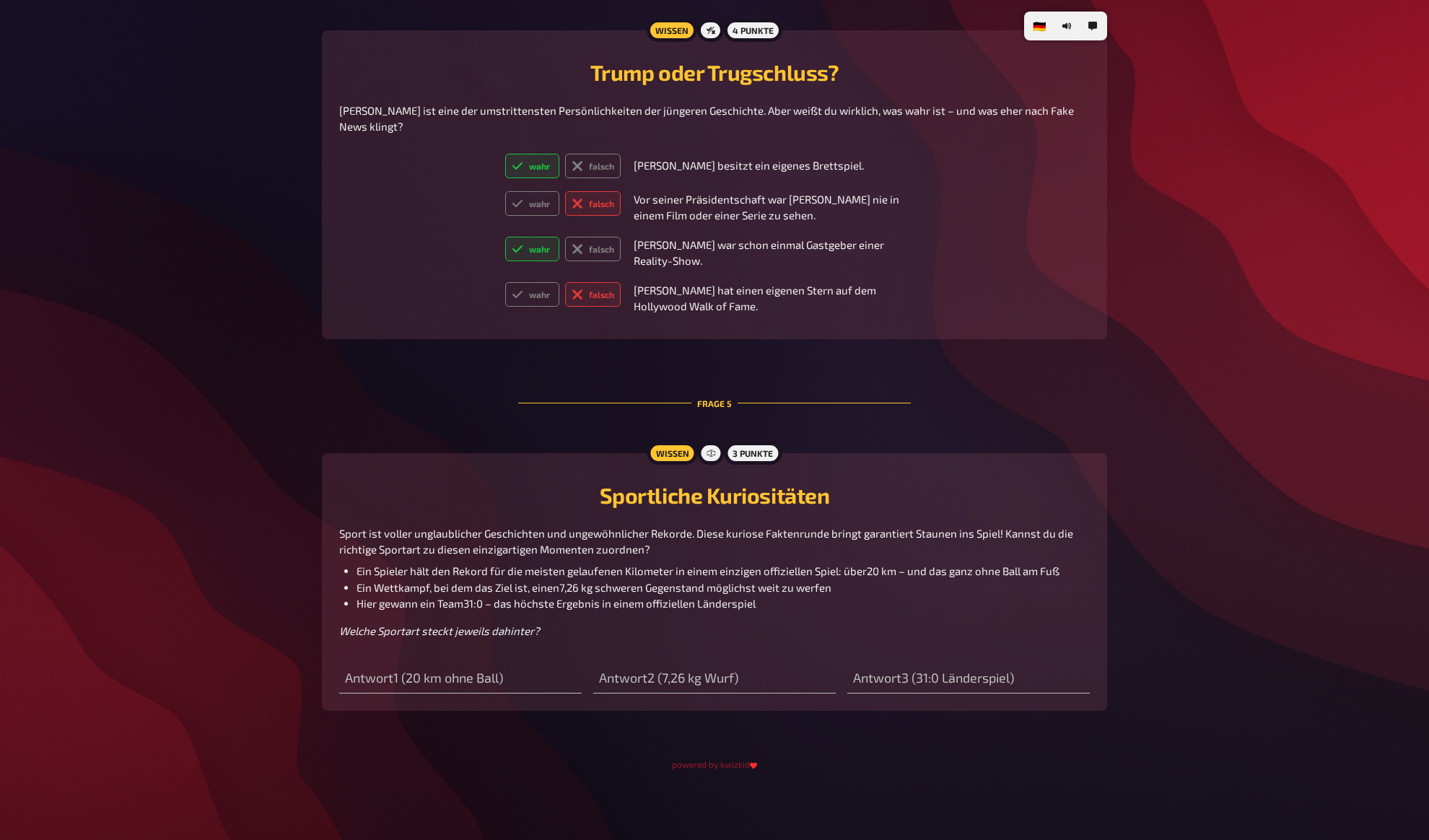
click at [398, 572] on span "Ein Spieler hält den Rekord für die meisten gelaufenen Kilometer in einem einzi…" at bounding box center [708, 571] width 703 height 13
click at [409, 587] on span "Ein Wettkampf, bei dem das Ziel ist, einen7,26 kg schweren Gegenstand möglichst…" at bounding box center [594, 587] width 475 height 13
click at [432, 591] on span "Ein Wettkampf, bei dem das Ziel ist, einen7,26 kg schweren Gegenstand möglichst…" at bounding box center [594, 587] width 475 height 13
click at [437, 577] on span "Ein Spieler hält den Rekord für die meisten gelaufenen Kilometer in einem einzi…" at bounding box center [708, 571] width 703 height 13
click at [443, 584] on span "Ein Wettkampf, bei dem das Ziel ist, einen7,26 kg schweren Gegenstand möglichst…" at bounding box center [594, 587] width 475 height 13
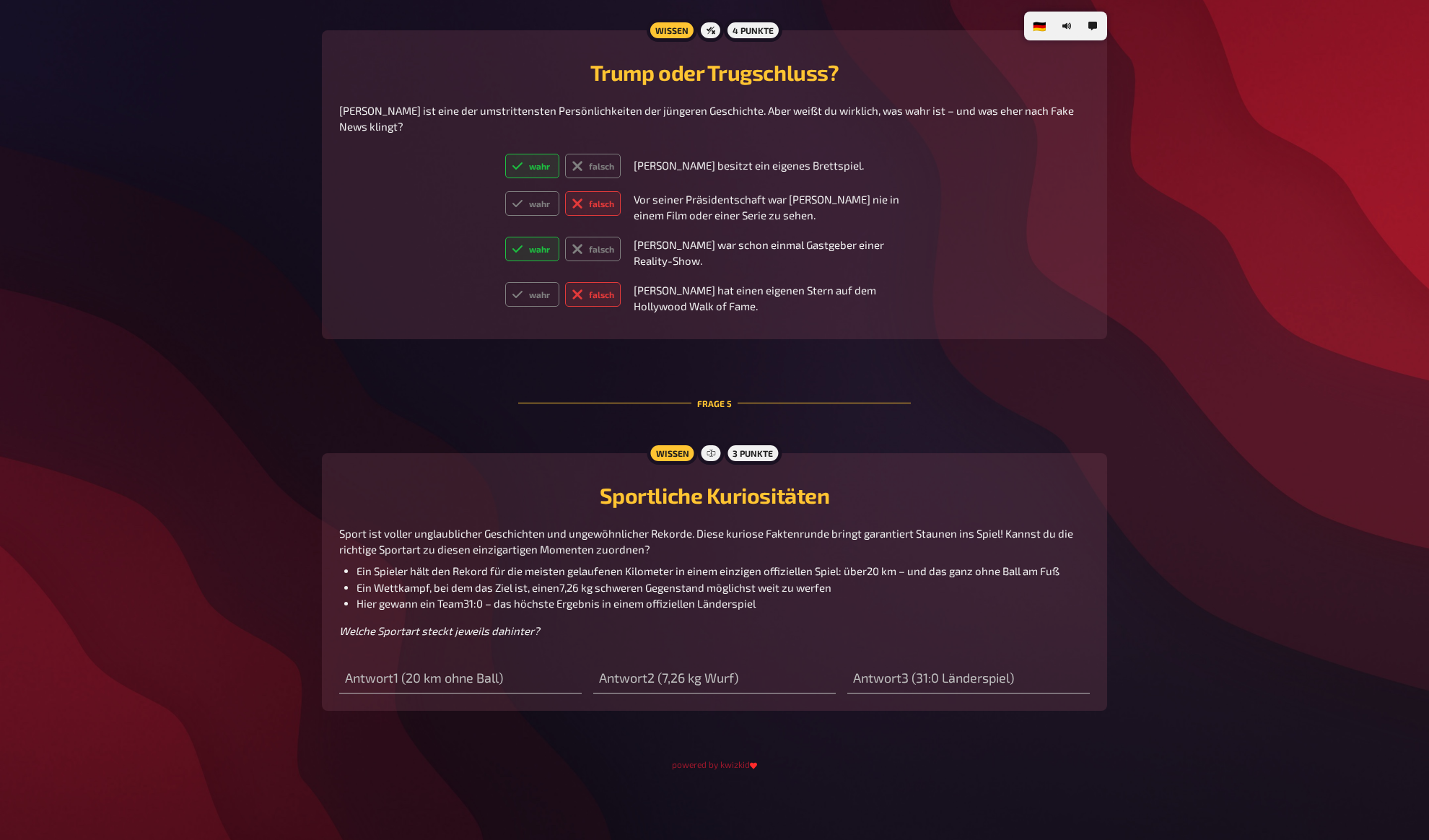
click at [336, 497] on div "Wissen 3 Punkte Sportliche Kuriositäten Sport ist voller unglaublicher Geschich…" at bounding box center [714, 582] width 785 height 259
click at [360, 530] on span "Sport ist voller unglaublicher Geschichten und ungewöhnlicher Rekorde. Diese ku…" at bounding box center [707, 542] width 737 height 29
click at [361, 573] on span "Ein Spieler hält den Rekord für die meisten gelaufenen Kilometer in einem einzi…" at bounding box center [708, 571] width 703 height 13
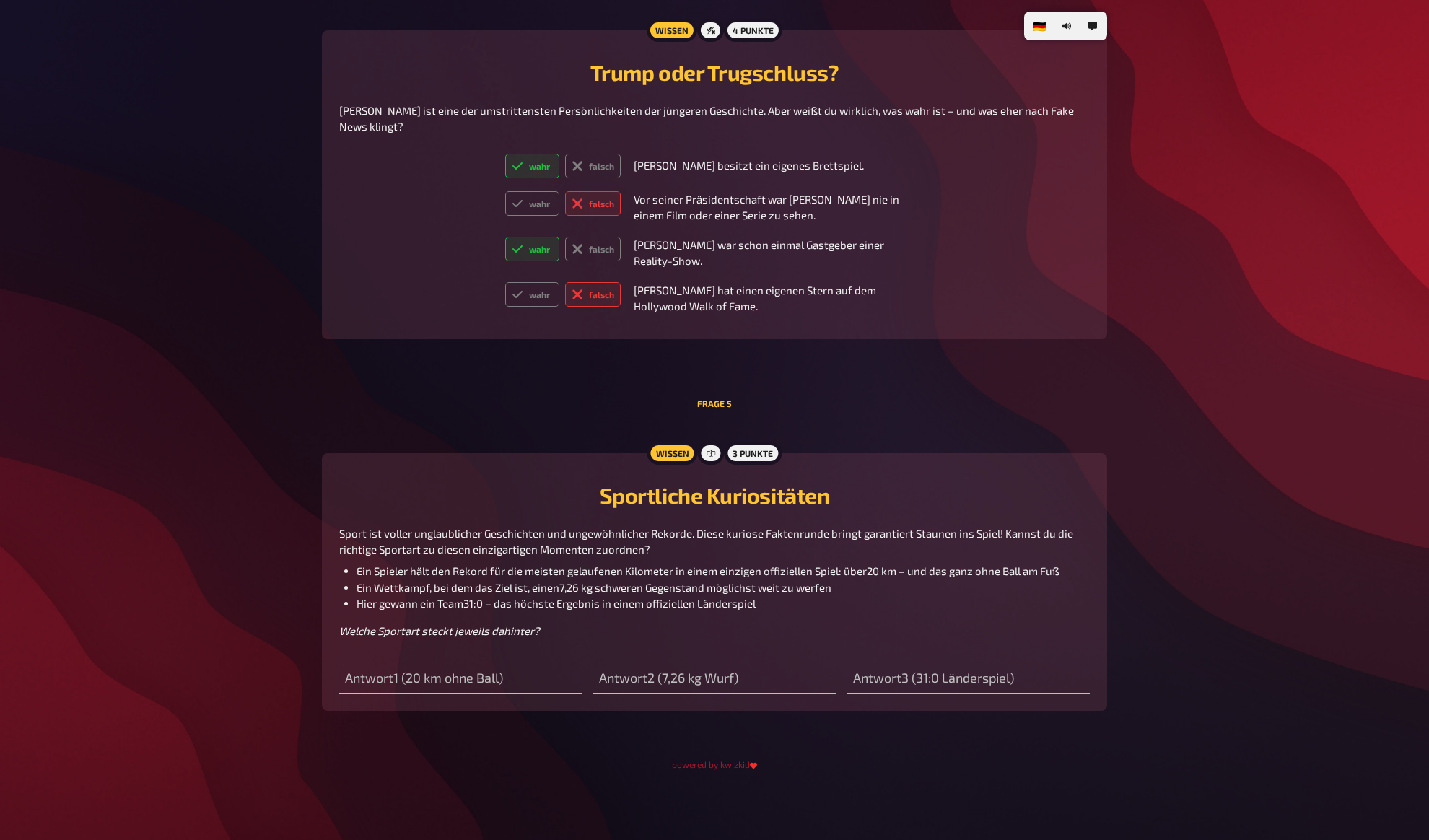
click at [390, 685] on input "text" at bounding box center [460, 679] width 242 height 29
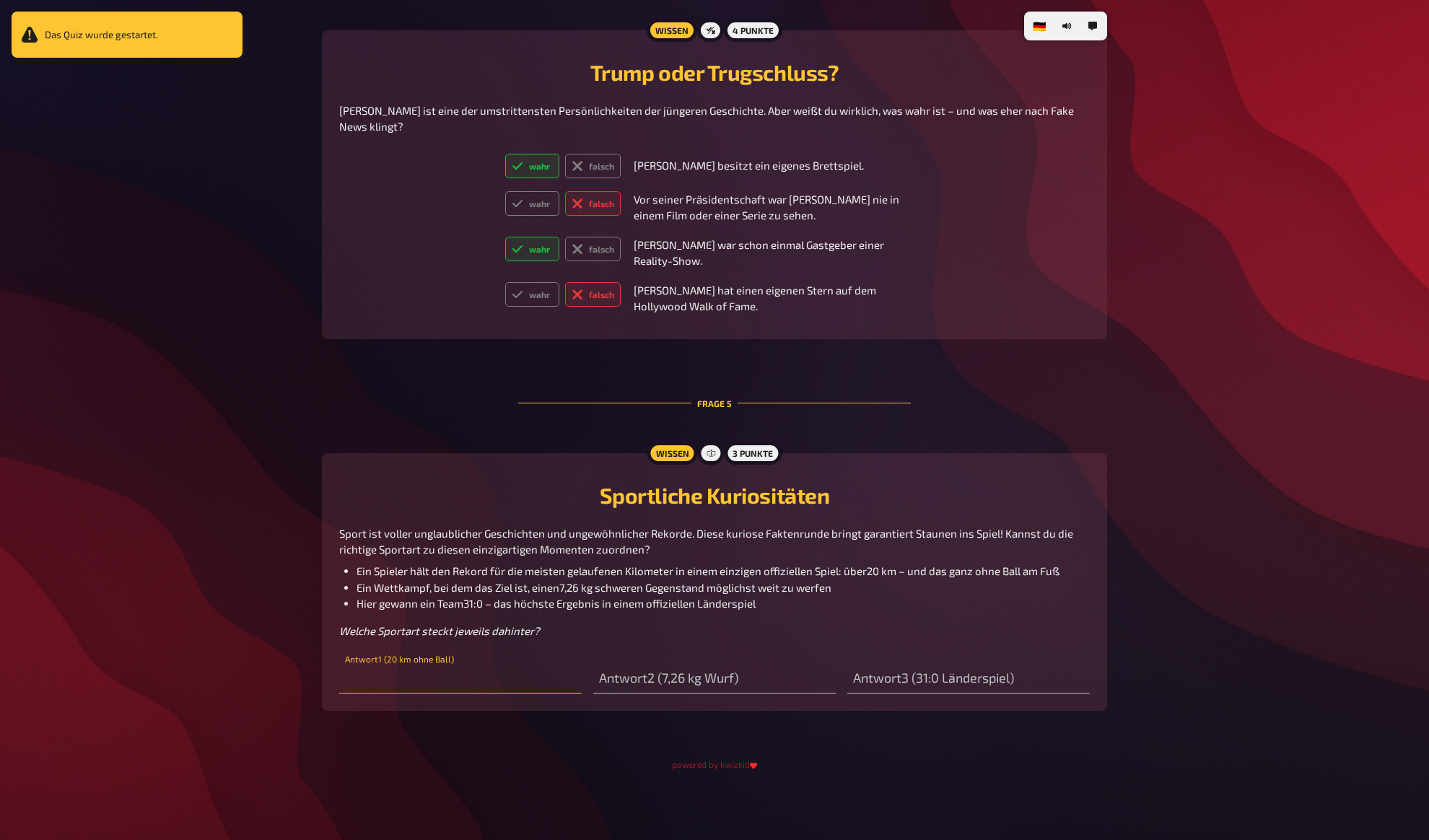
click at [399, 681] on input "text" at bounding box center [460, 679] width 242 height 29
type input "rad fahren"
click at [656, 674] on input "text" at bounding box center [714, 679] width 242 height 29
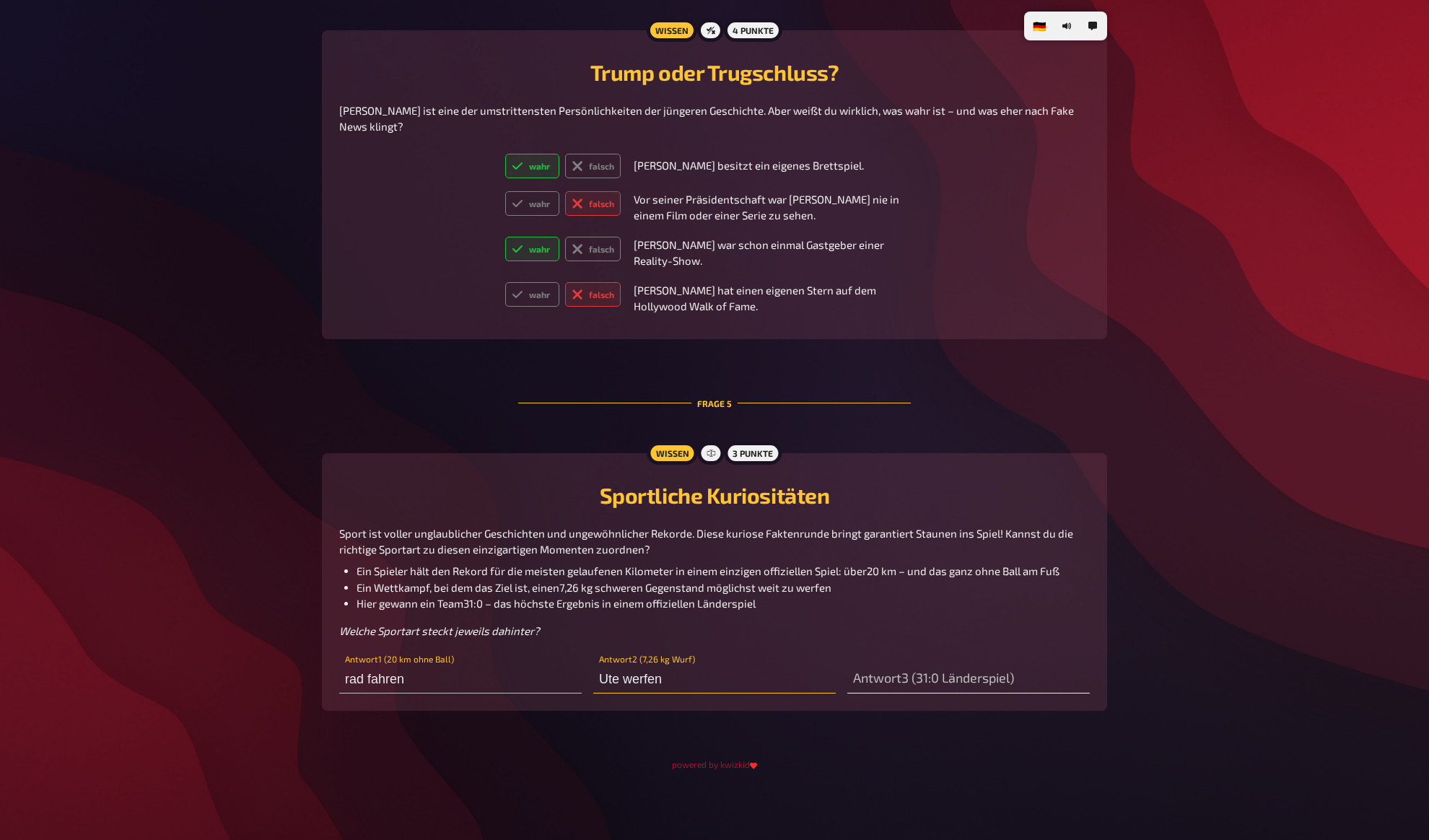
type input "Ute werfen"
click at [976, 683] on input "text" at bounding box center [968, 679] width 242 height 29
type input "Kegeln"
click at [794, 576] on span "Ein Spieler hält den Rekord für die meisten gelaufenen Kilometer in einem einzi…" at bounding box center [708, 571] width 703 height 13
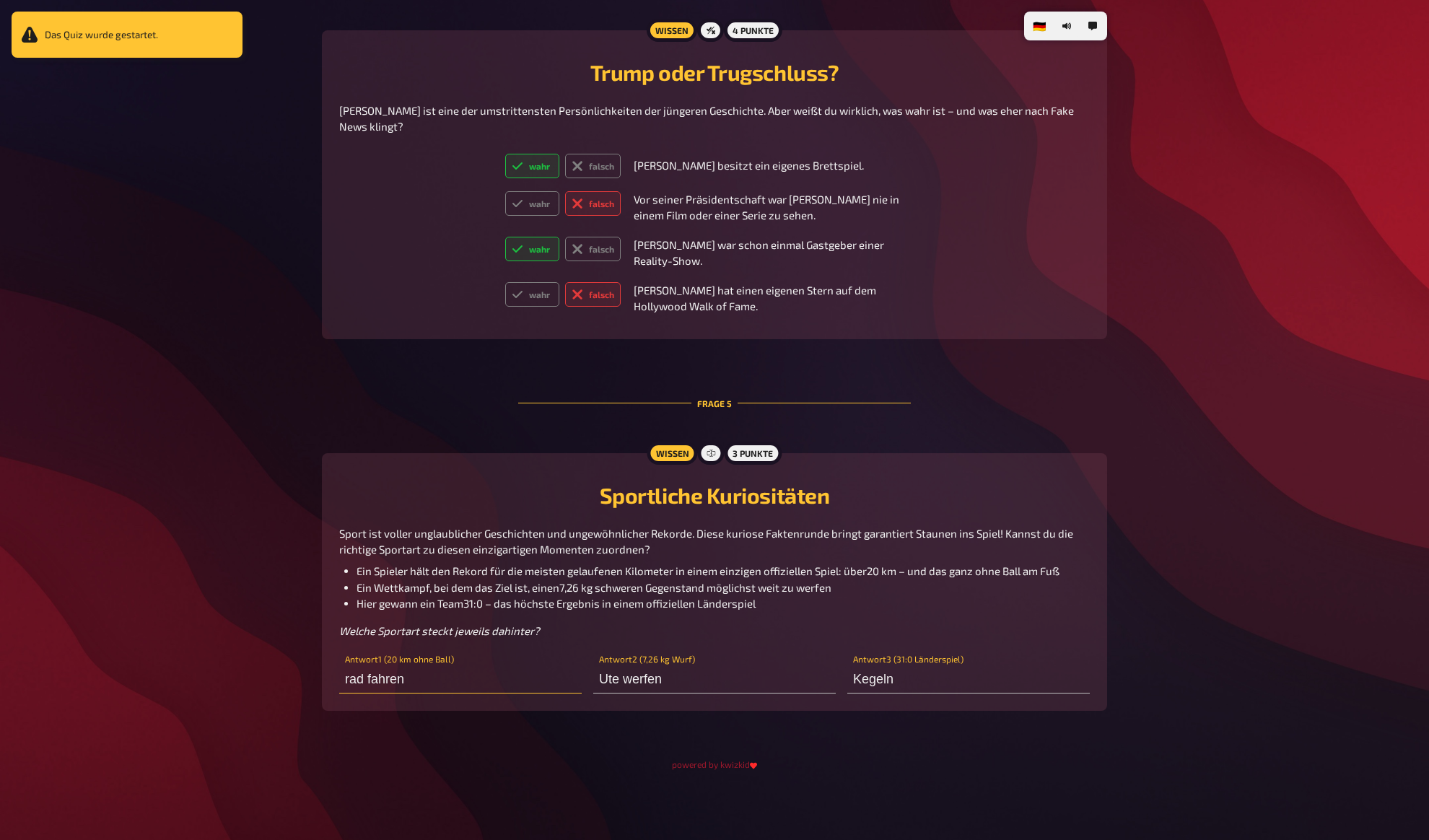
click at [427, 680] on input "rad fahren" at bounding box center [460, 679] width 242 height 29
click at [406, 560] on div "Sport ist voller unglaublicher Geschichten und ungewöhnlicher Rekorde. Diese ku…" at bounding box center [714, 582] width 750 height 114
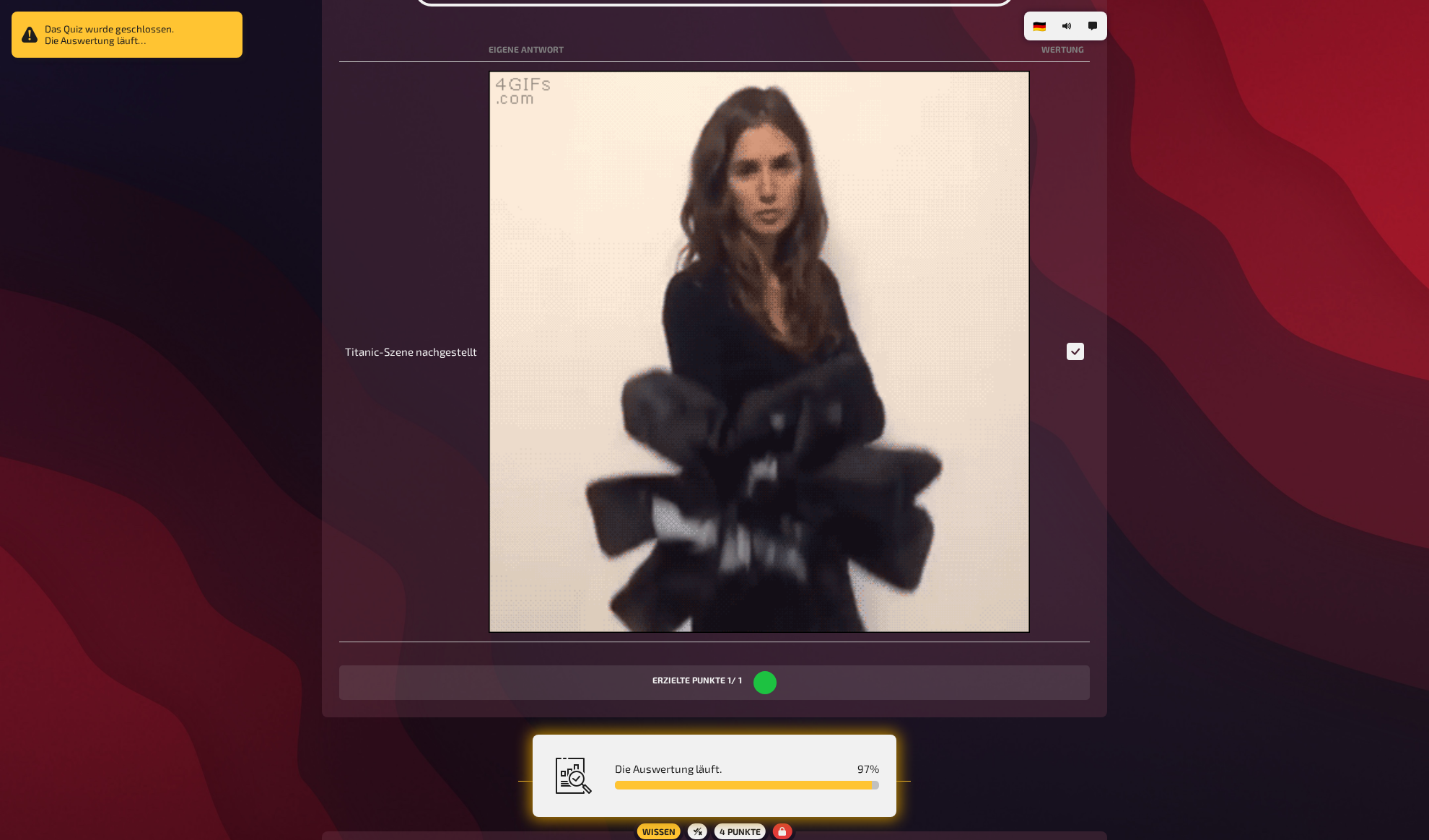
scroll to position [2619, 0]
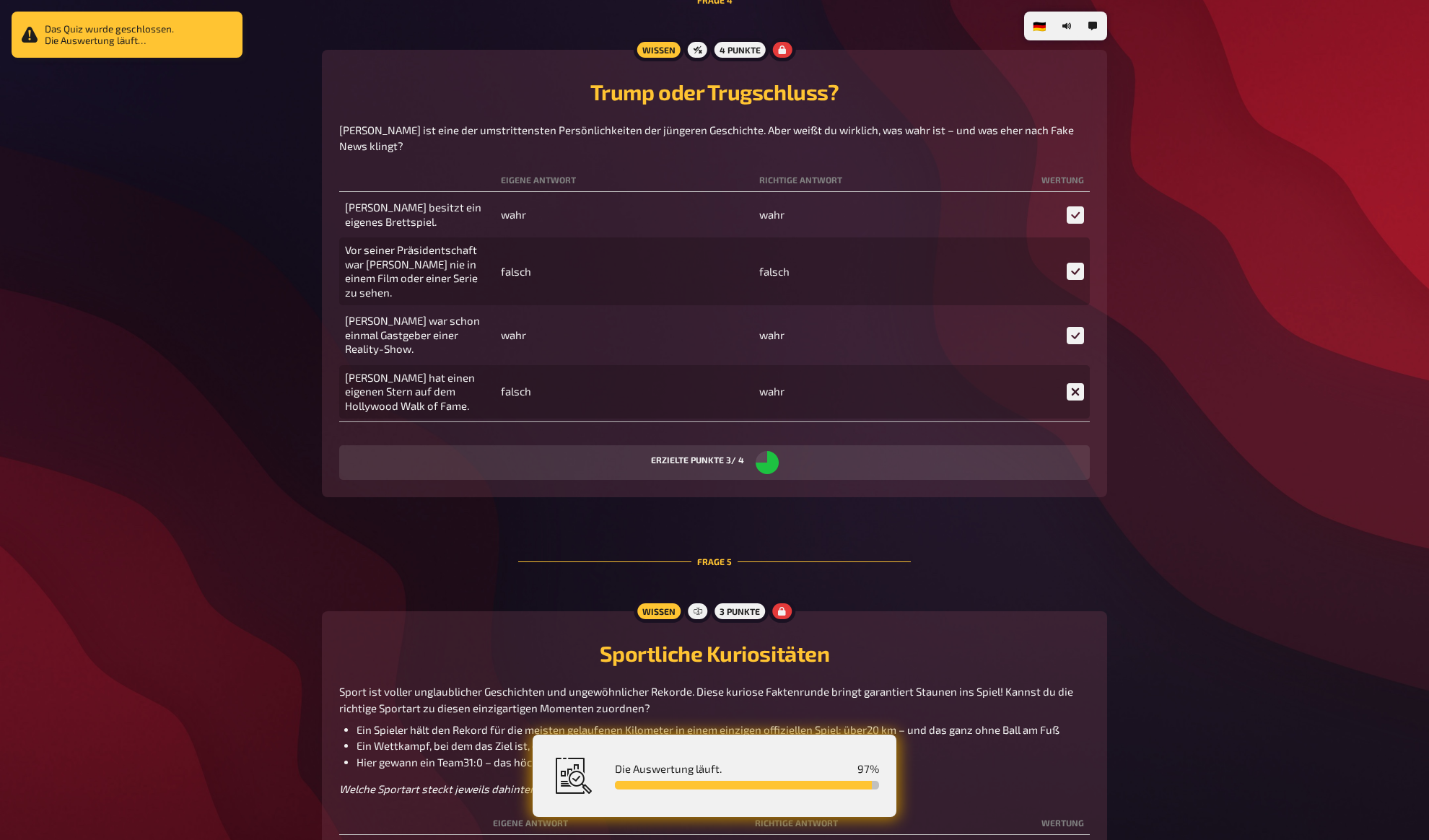
scroll to position [2667, 0]
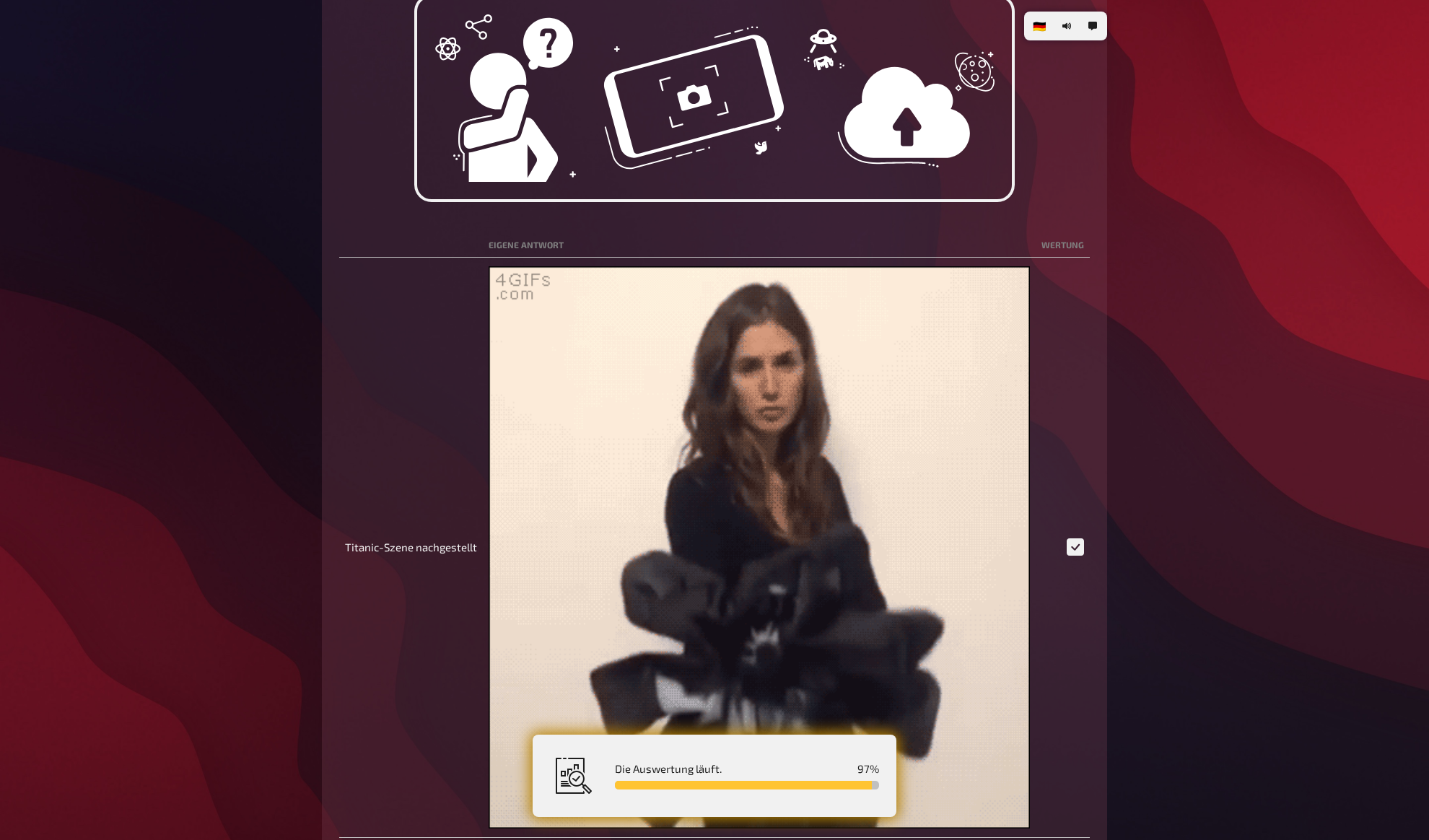
scroll to position [1652, 0]
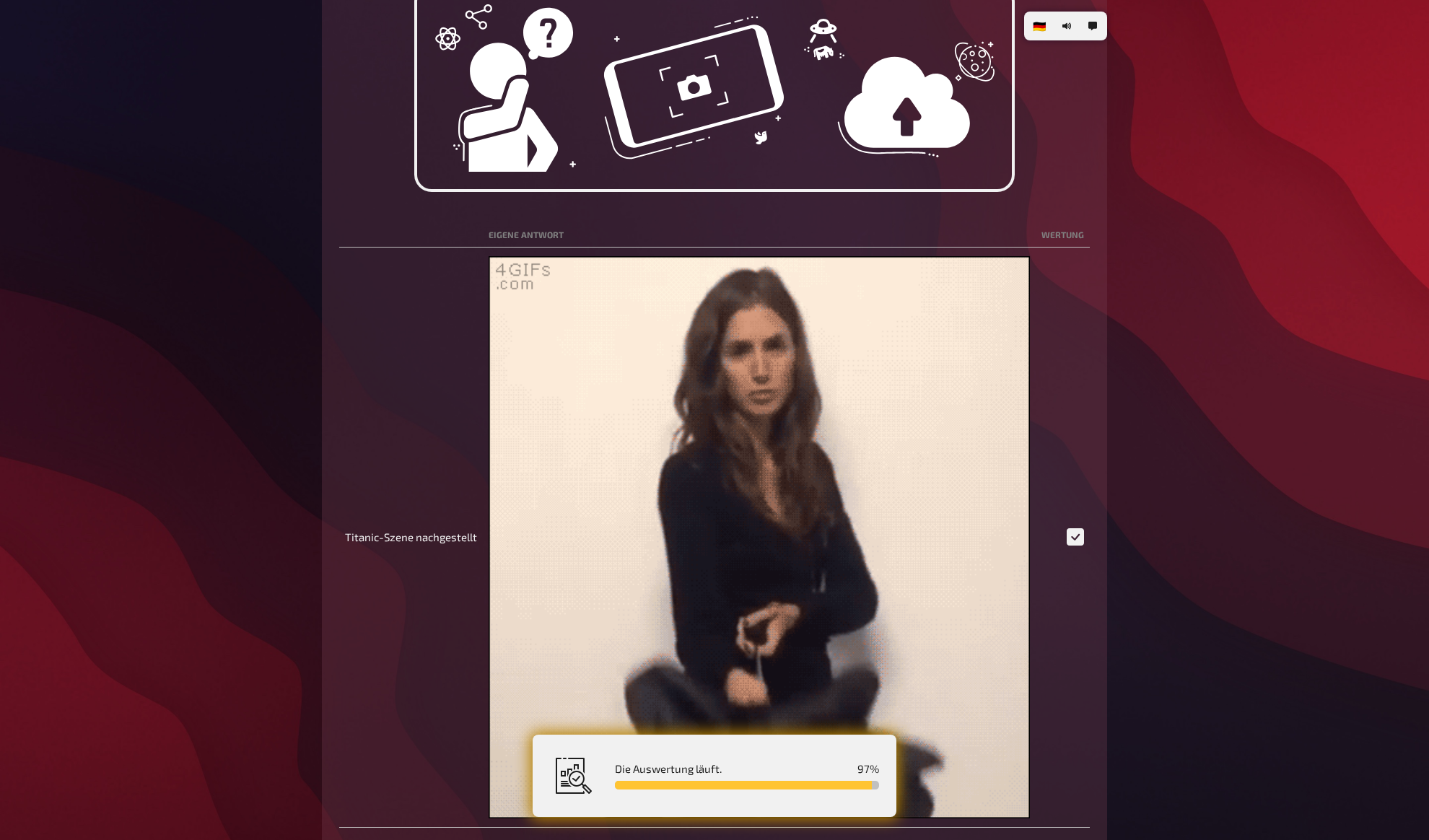
click at [278, 444] on div "🇩🇪 Deutsch 🇬🇧 English 🇳🇱 Nederlands Das Quiz zum [DATE] Hallo und schön, dass d…" at bounding box center [714, 226] width 1429 height 3757
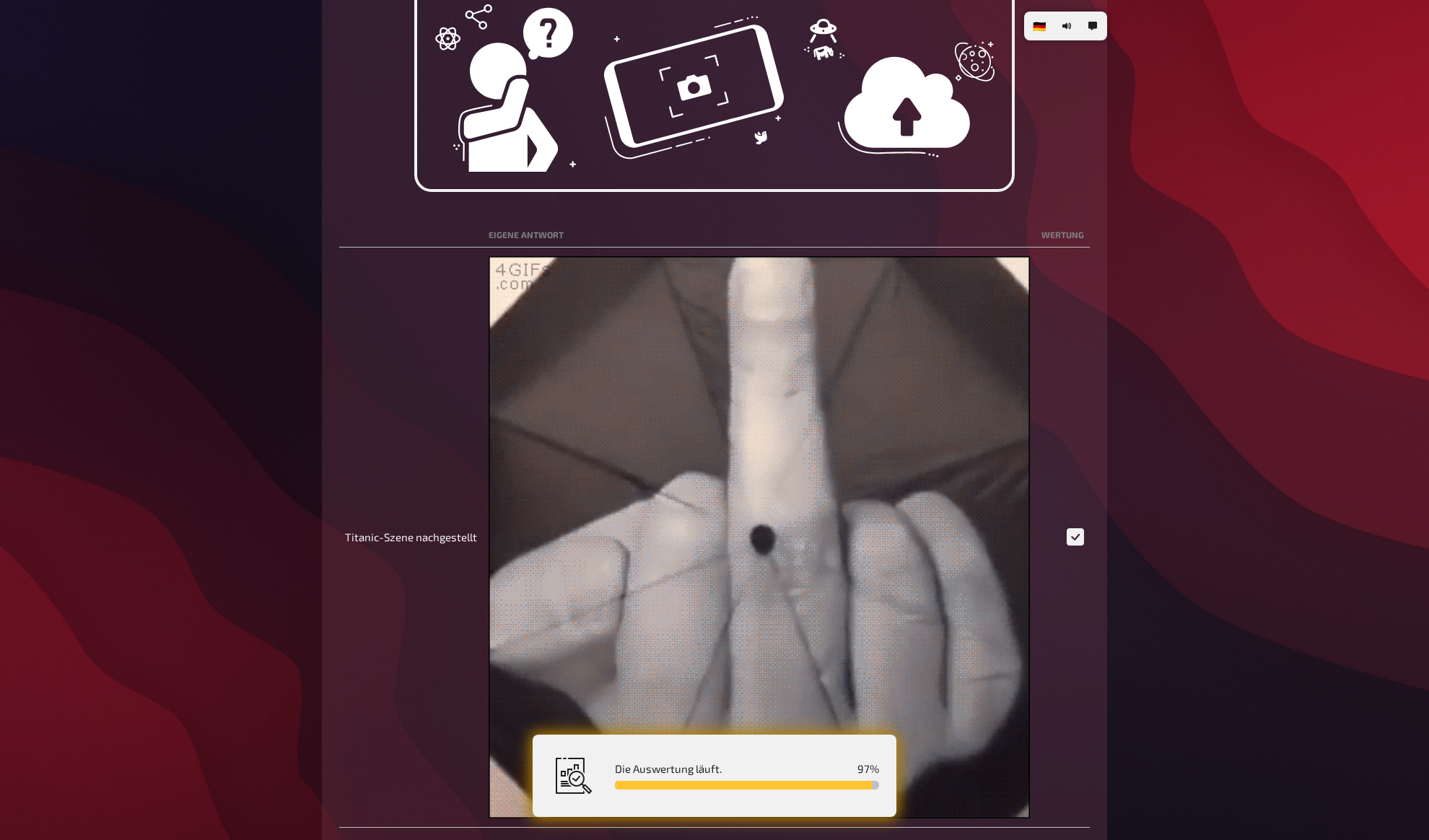
click at [279, 468] on div "🇩🇪 Deutsch 🇬🇧 English 🇳🇱 Nederlands Das Quiz zum [DATE] Hallo und schön, dass d…" at bounding box center [714, 226] width 1429 height 3757
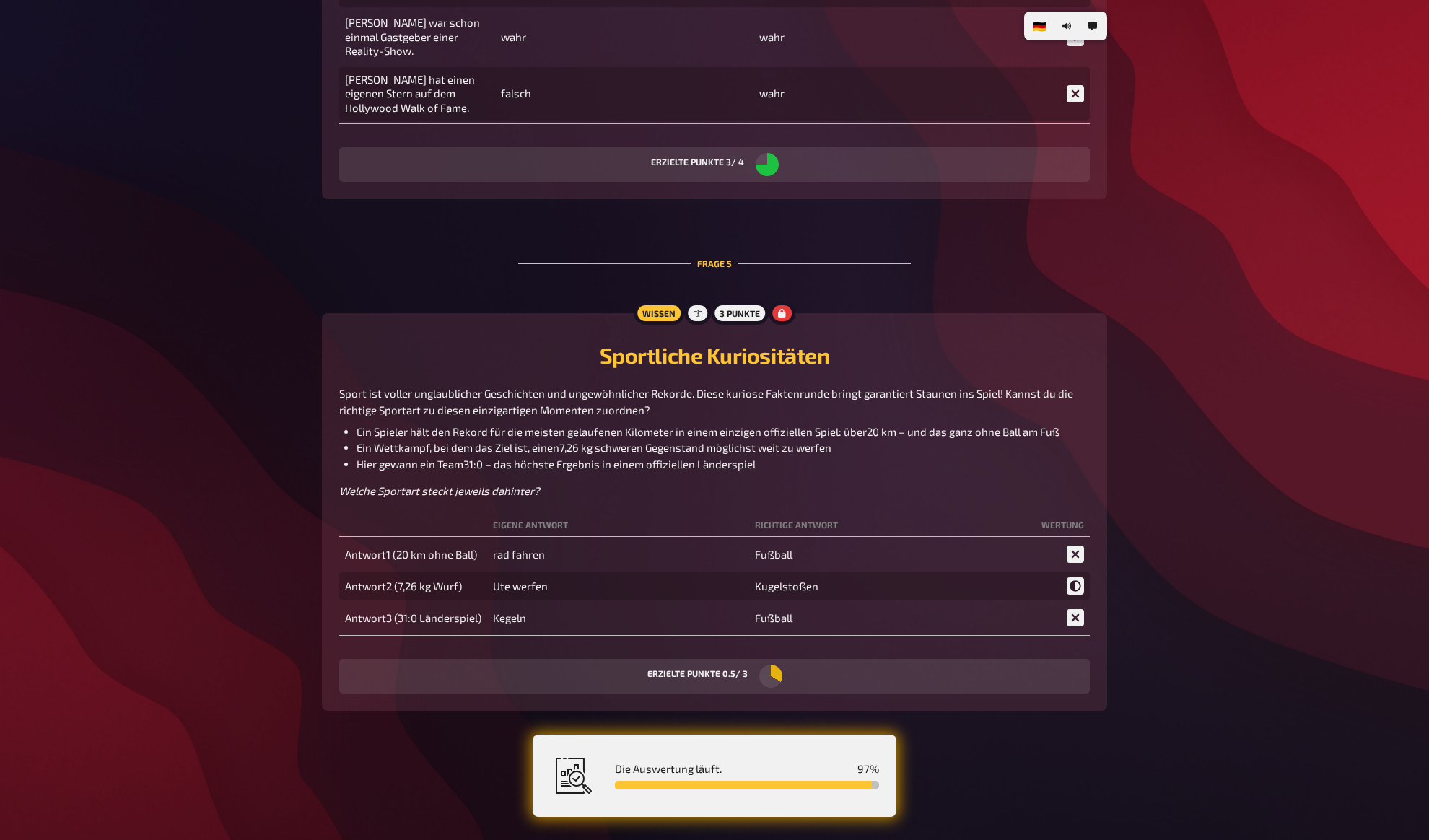
scroll to position [2940, 0]
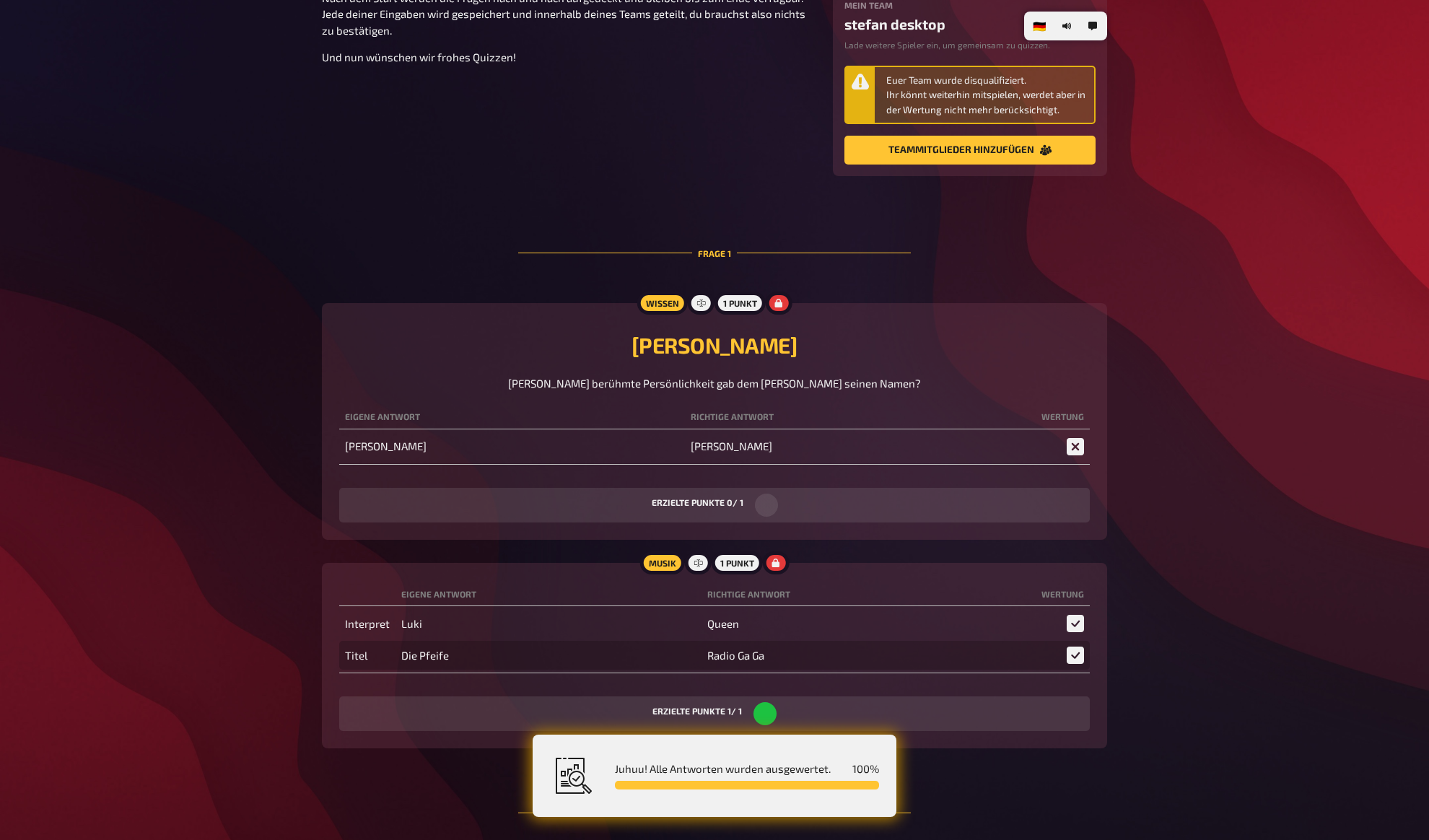
scroll to position [0, 0]
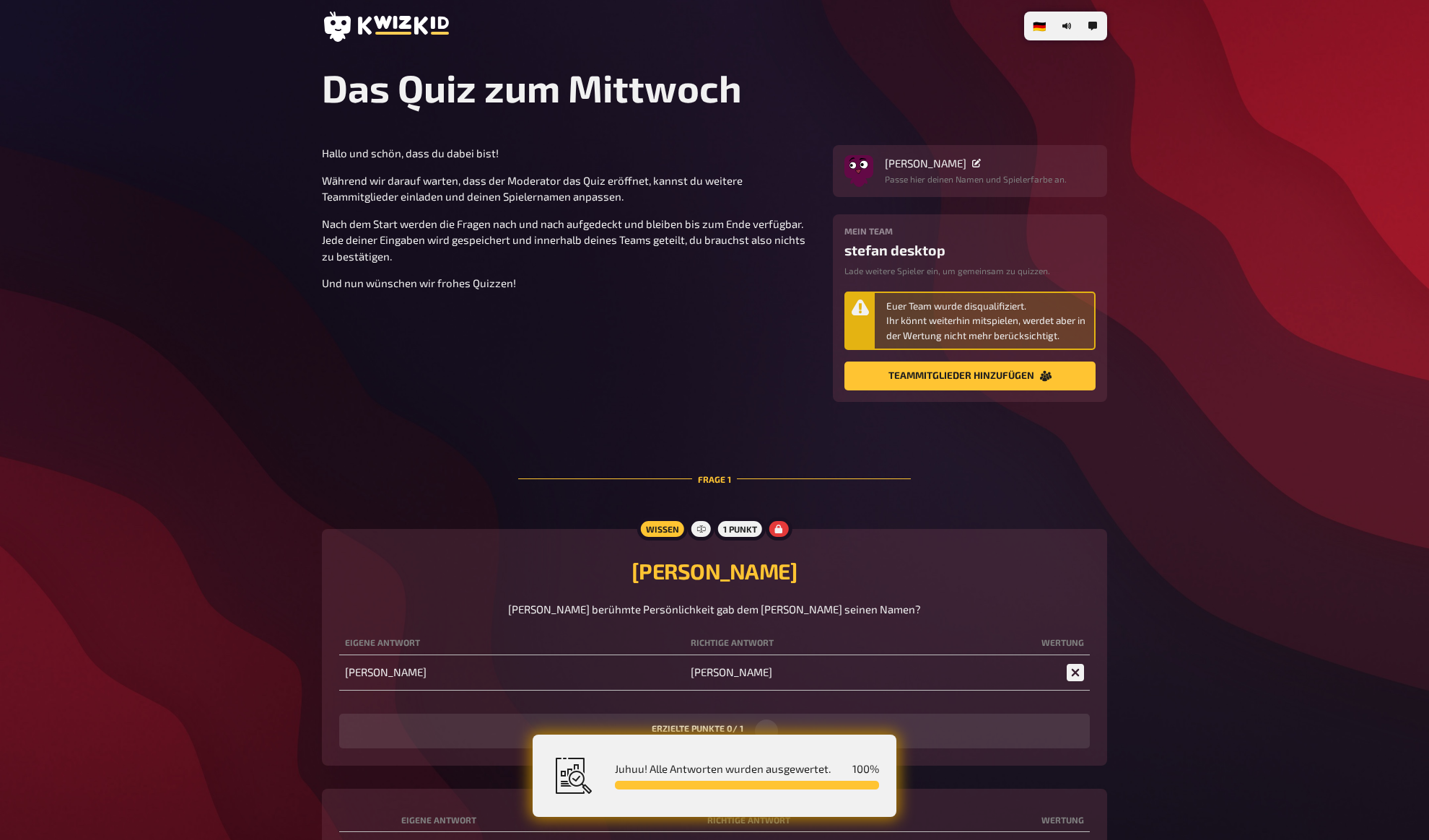
click at [480, 381] on section "Hallo und schön, dass du dabei bist! Während wir darauf warten, dass der Modera…" at bounding box center [714, 273] width 785 height 257
click at [491, 400] on section "Hallo und schön, dass du dabei bist! Während wir darauf warten, dass der Modera…" at bounding box center [714, 273] width 785 height 257
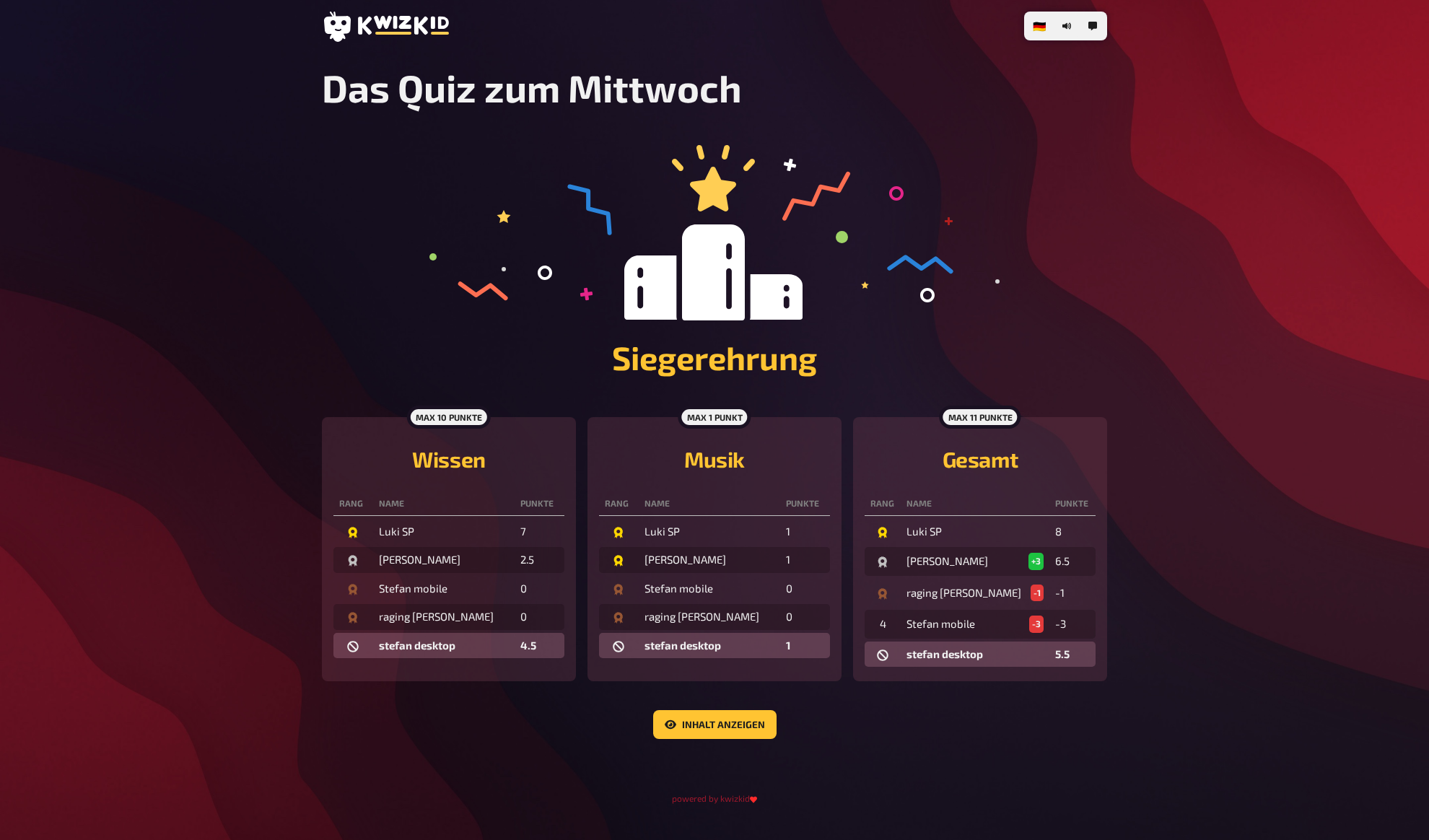
click at [701, 415] on div "max 1 Punkt" at bounding box center [714, 417] width 73 height 23
click at [721, 726] on button "Inhalt anzeigen" at bounding box center [714, 724] width 123 height 29
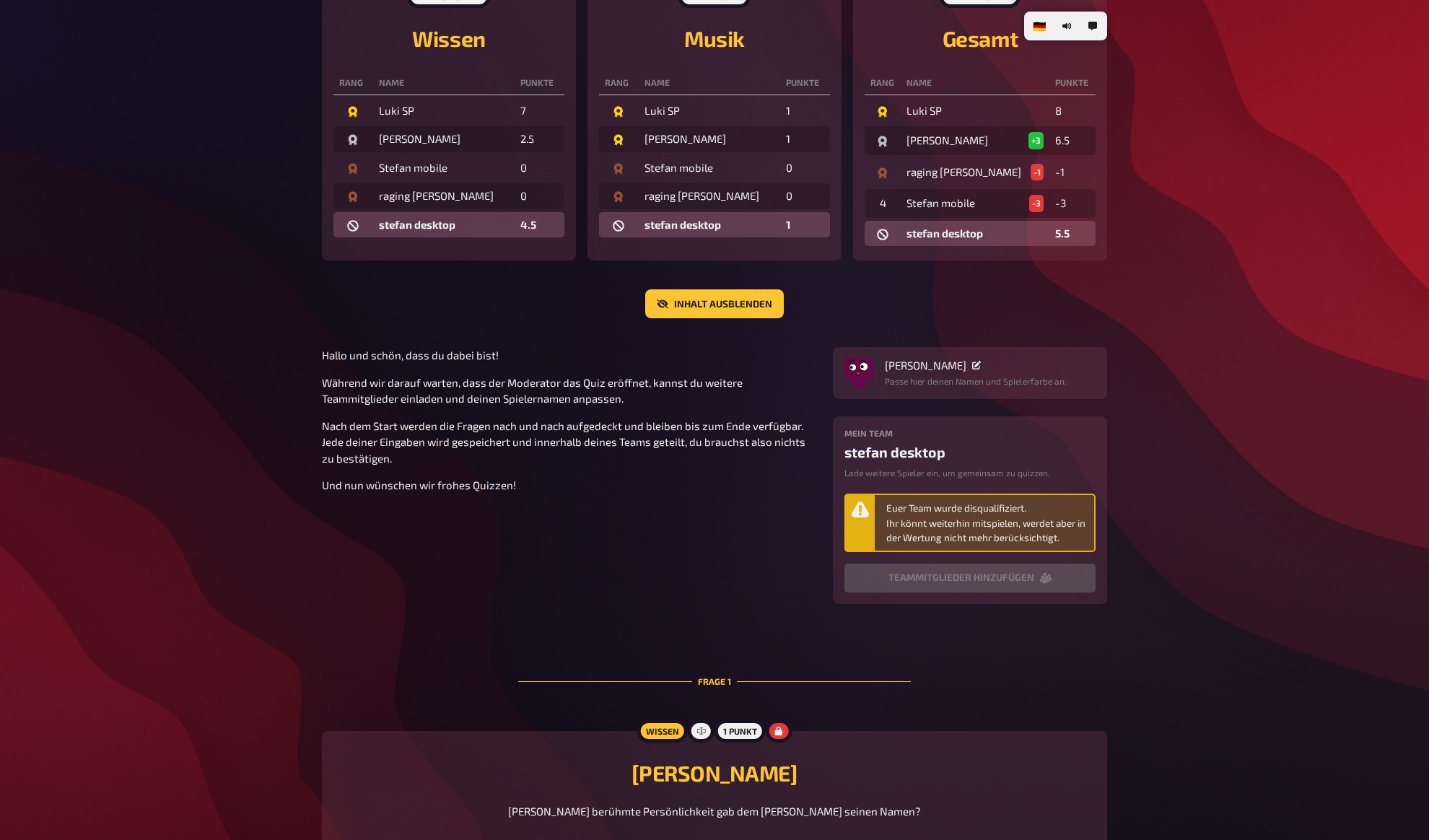
scroll to position [425, 0]
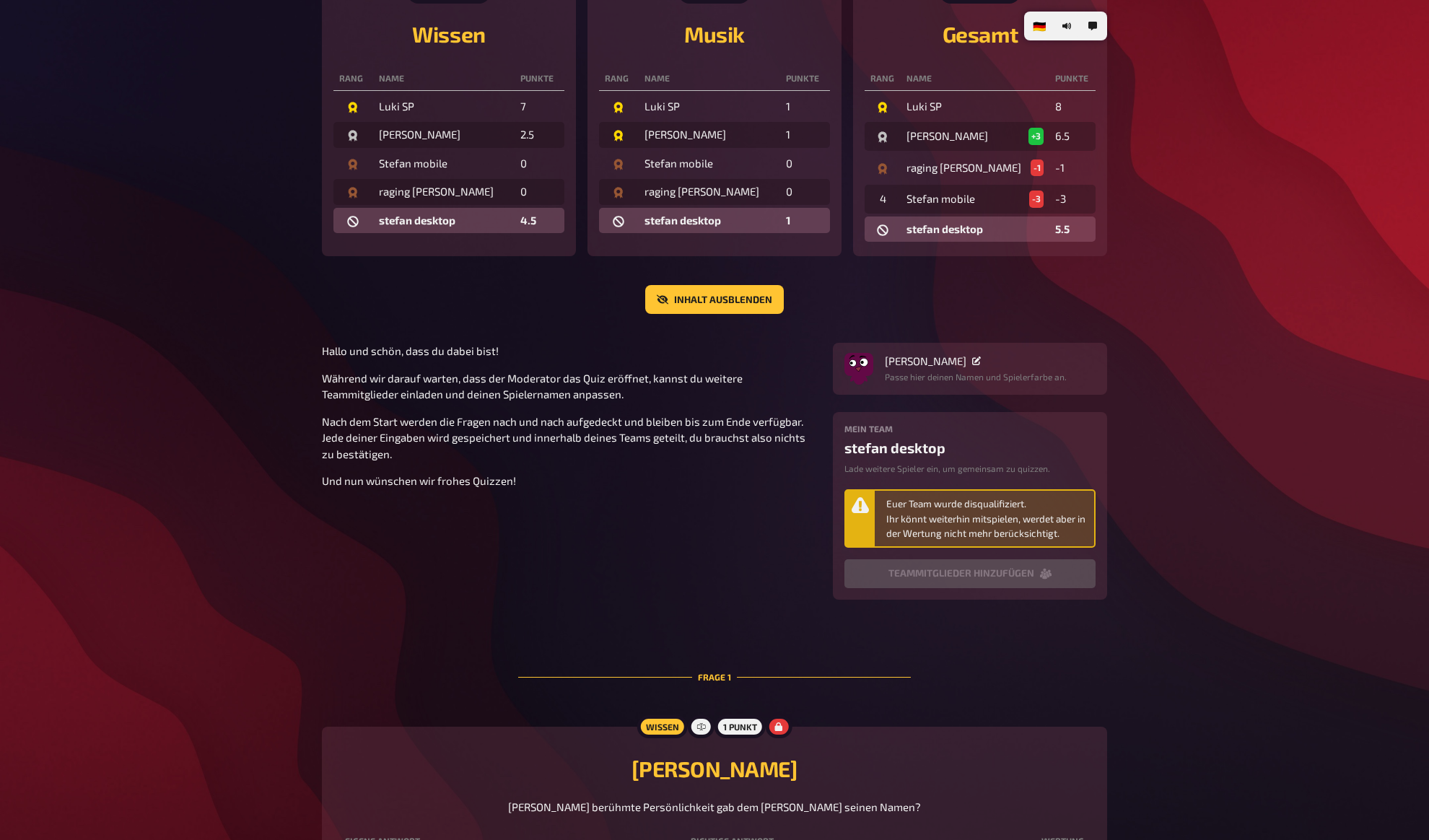
click at [654, 556] on section "Hallo und schön, dass du dabei bist! Während wir darauf warten, dass der Modera…" at bounding box center [714, 471] width 785 height 257
click at [656, 572] on section "Hallo und schön, dass du dabei bist! Während wir darauf warten, dass der Modera…" at bounding box center [714, 471] width 785 height 257
click at [650, 586] on section "Hallo und schön, dass du dabei bist! Während wir darauf warten, dass der Modera…" at bounding box center [714, 471] width 785 height 257
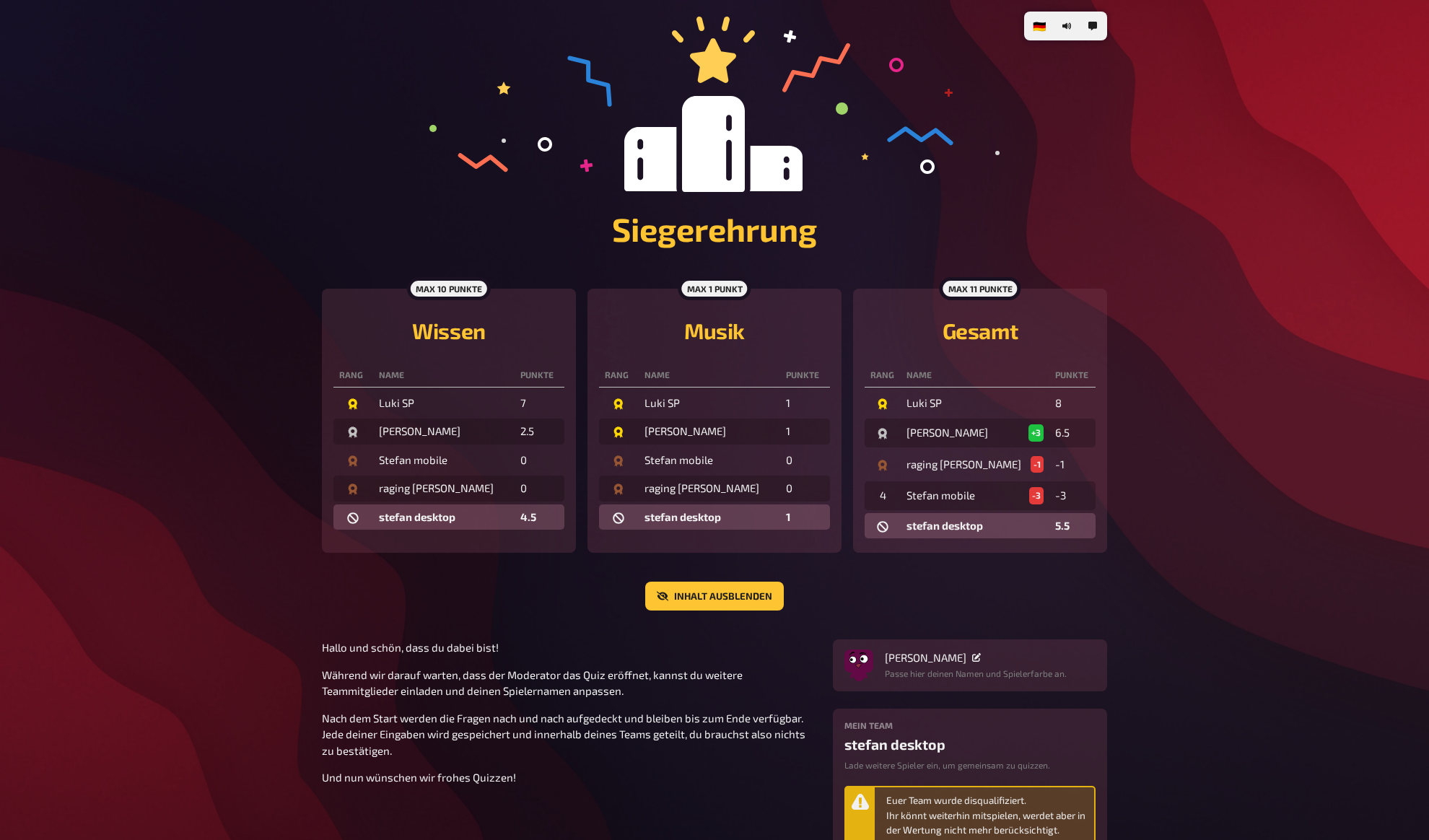
scroll to position [0, 0]
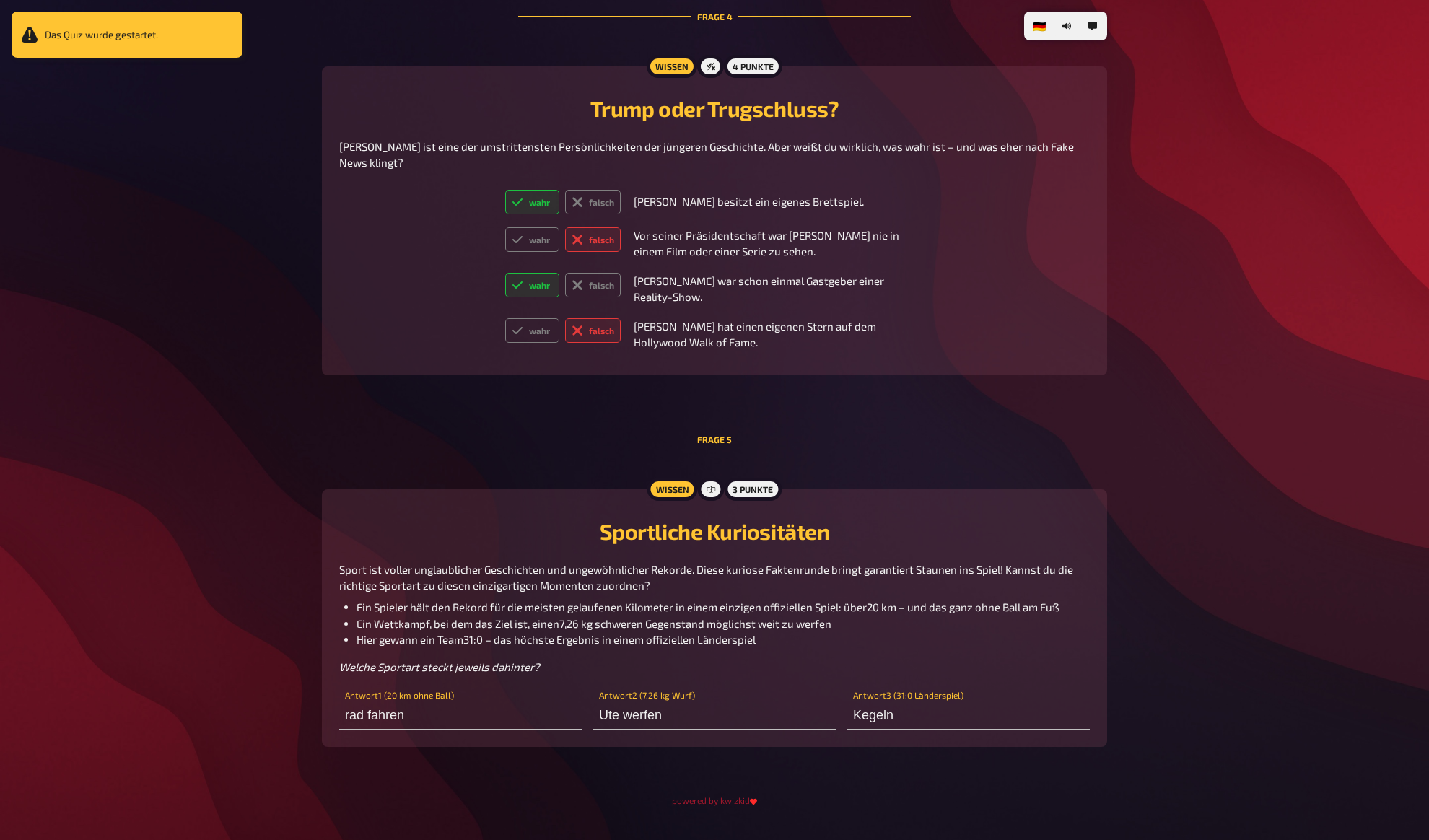
scroll to position [1790, 0]
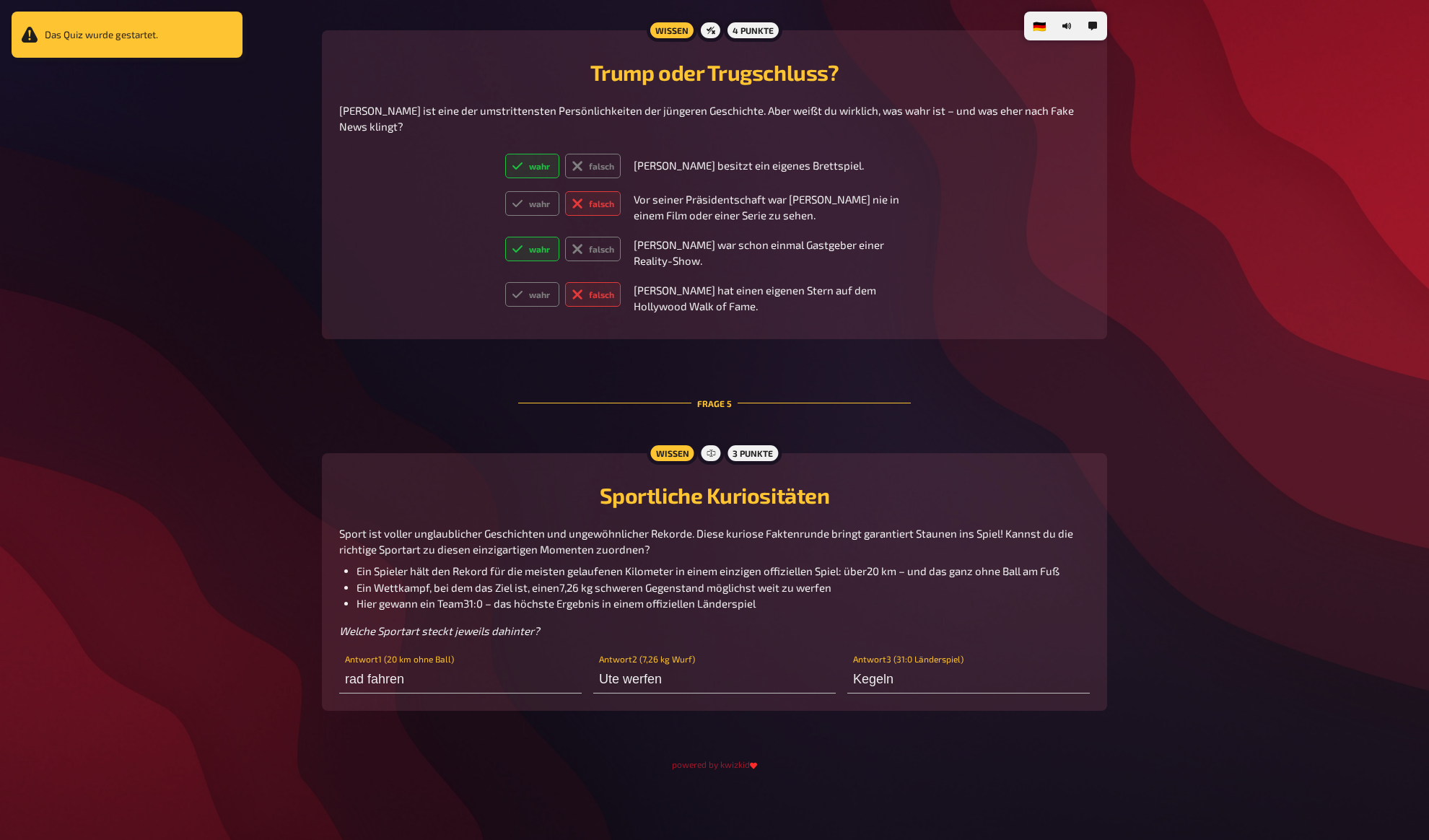
click at [341, 562] on div "Sport ist voller unglaublicher Geschichten und ungewöhnlicher Rekorde. Diese ku…" at bounding box center [714, 582] width 750 height 114
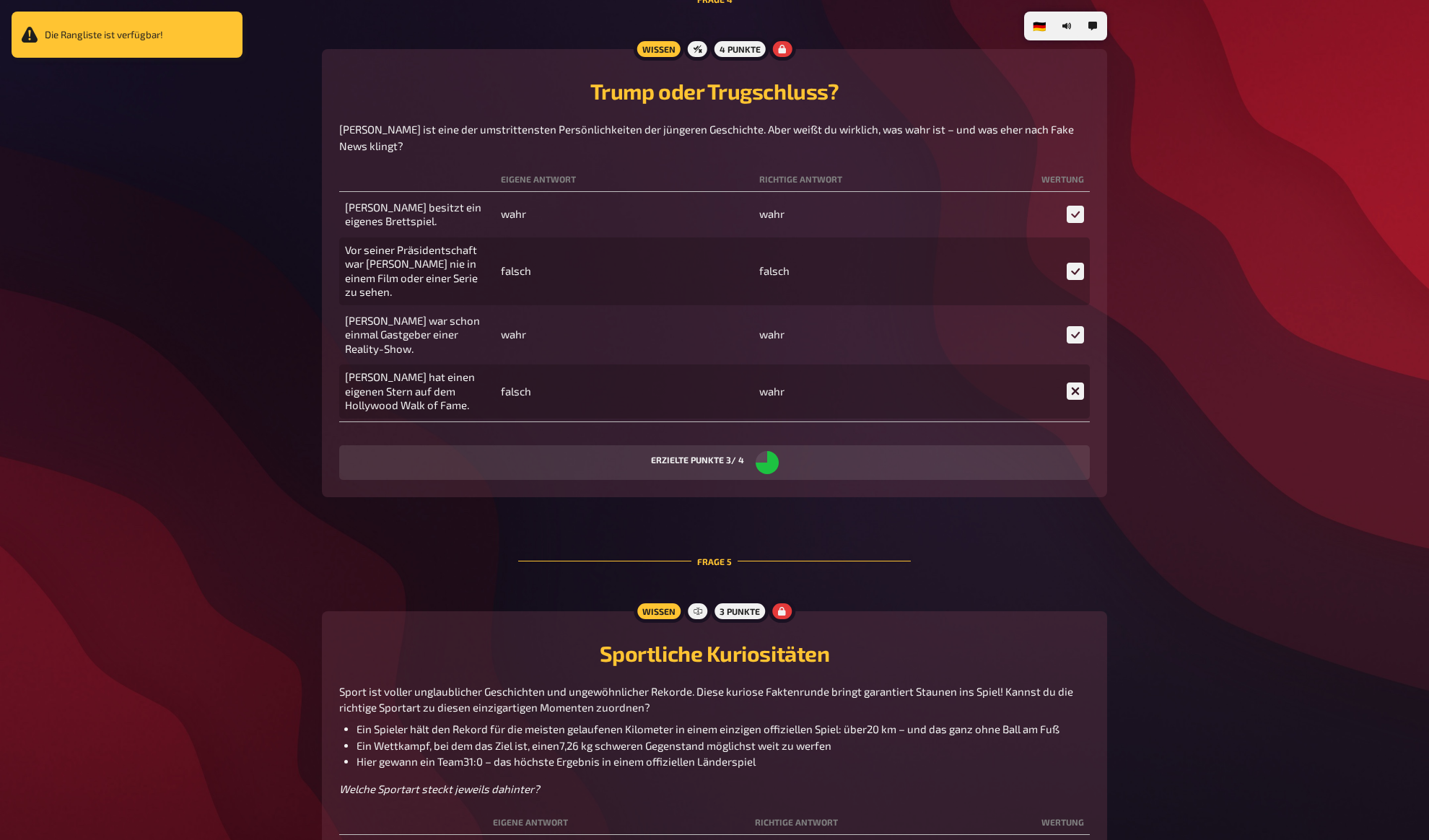
scroll to position [3291, 0]
